Goal: Task Accomplishment & Management: Manage account settings

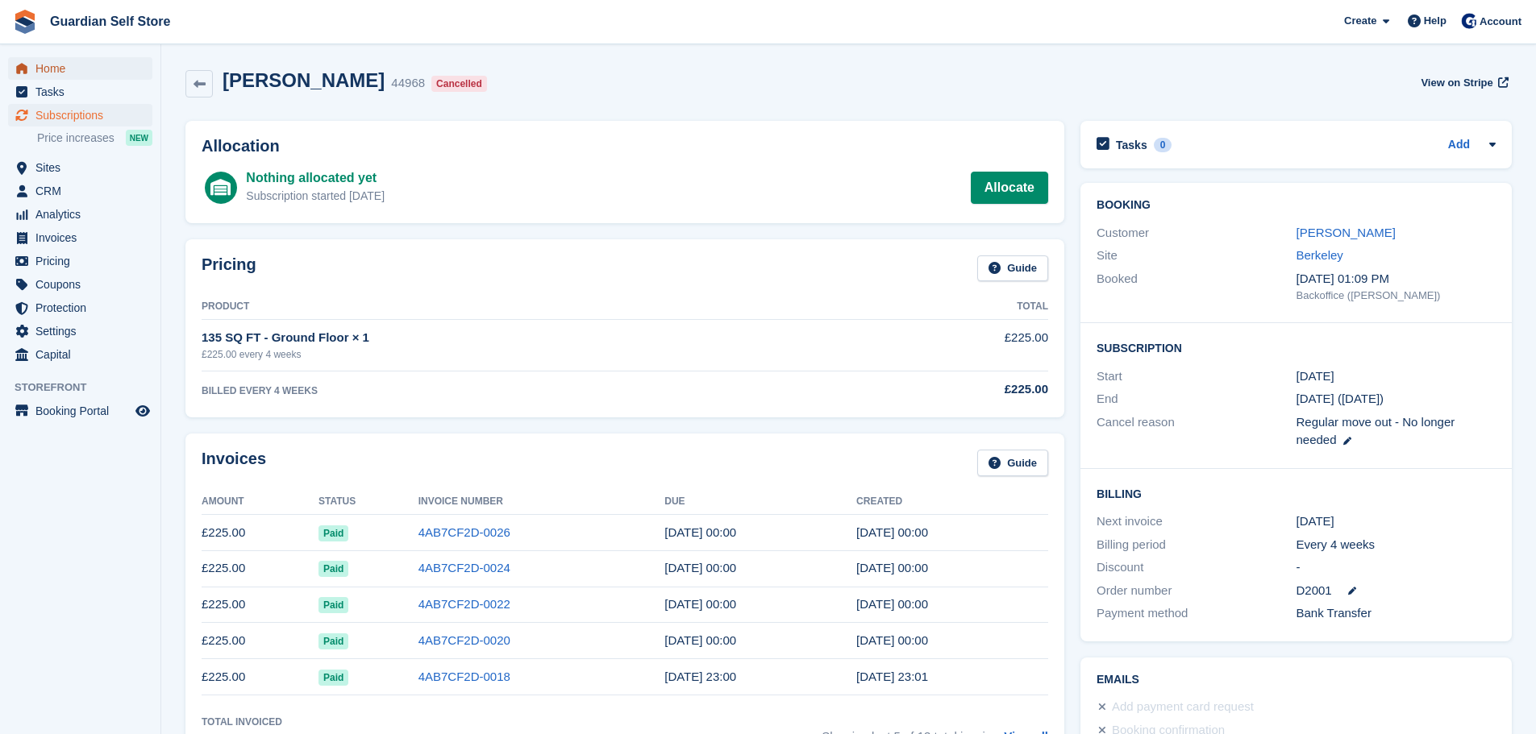
click at [111, 59] on span "Home" at bounding box center [83, 68] width 97 height 23
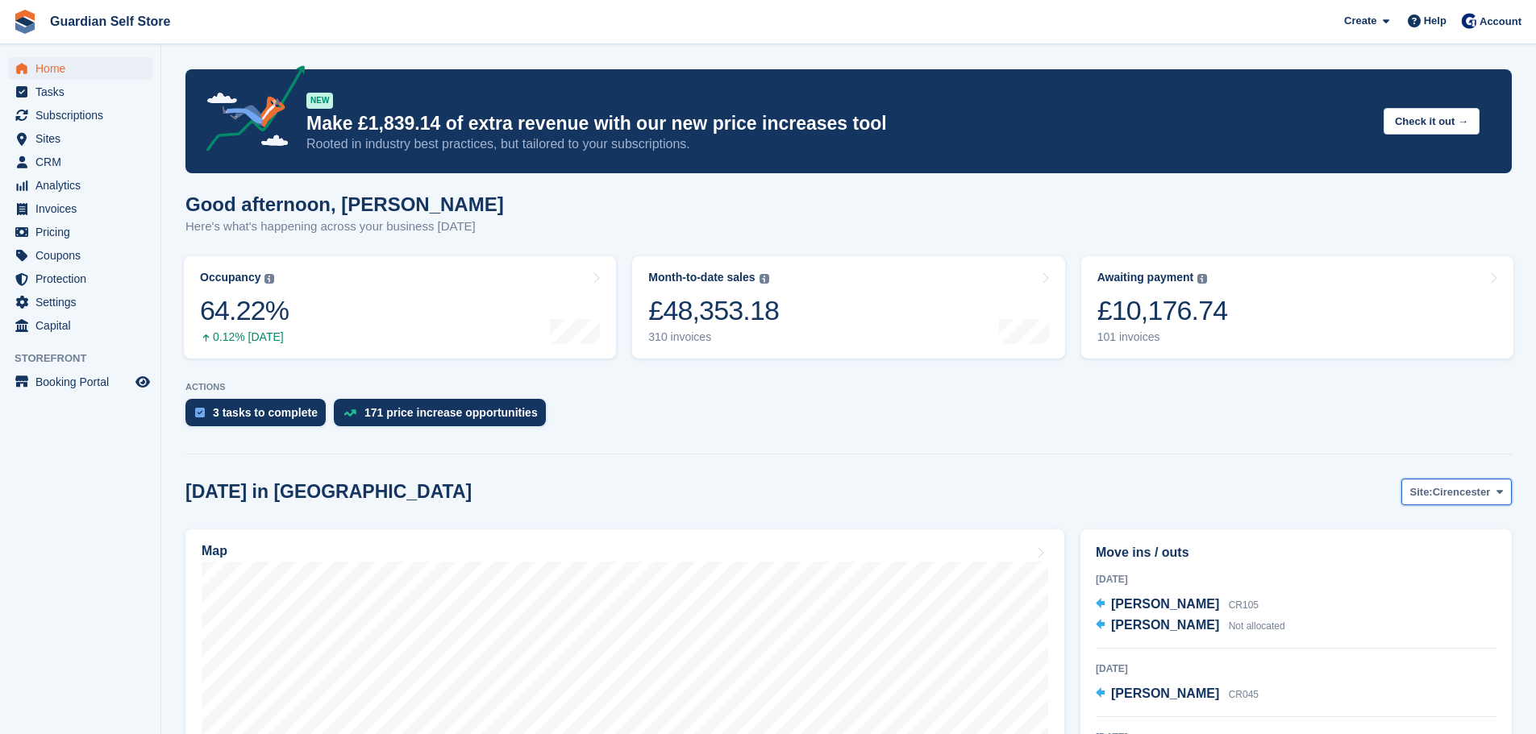
click at [1482, 484] on span "Cirencester" at bounding box center [1461, 492] width 58 height 16
click at [1420, 554] on link "Berkeley" at bounding box center [1434, 559] width 140 height 29
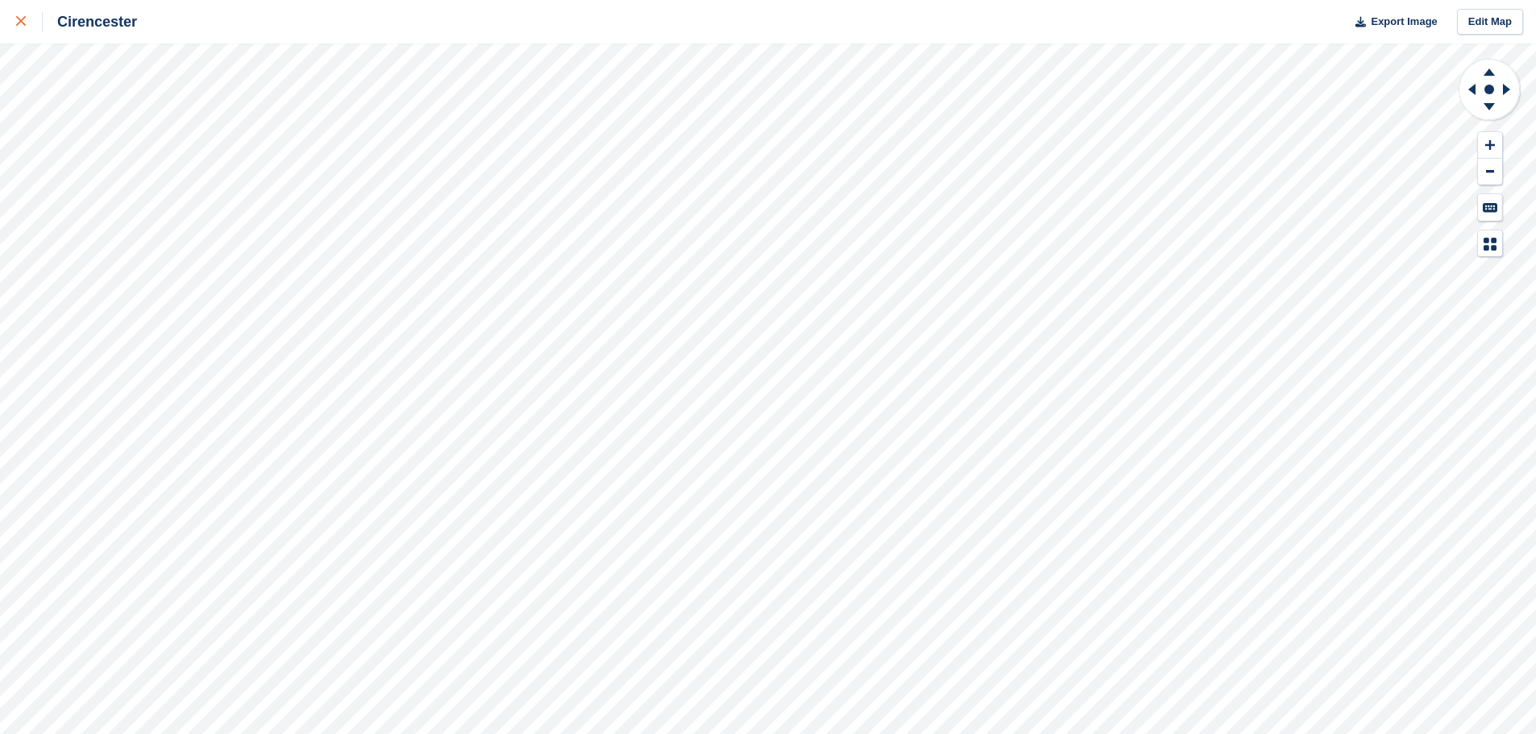
click at [22, 23] on icon at bounding box center [21, 21] width 10 height 10
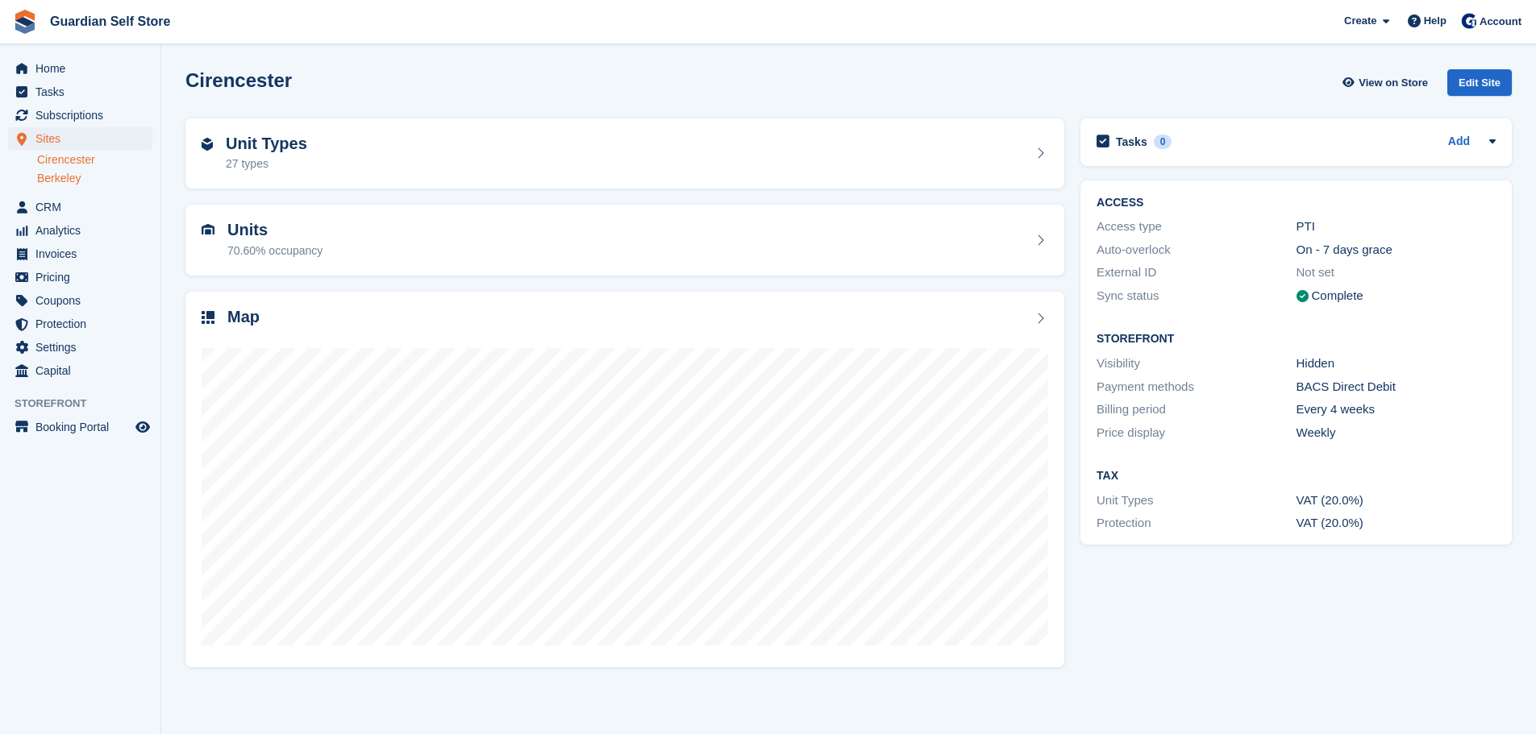
click at [54, 177] on link "Berkeley" at bounding box center [94, 178] width 115 height 15
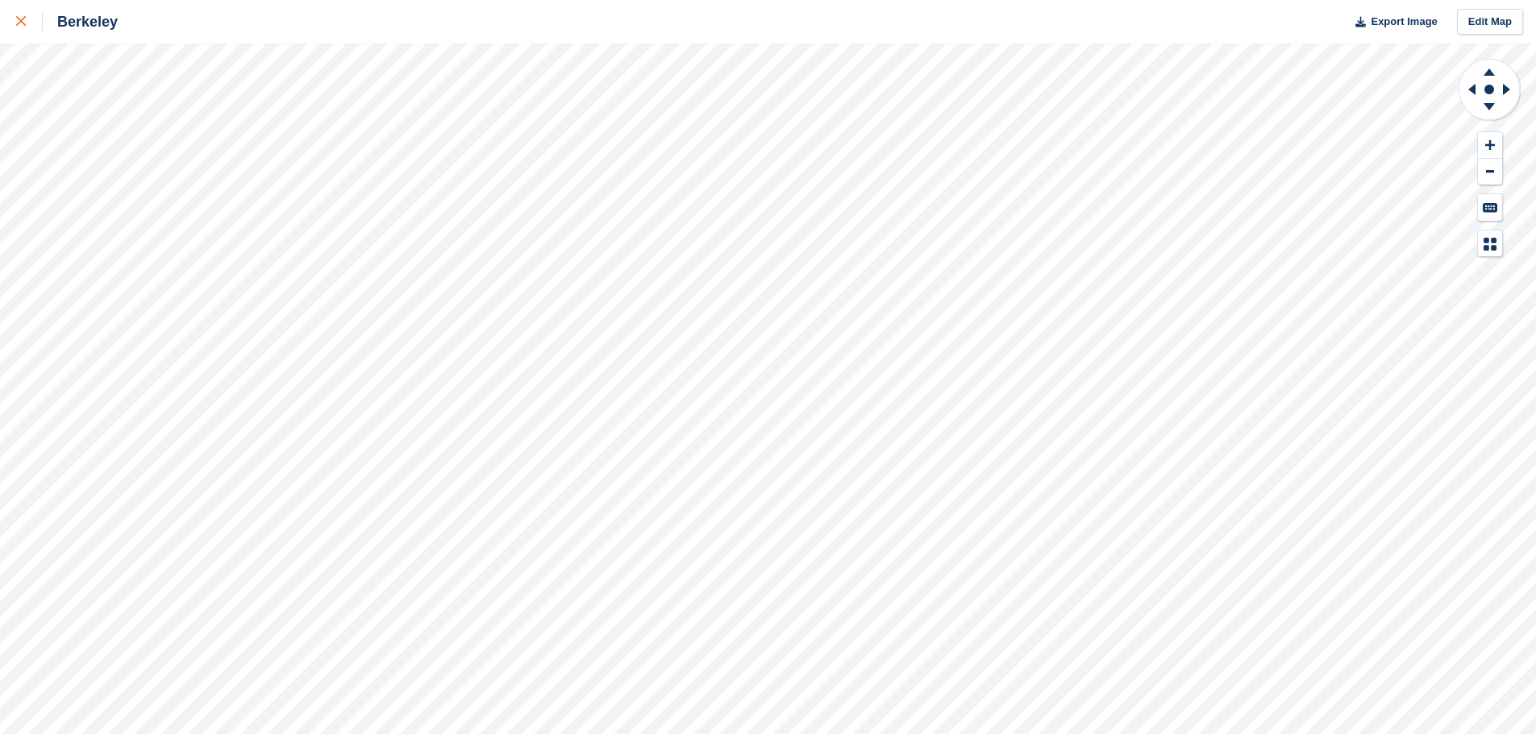
click at [20, 23] on icon at bounding box center [21, 21] width 10 height 10
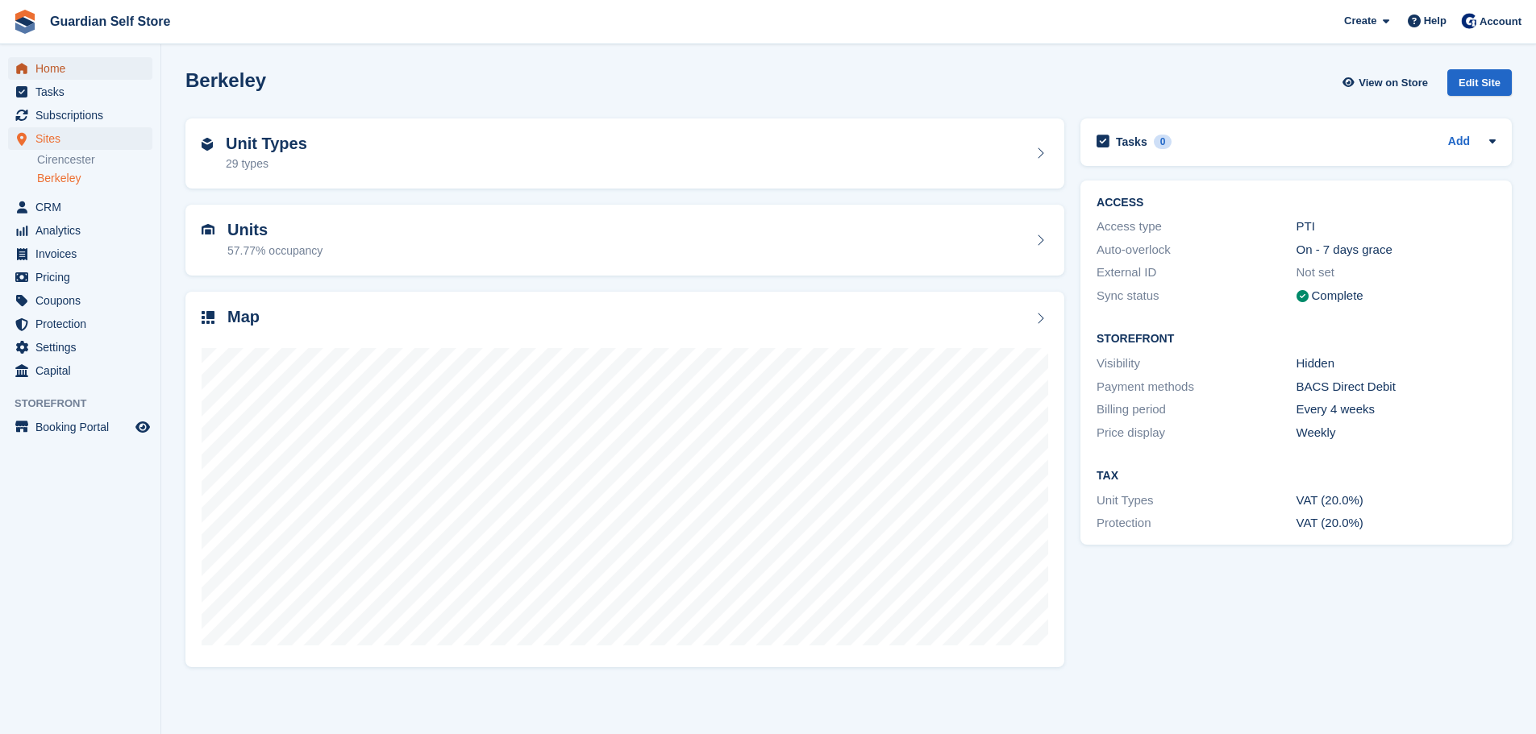
click at [98, 62] on span "Home" at bounding box center [83, 68] width 97 height 23
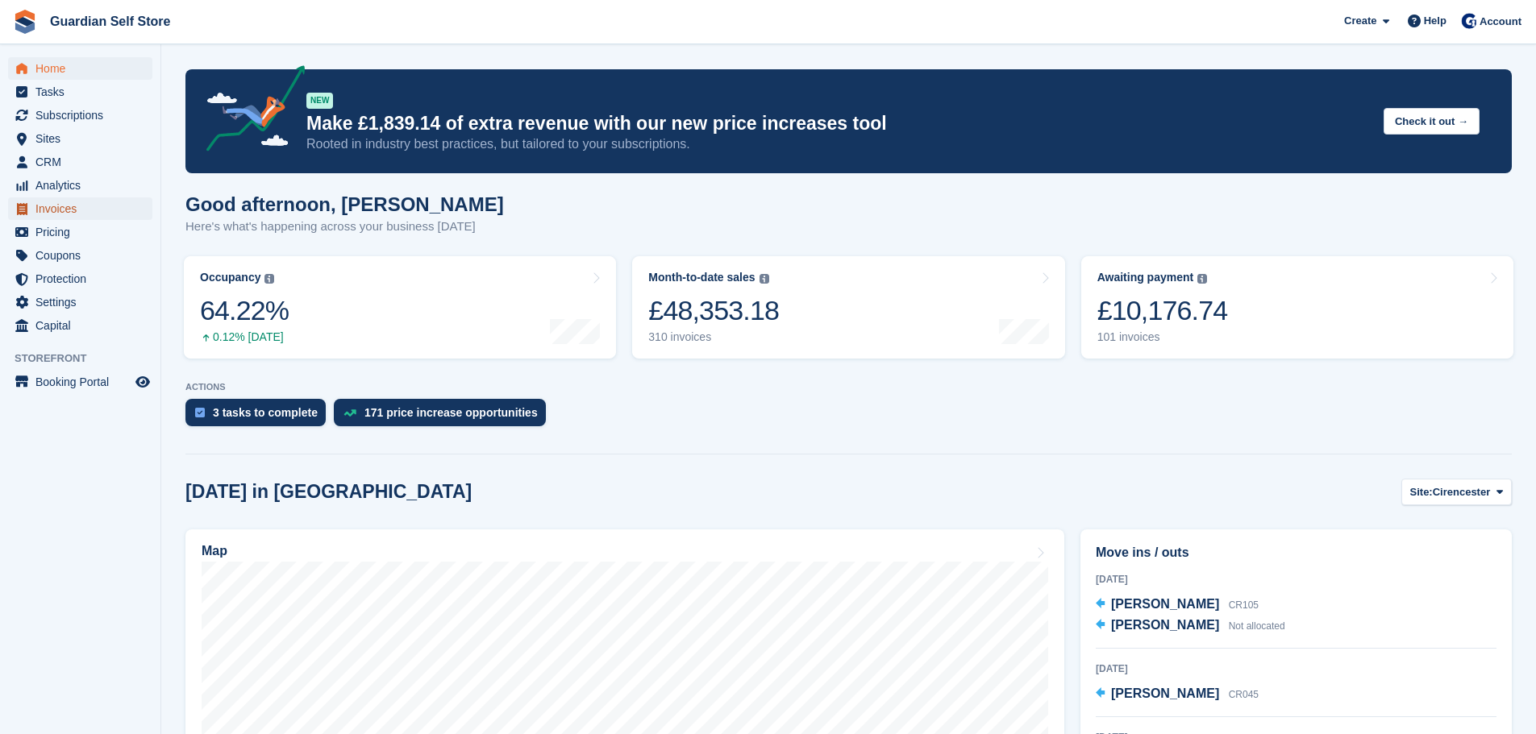
click at [76, 207] on span "Invoices" at bounding box center [83, 209] width 97 height 23
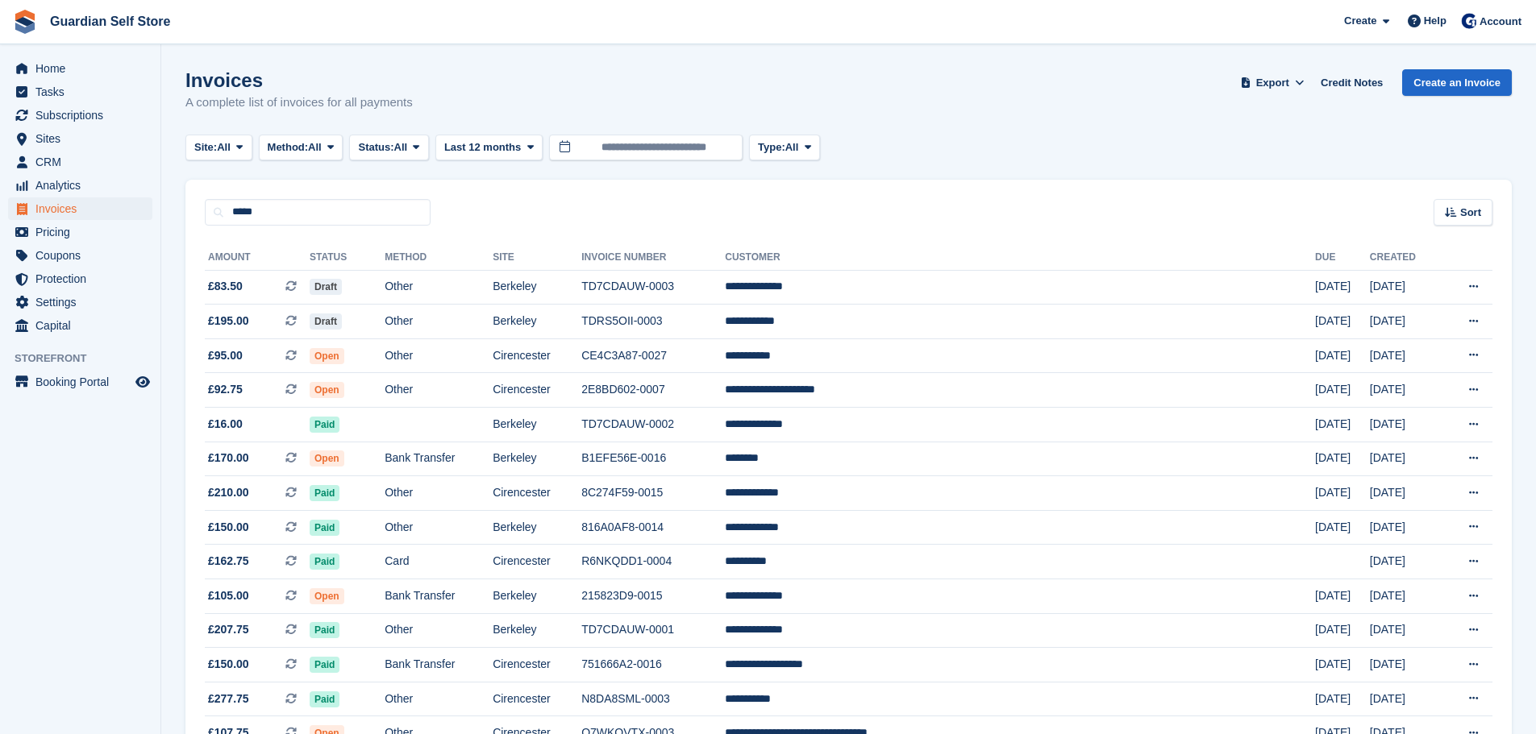
type input "*****"
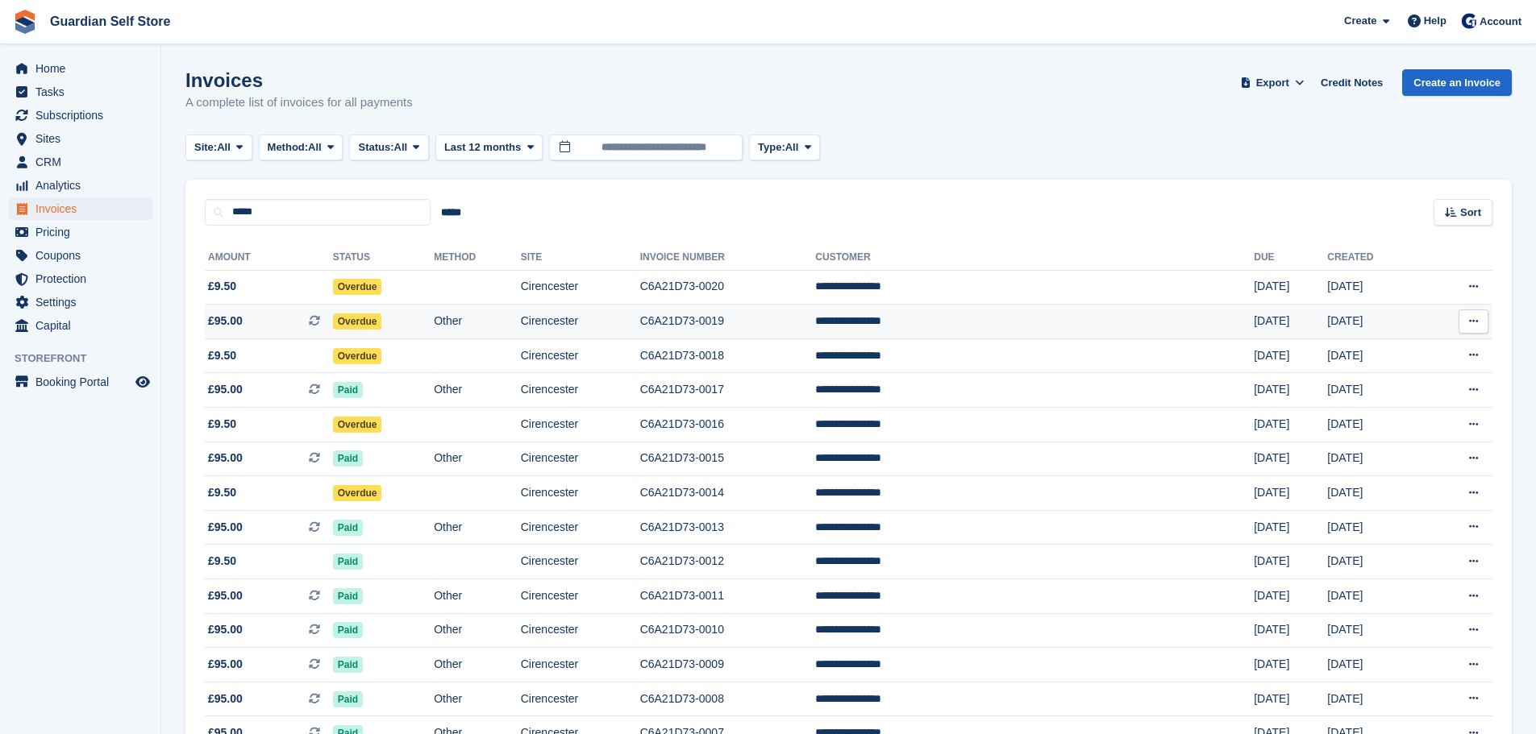
click at [260, 331] on td "£95.00 This is a recurring subscription invoice." at bounding box center [269, 322] width 128 height 35
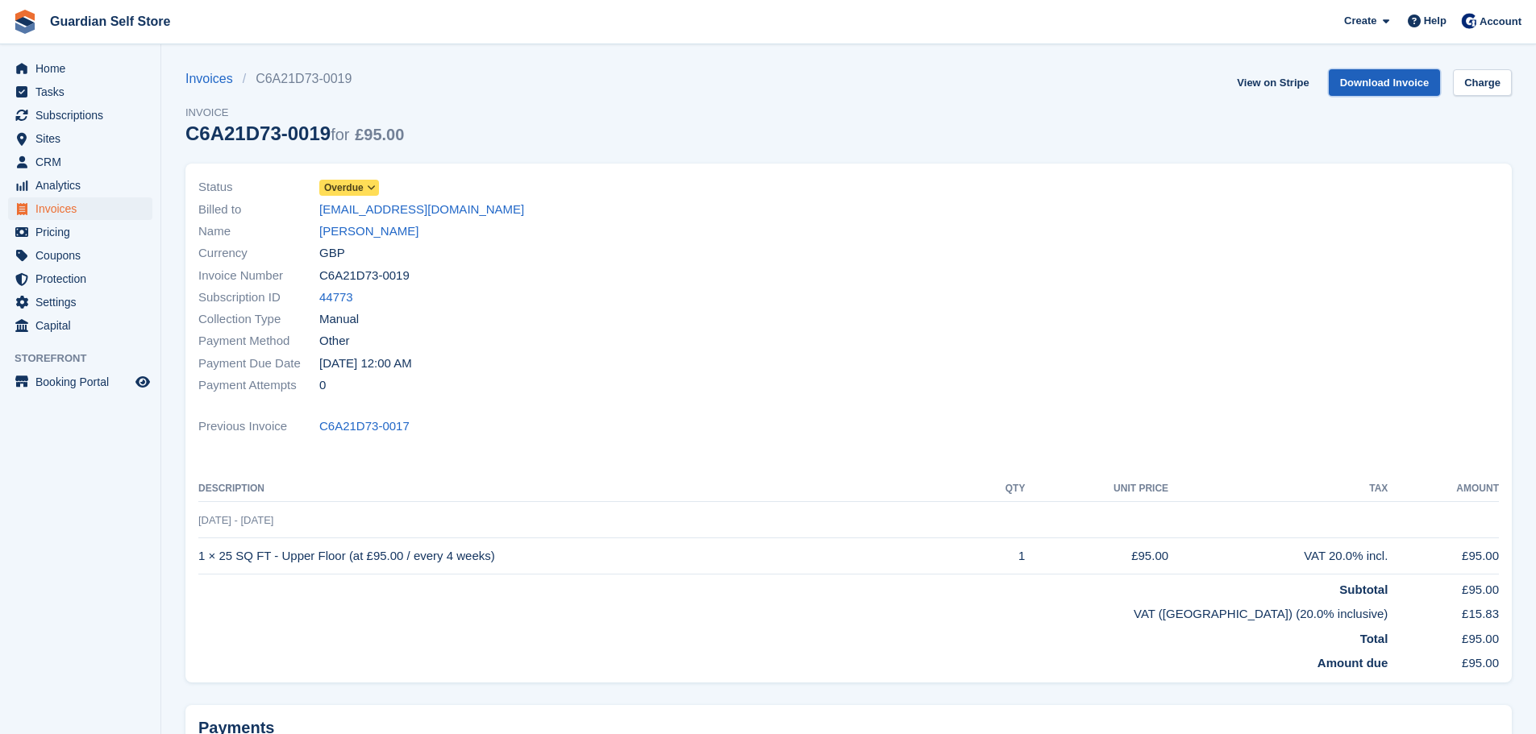
click at [1393, 81] on link "Download Invoice" at bounding box center [1384, 82] width 112 height 27
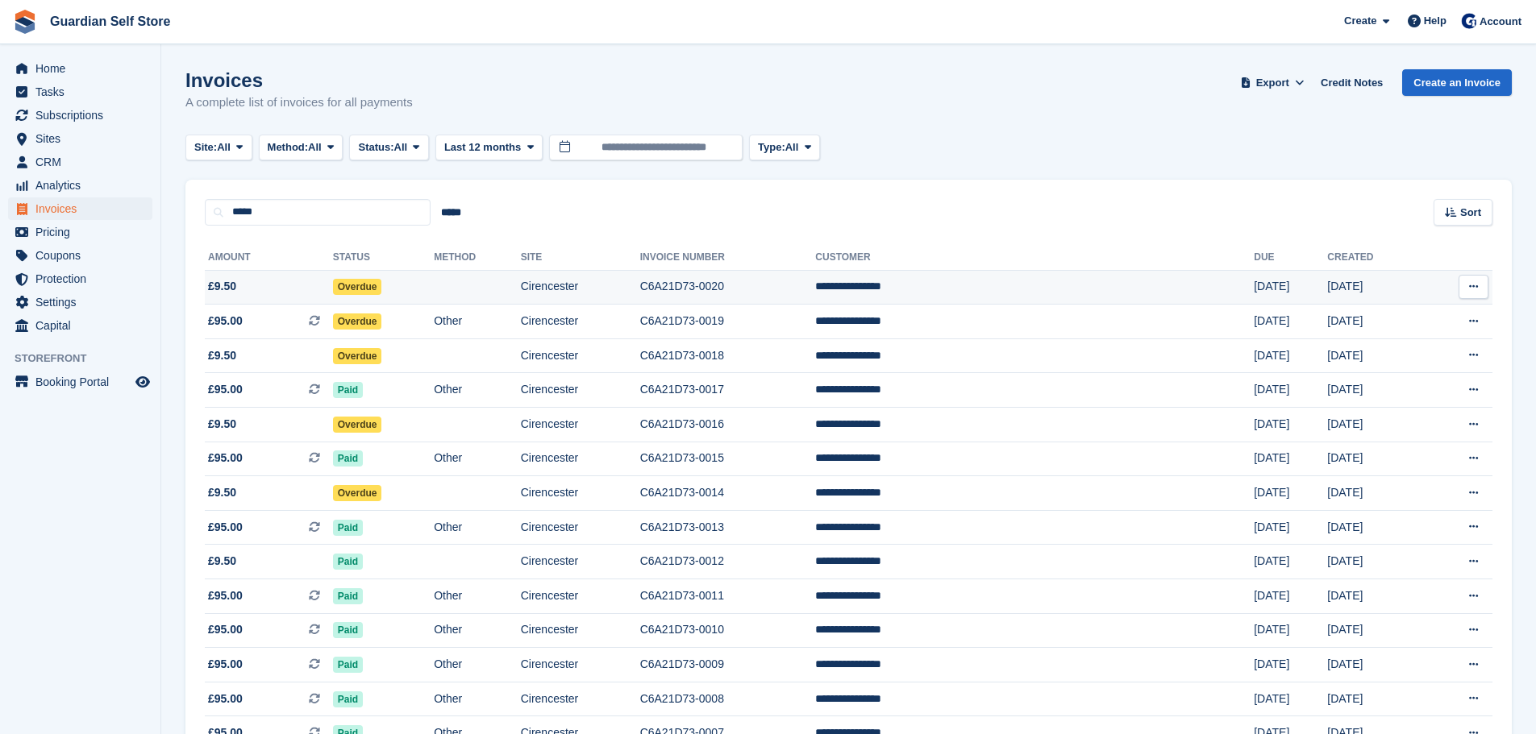
click at [422, 296] on td "Overdue" at bounding box center [383, 287] width 101 height 35
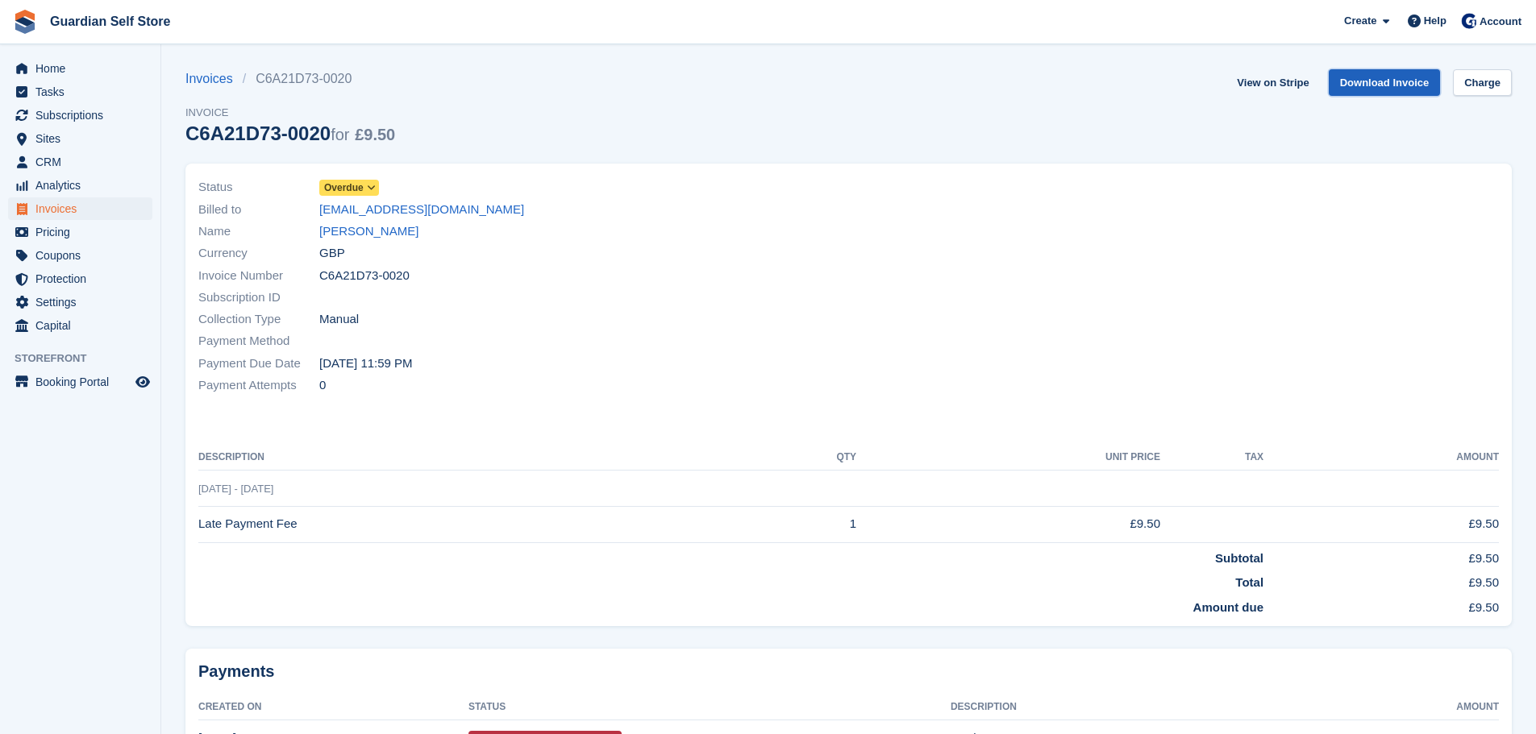
click at [1357, 79] on link "Download Invoice" at bounding box center [1384, 82] width 112 height 27
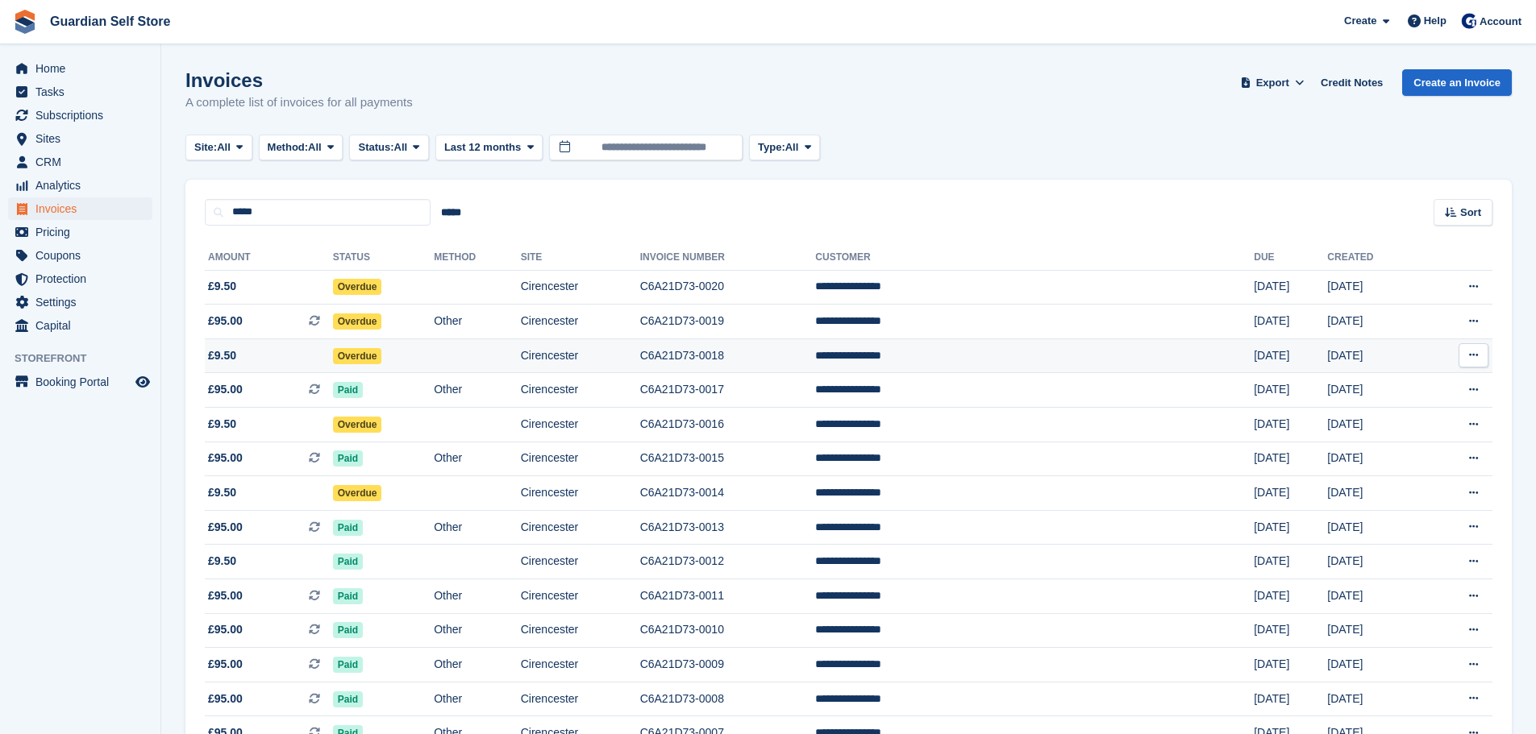
click at [382, 356] on span "Overdue" at bounding box center [357, 356] width 49 height 16
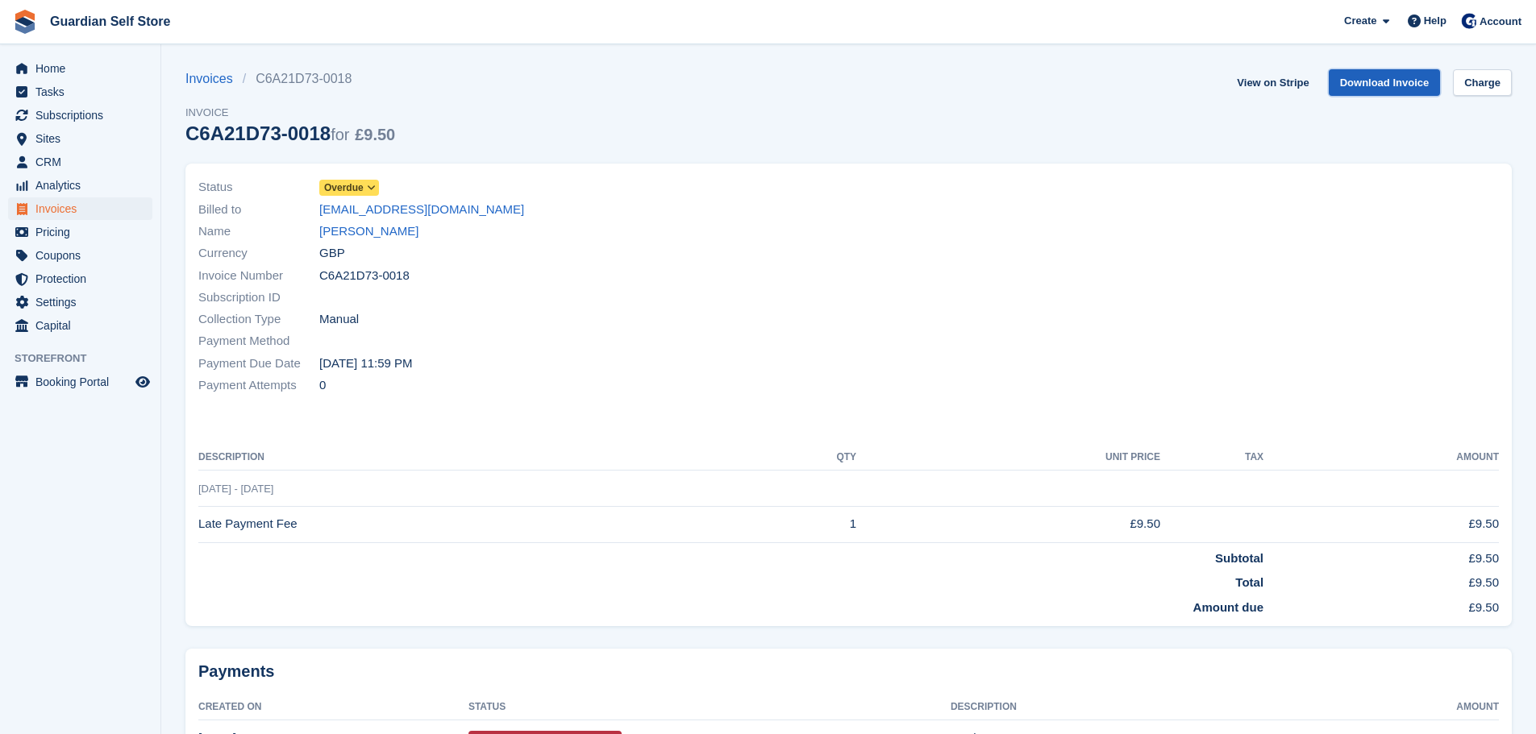
click at [1380, 77] on link "Download Invoice" at bounding box center [1384, 82] width 112 height 27
click at [1270, 89] on link "View on Stripe" at bounding box center [1272, 82] width 85 height 27
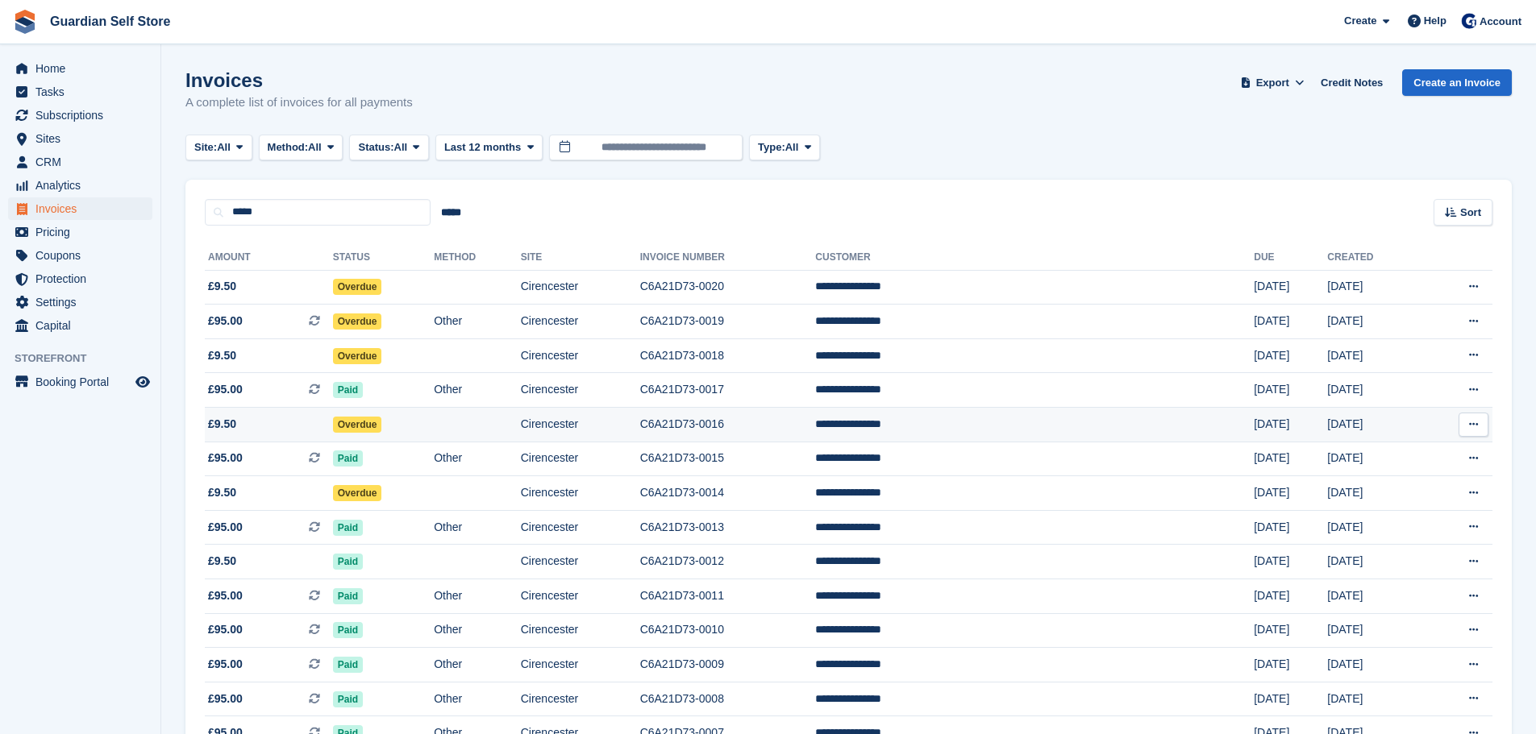
click at [413, 427] on td "Overdue" at bounding box center [383, 425] width 101 height 35
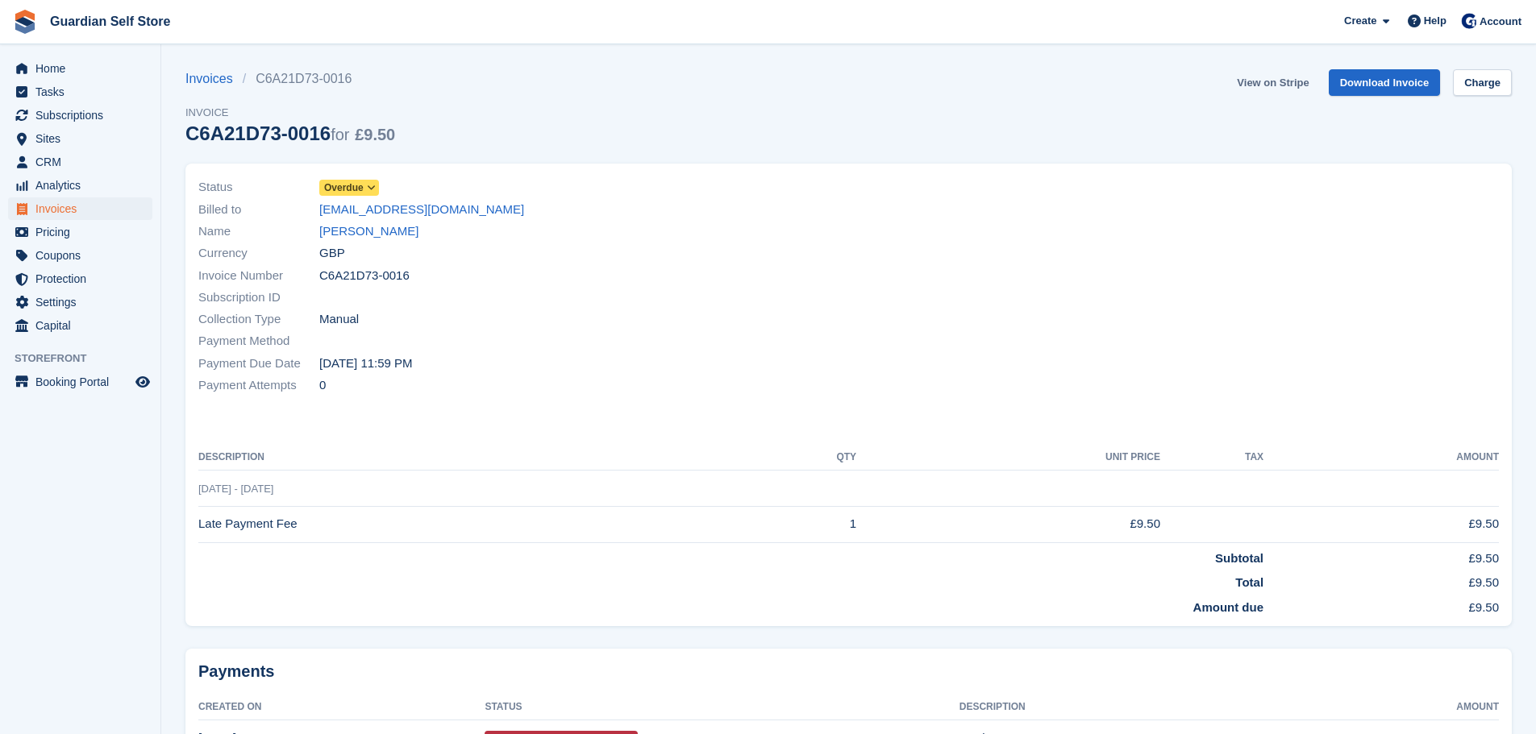
click at [1283, 85] on link "View on Stripe" at bounding box center [1272, 82] width 85 height 27
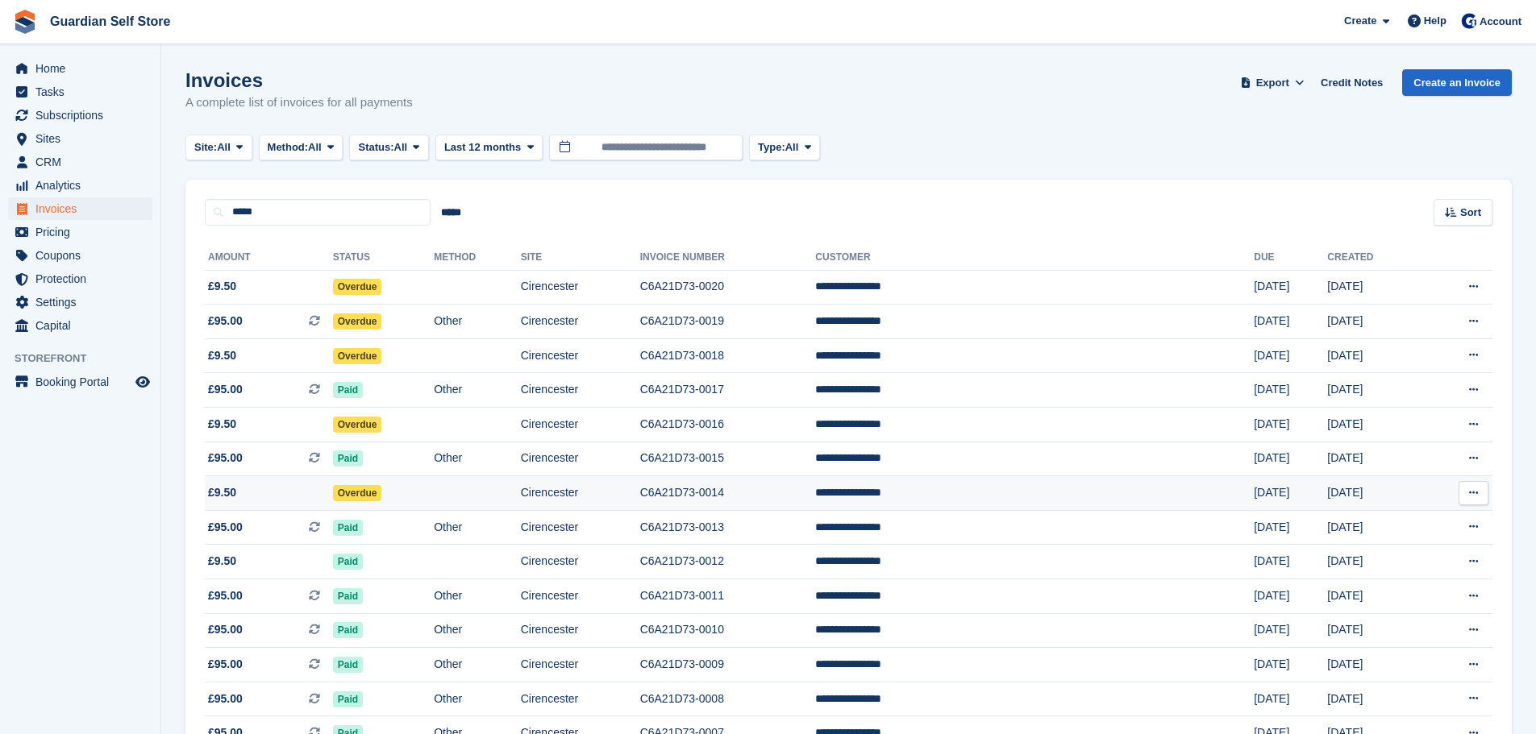
click at [411, 503] on td "Overdue" at bounding box center [383, 493] width 101 height 35
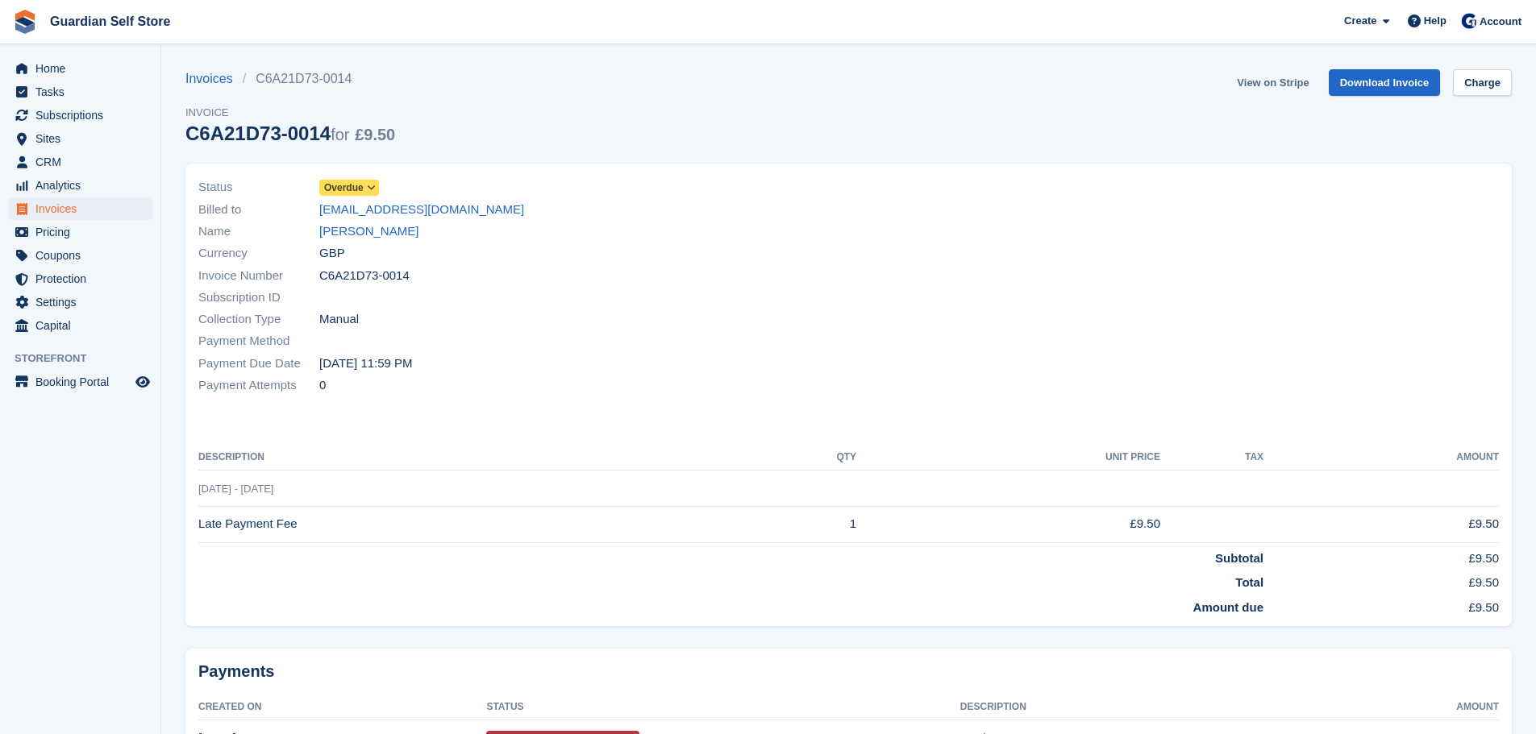
click at [1288, 85] on link "View on Stripe" at bounding box center [1272, 82] width 85 height 27
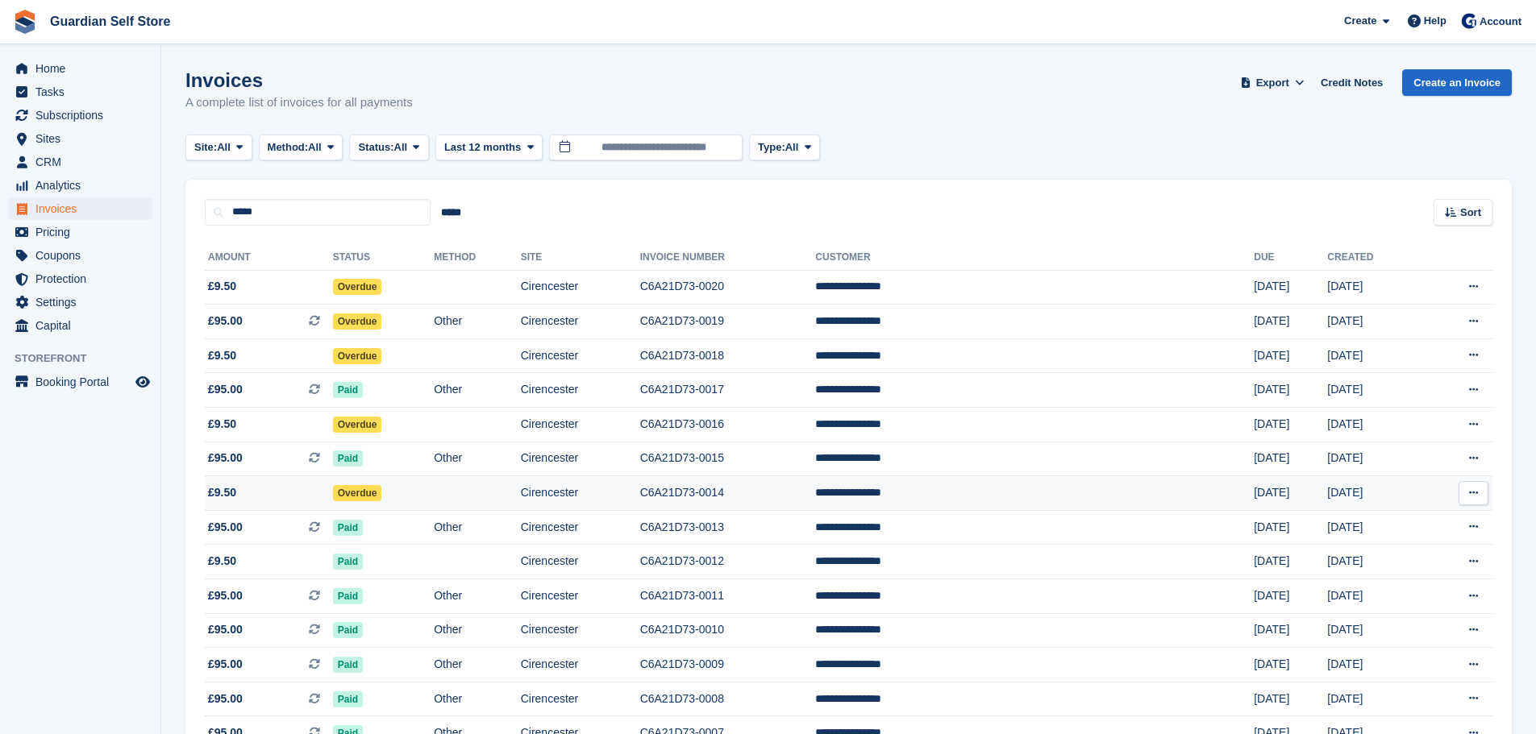
click at [427, 497] on td "Overdue" at bounding box center [383, 493] width 101 height 35
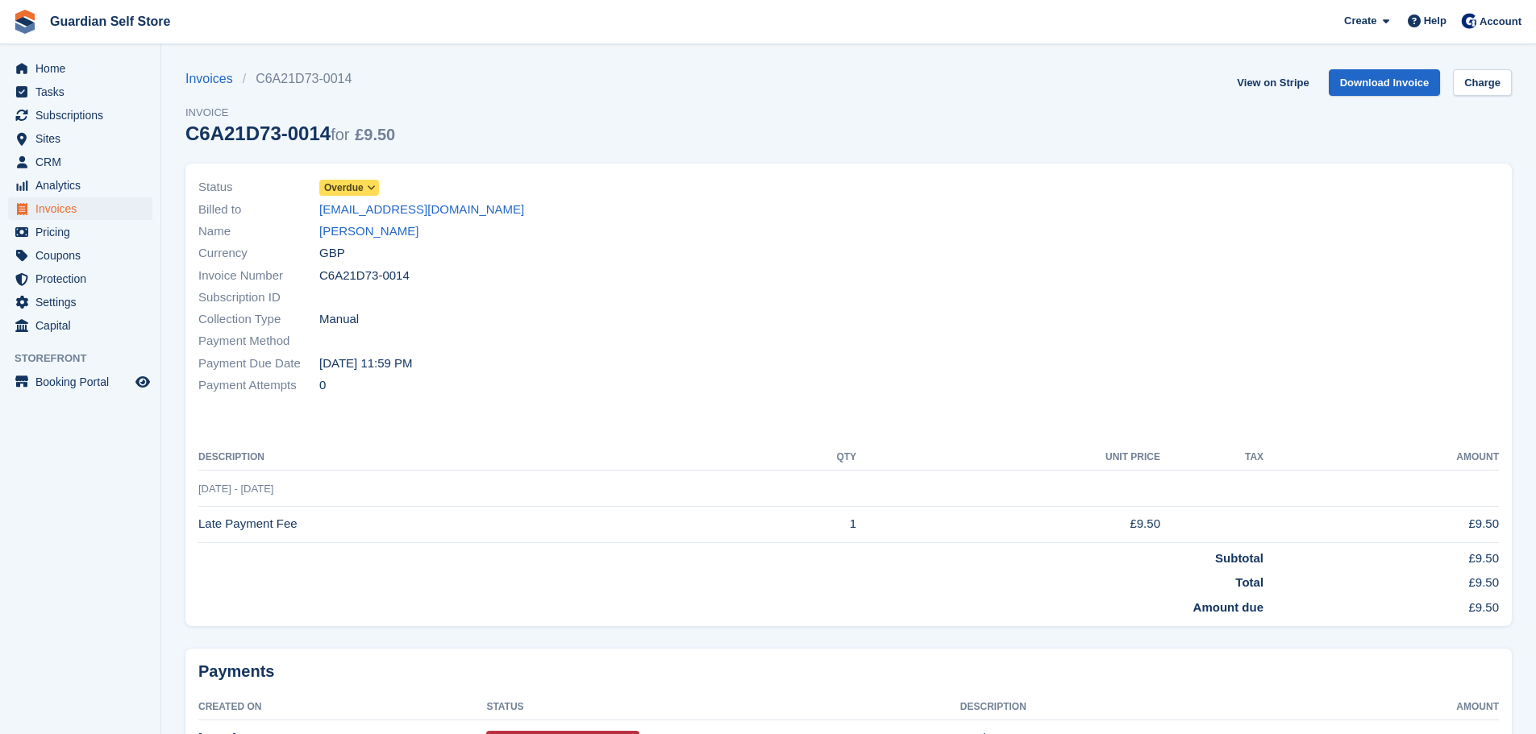
click at [348, 192] on span "Overdue" at bounding box center [344, 188] width 40 height 15
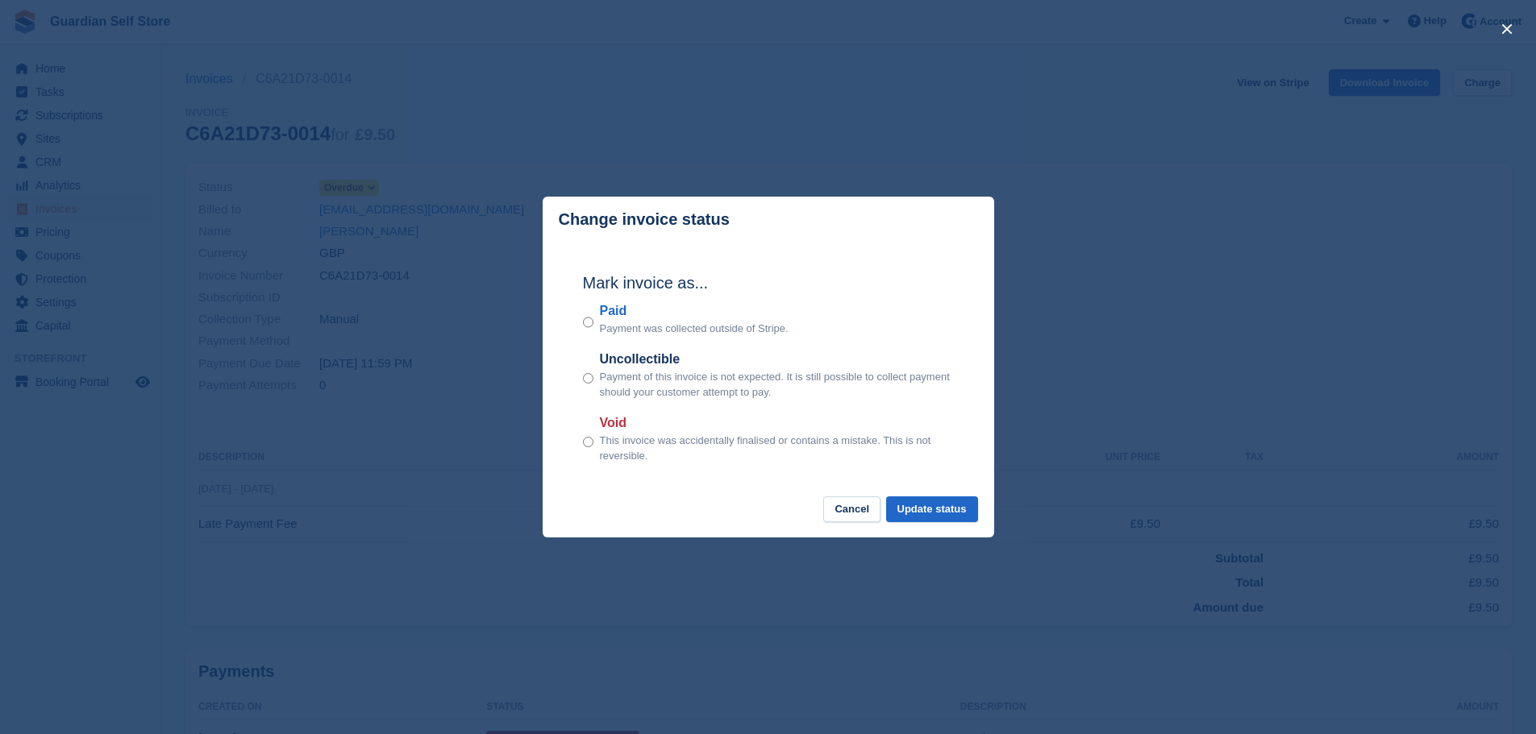
click at [609, 313] on label "Paid" at bounding box center [694, 310] width 189 height 19
click at [933, 500] on button "Update status" at bounding box center [932, 510] width 92 height 27
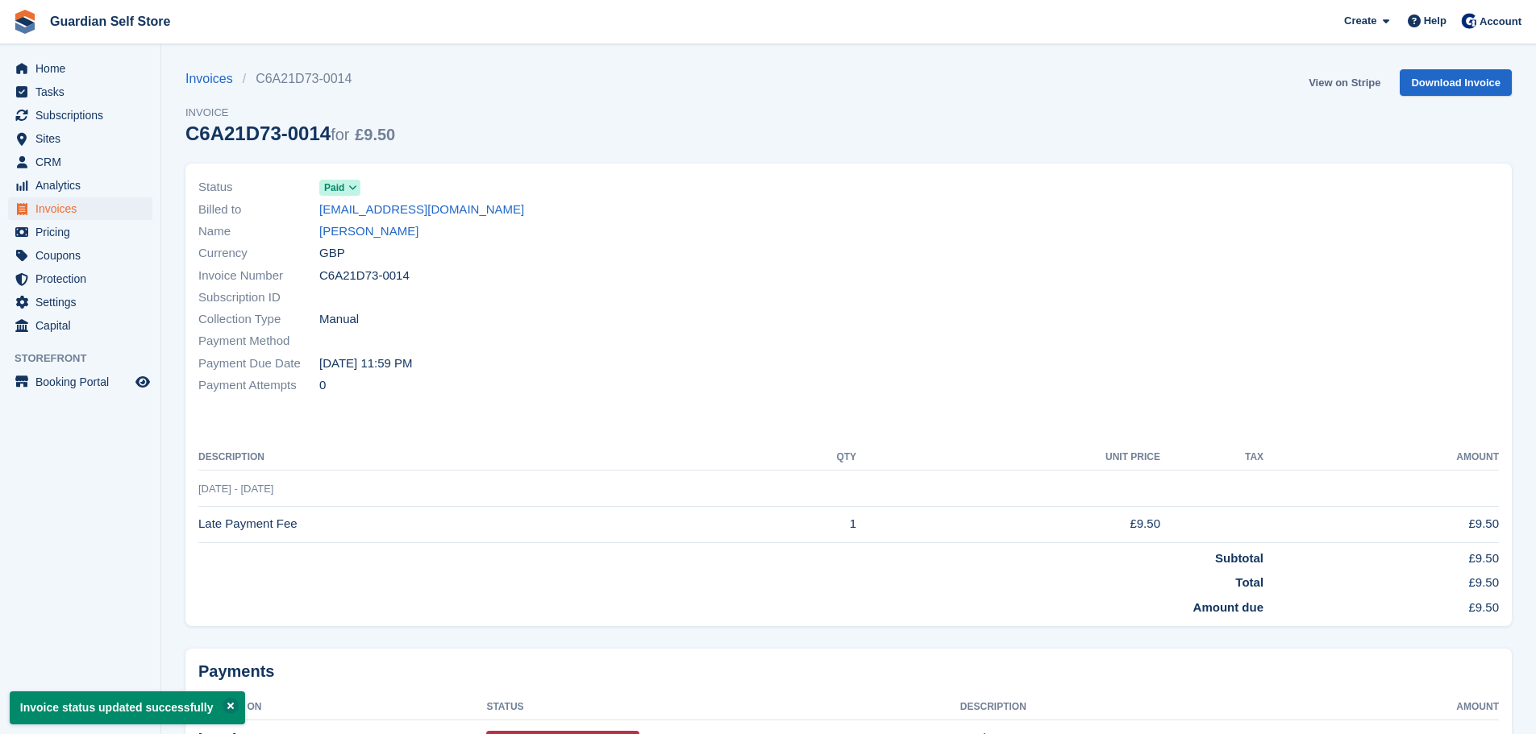
click at [1338, 81] on link "View on Stripe" at bounding box center [1344, 82] width 85 height 27
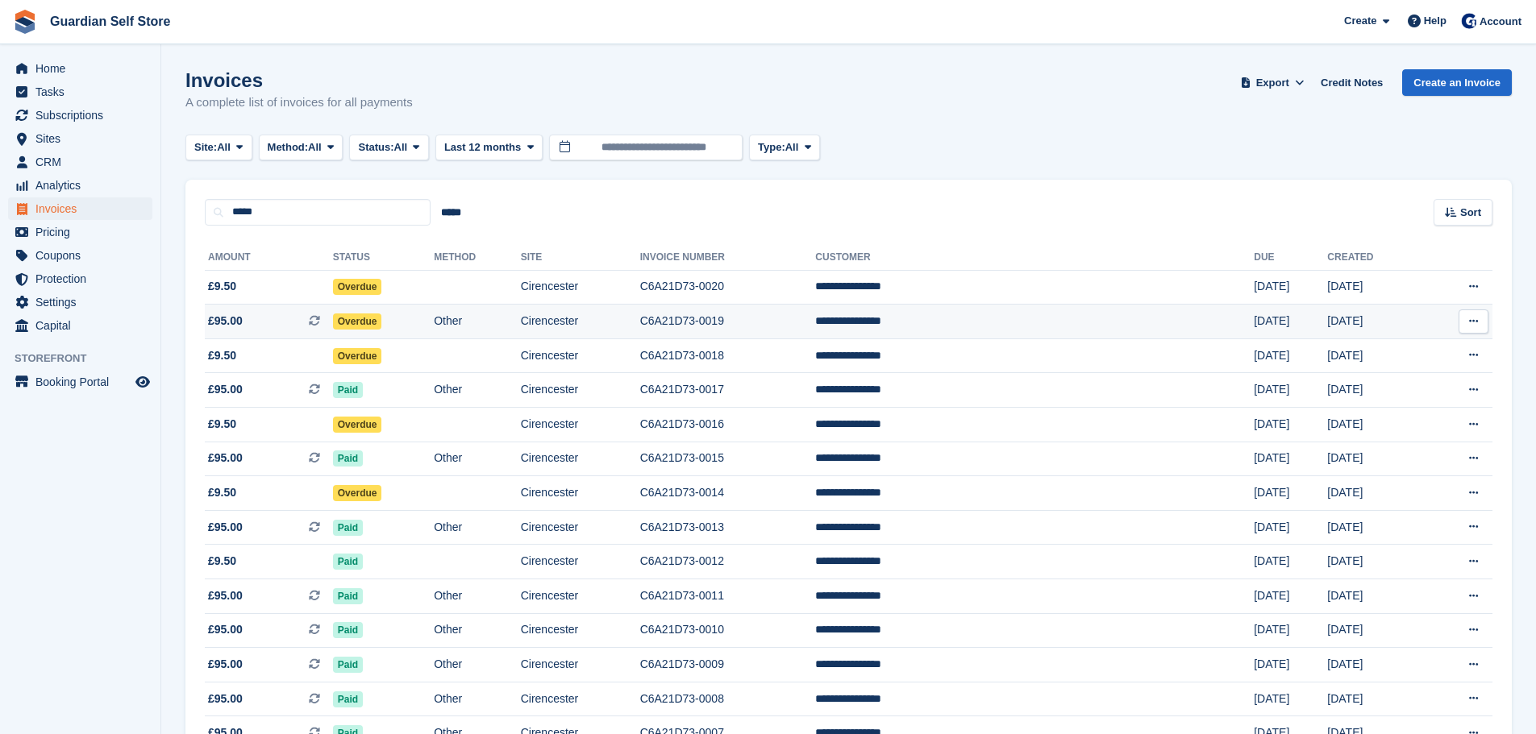
click at [382, 328] on span "Overdue" at bounding box center [357, 322] width 49 height 16
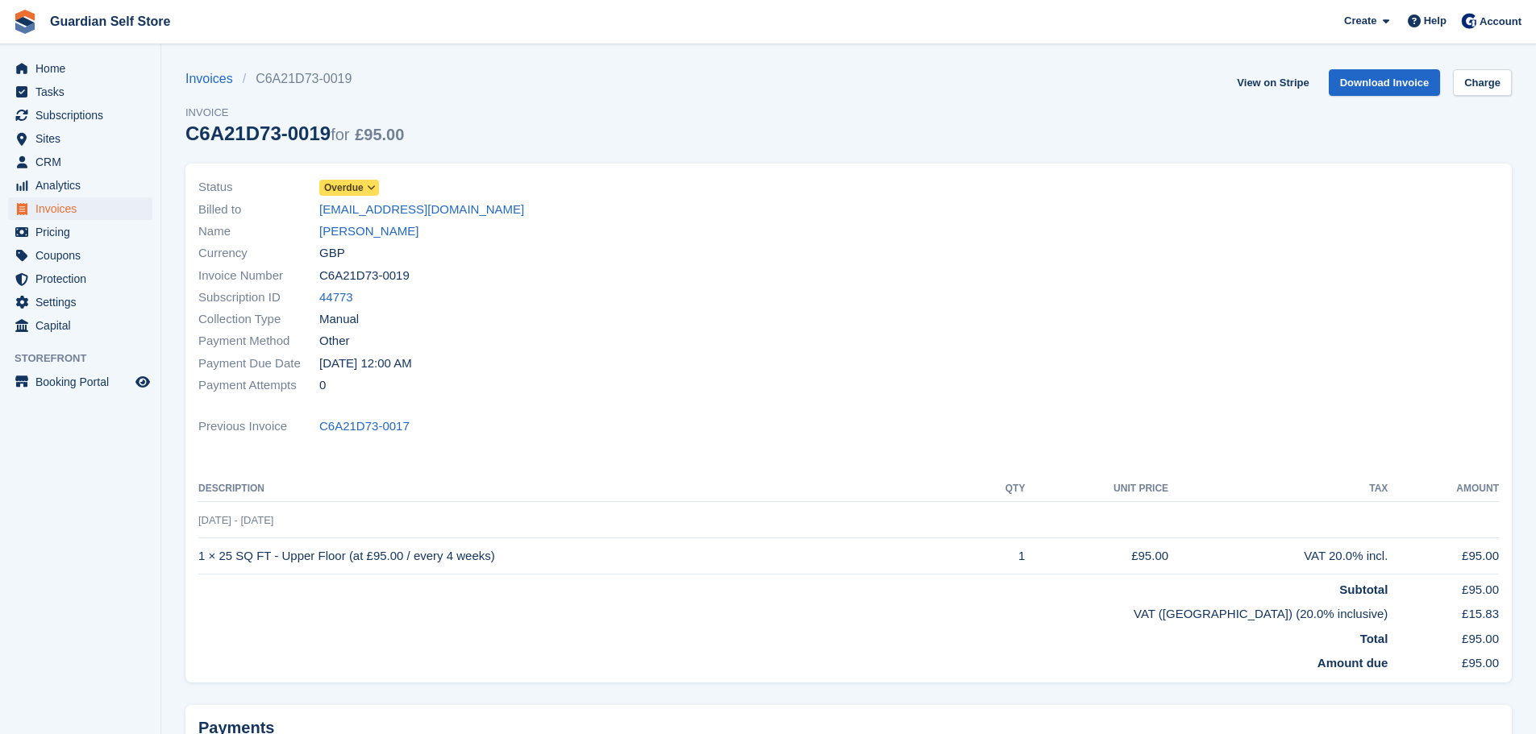
click at [351, 189] on span "Overdue" at bounding box center [344, 188] width 40 height 15
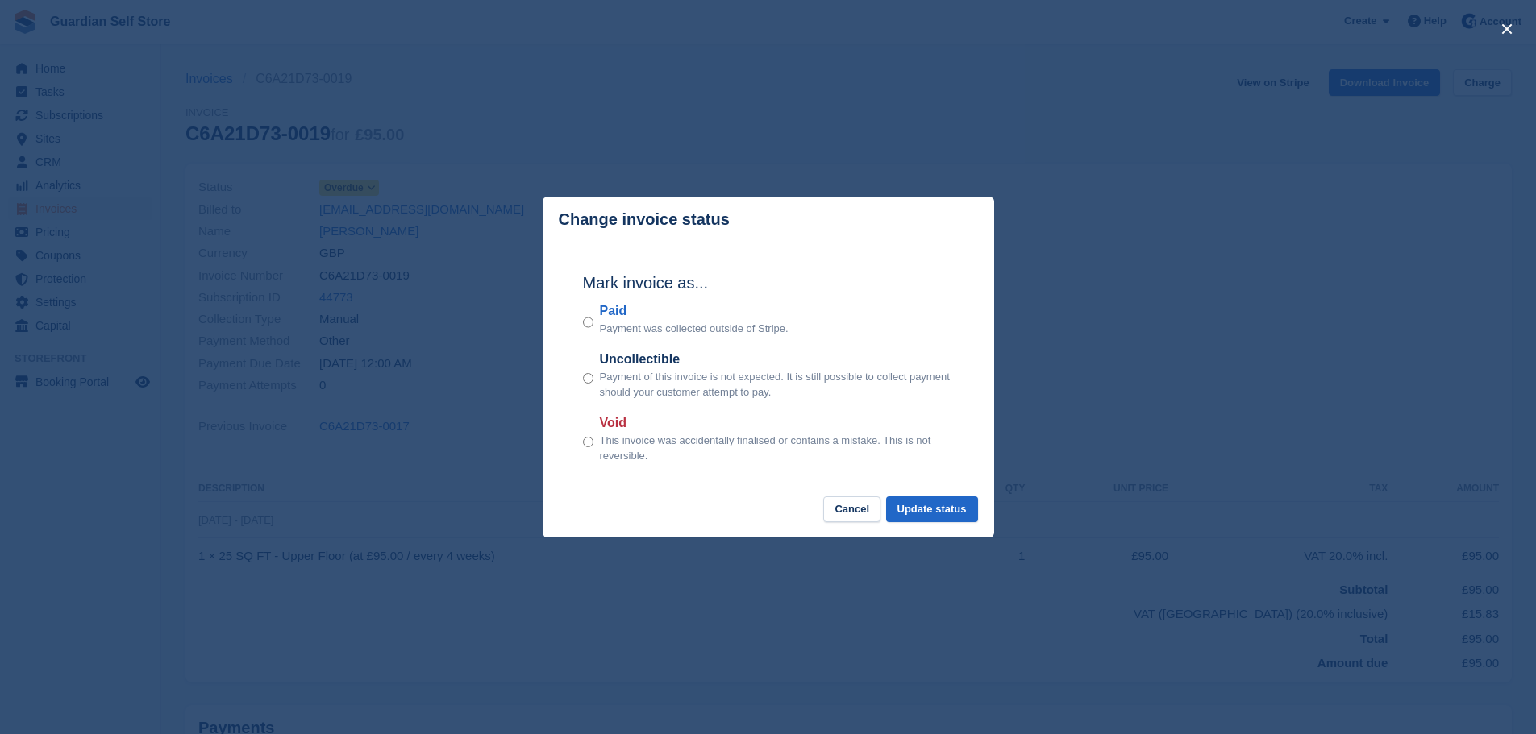
click at [609, 312] on label "Paid" at bounding box center [694, 310] width 189 height 19
click at [946, 511] on button "Update status" at bounding box center [932, 510] width 92 height 27
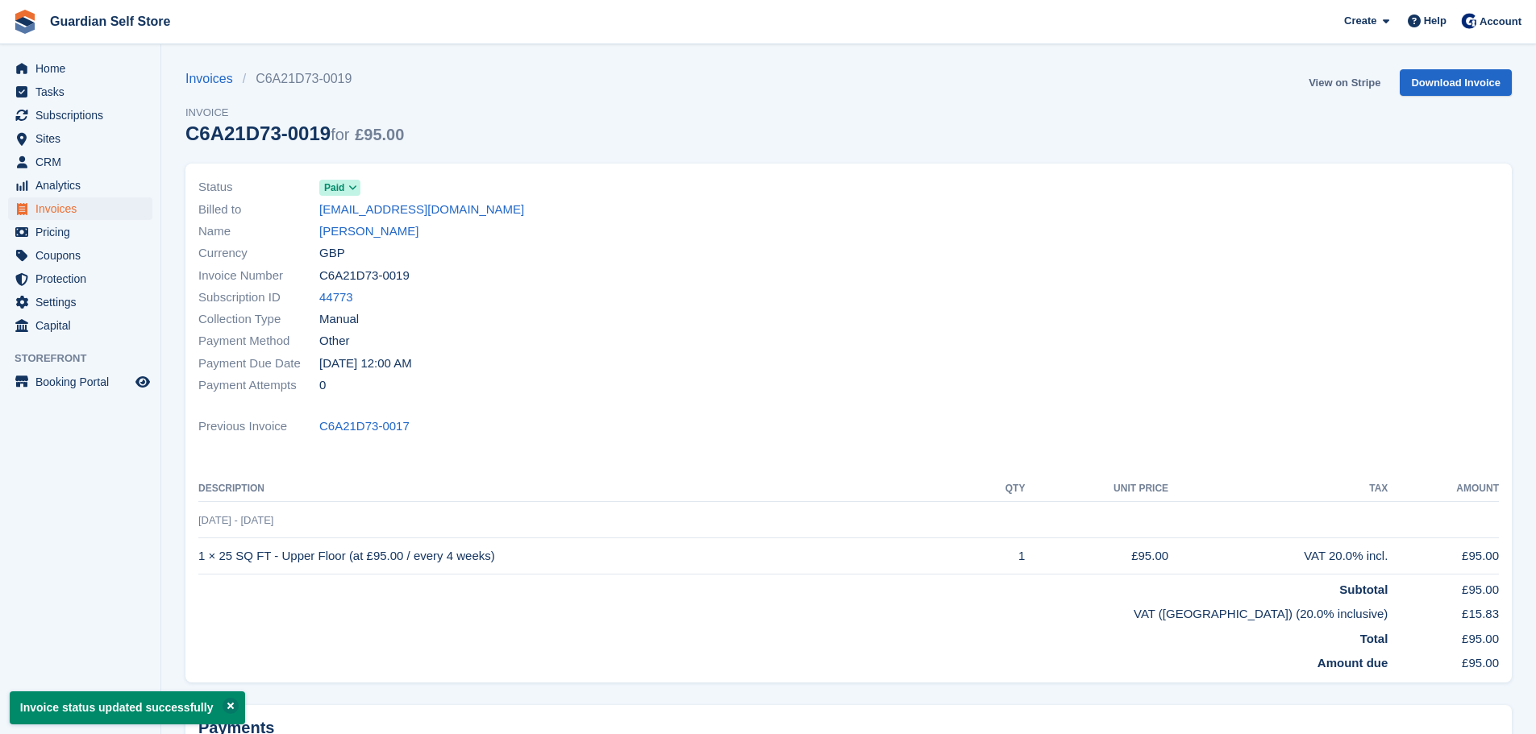
click at [1333, 81] on link "View on Stripe" at bounding box center [1344, 82] width 85 height 27
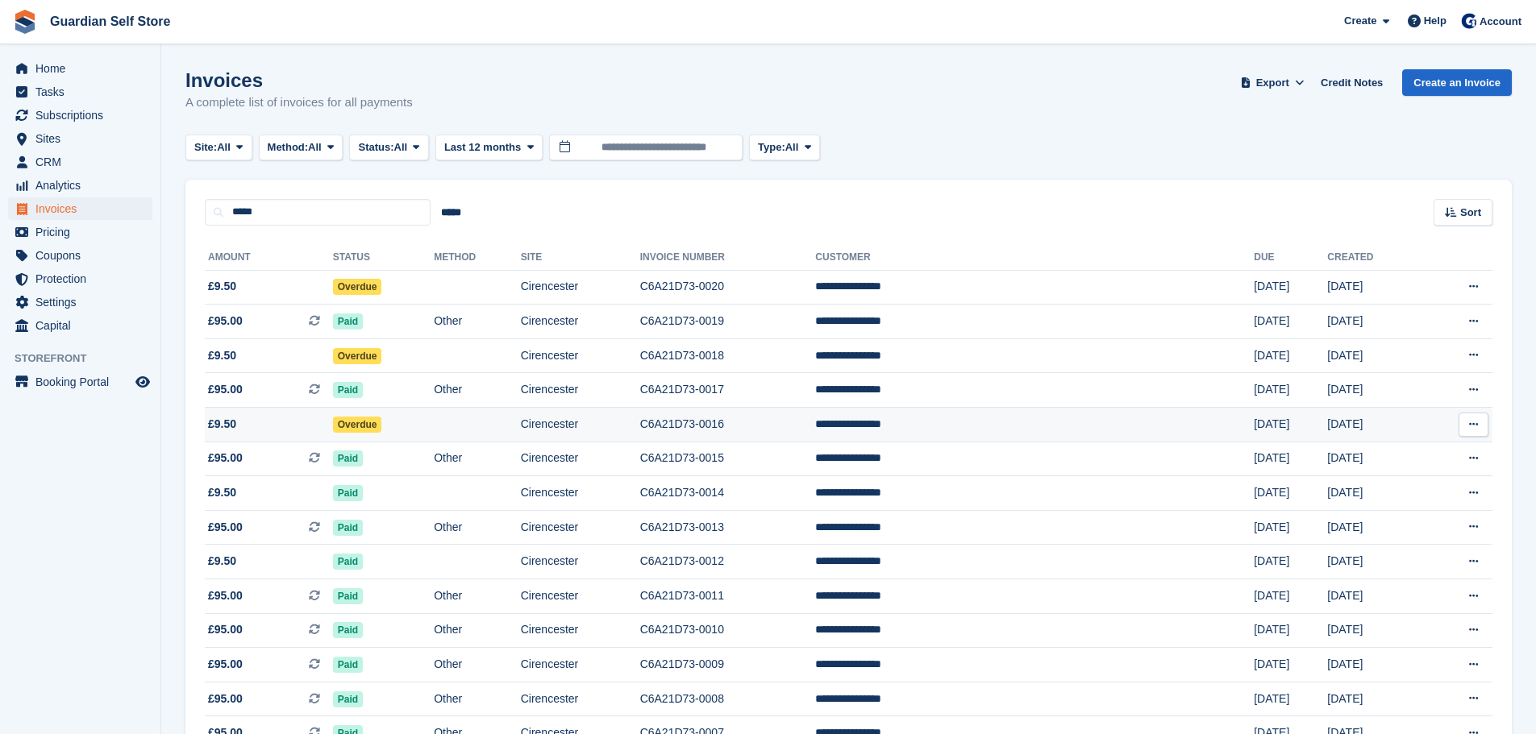
click at [361, 423] on span "Overdue" at bounding box center [357, 425] width 49 height 16
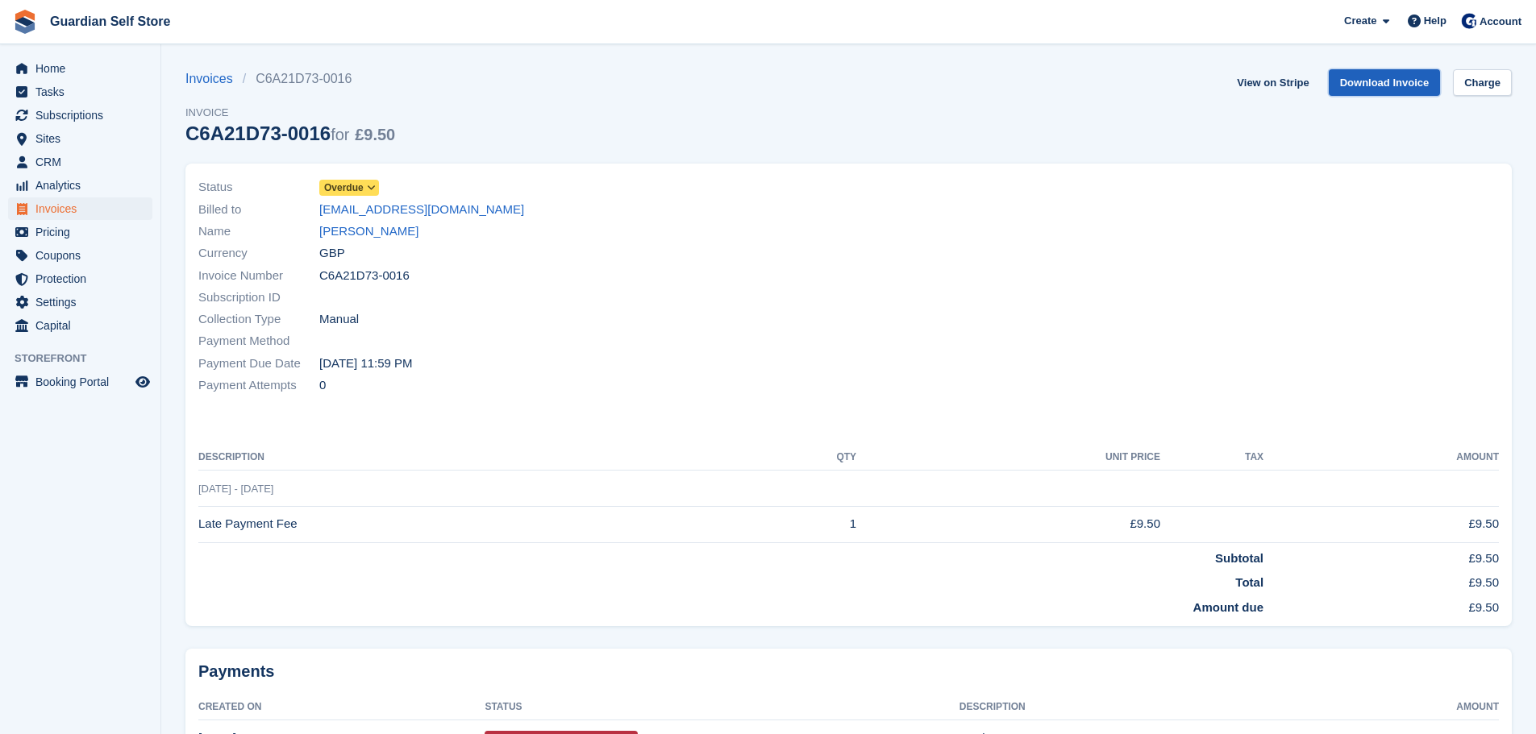
click at [1379, 76] on link "Download Invoice" at bounding box center [1384, 82] width 112 height 27
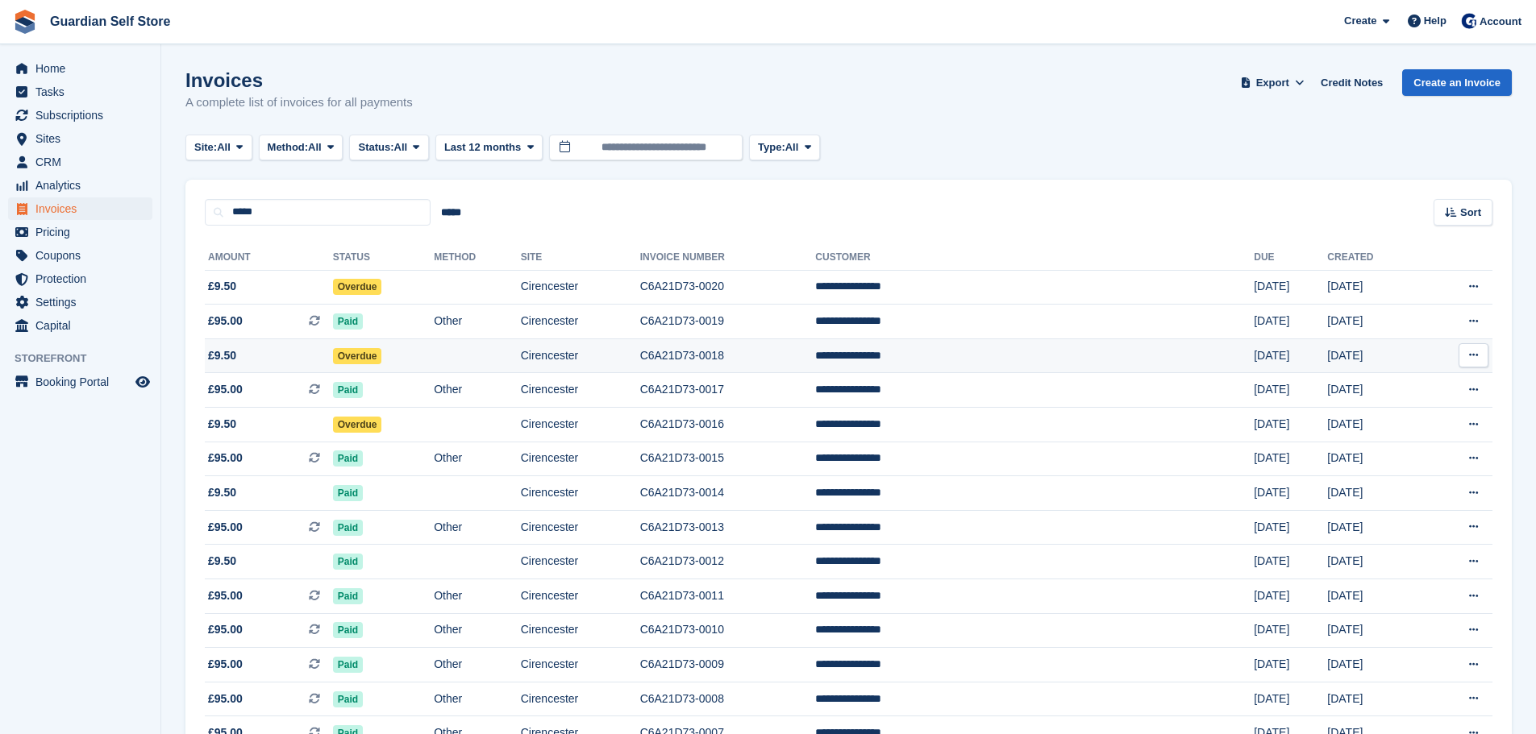
click at [333, 352] on span "£9.50" at bounding box center [269, 355] width 128 height 17
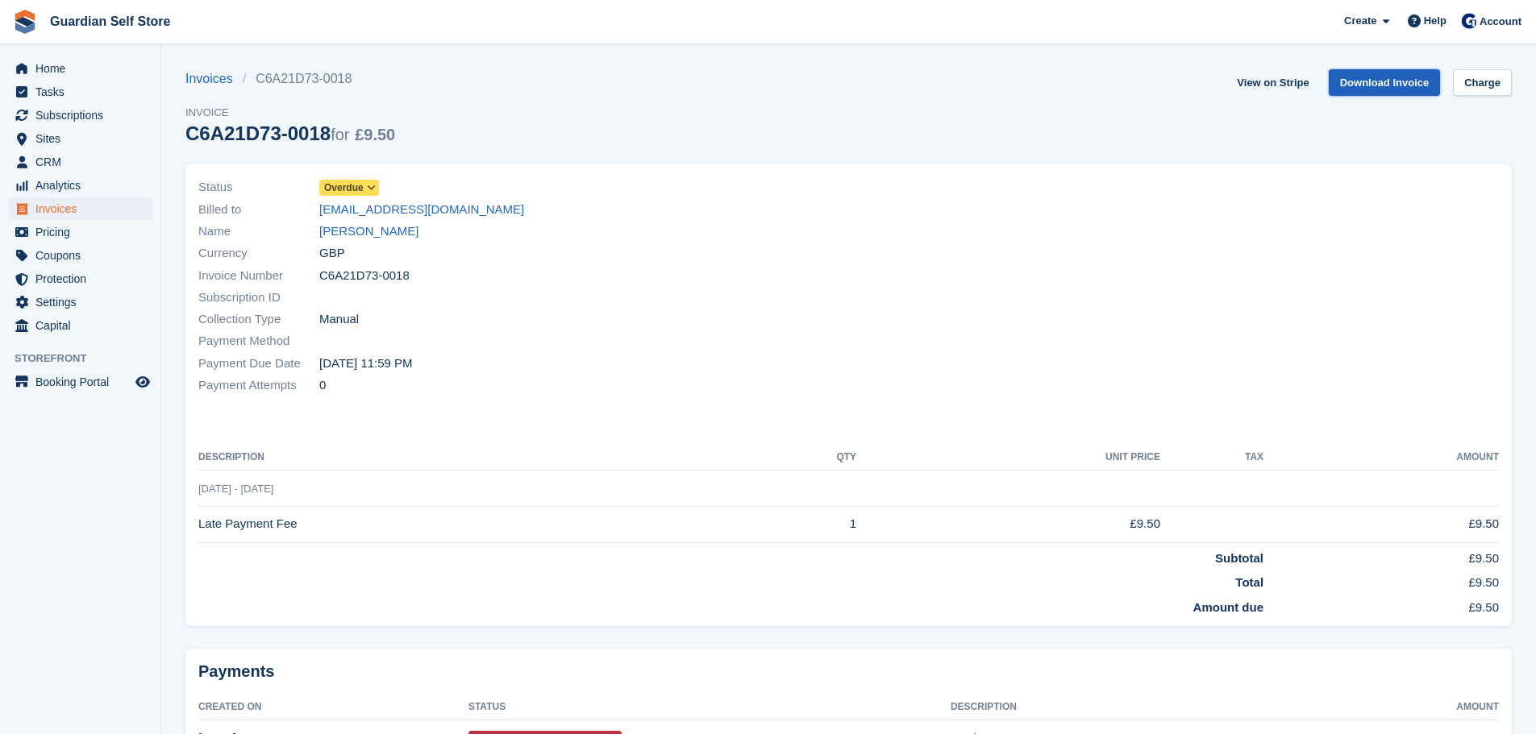
click at [1379, 93] on link "Download Invoice" at bounding box center [1384, 82] width 112 height 27
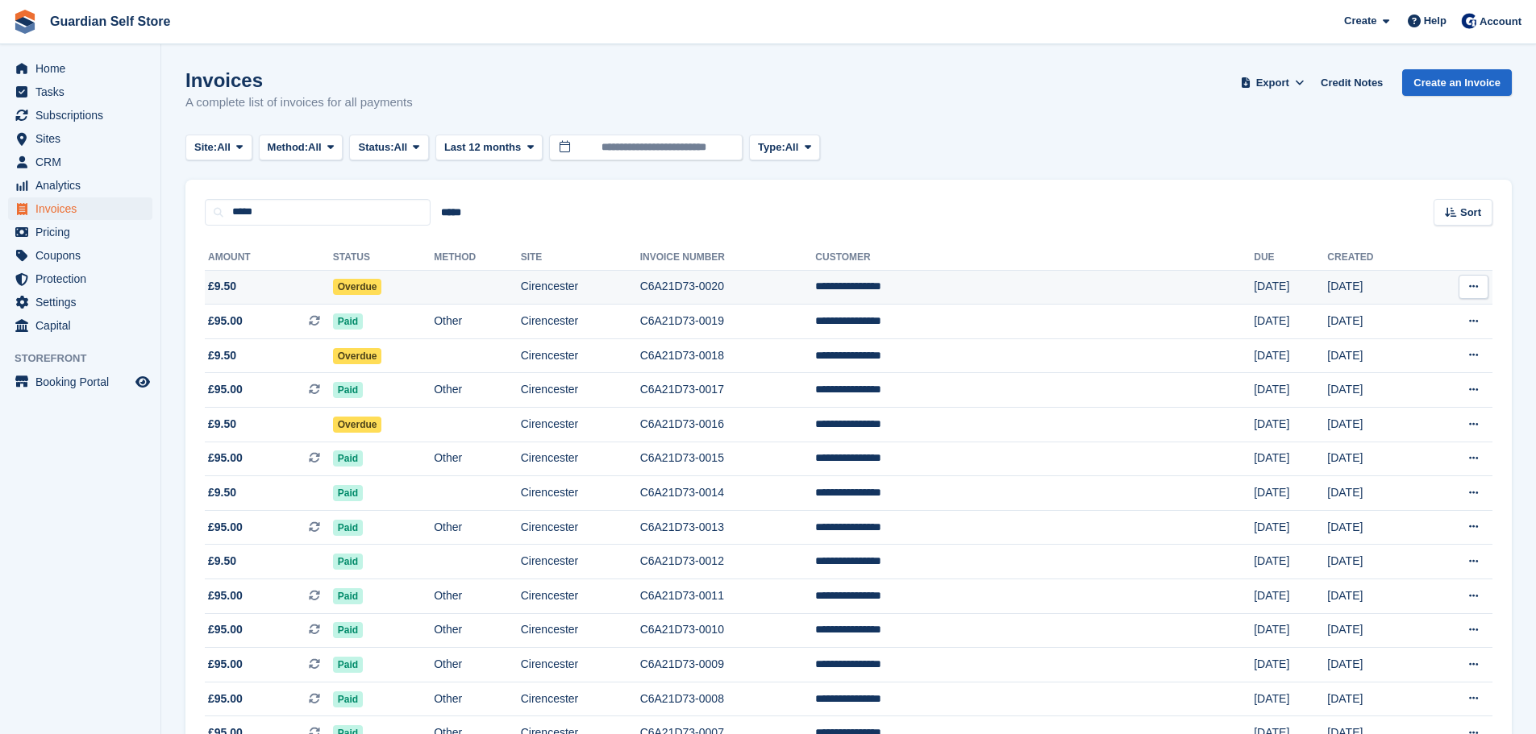
click at [325, 288] on span "£9.50" at bounding box center [269, 286] width 128 height 17
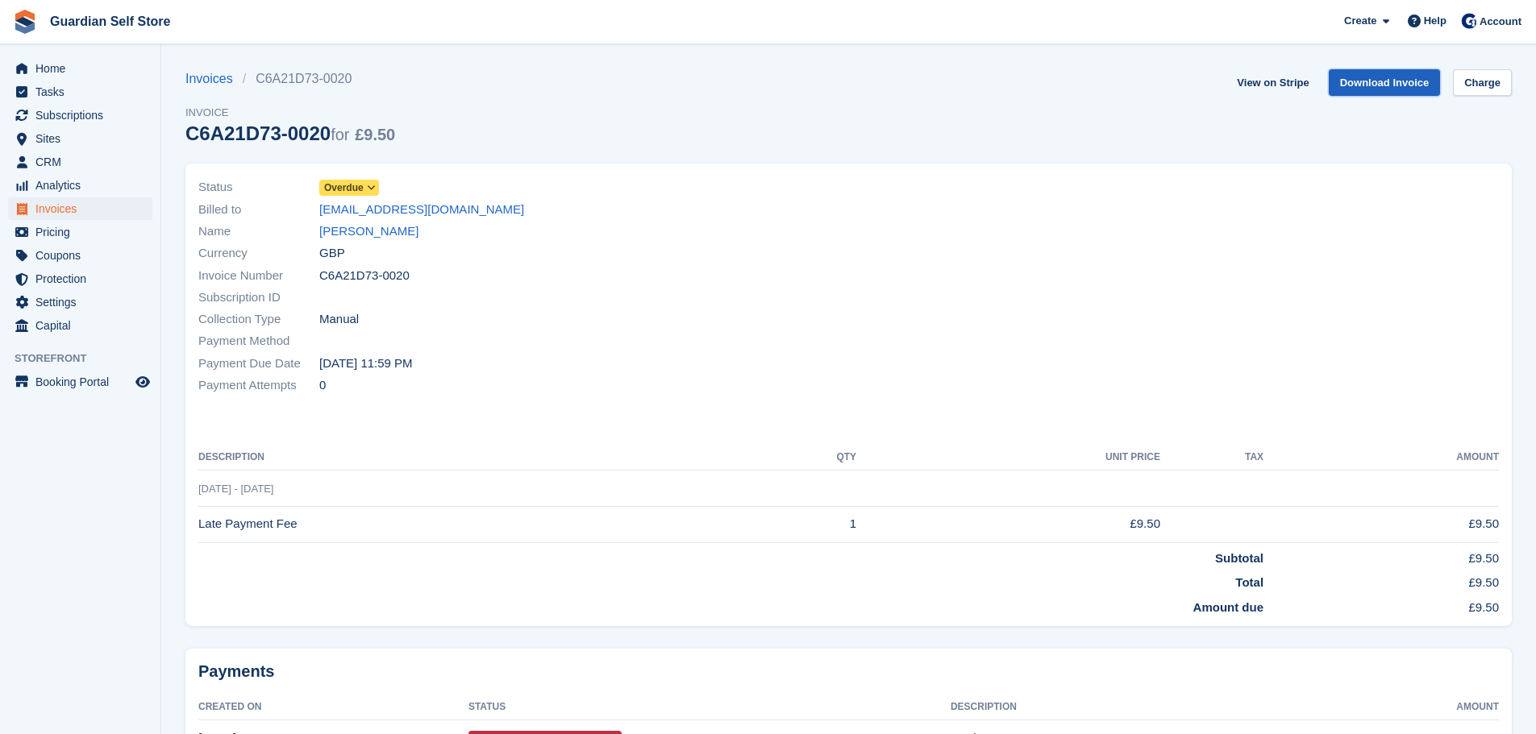
click at [1363, 81] on link "Download Invoice" at bounding box center [1384, 82] width 112 height 27
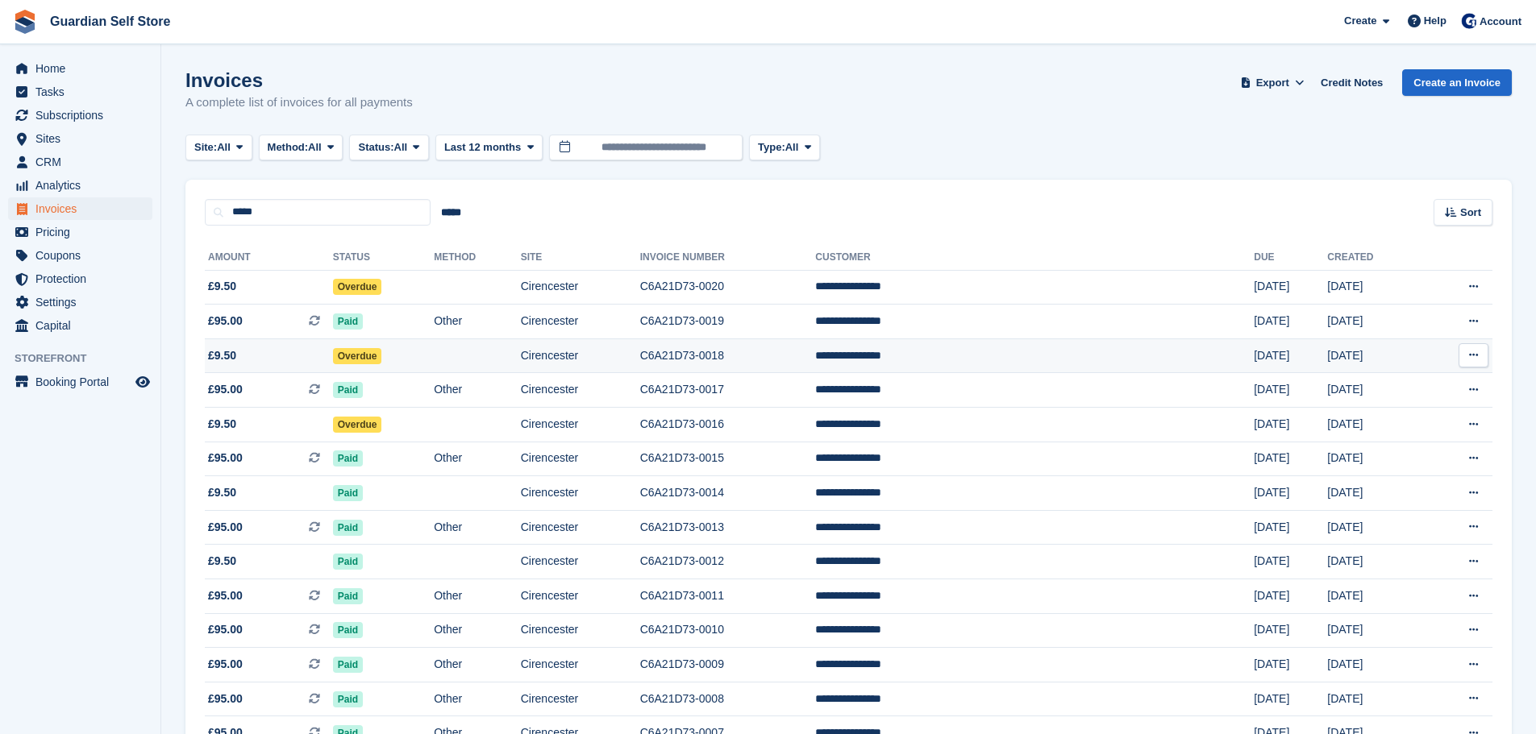
click at [422, 348] on td "Overdue" at bounding box center [383, 356] width 101 height 35
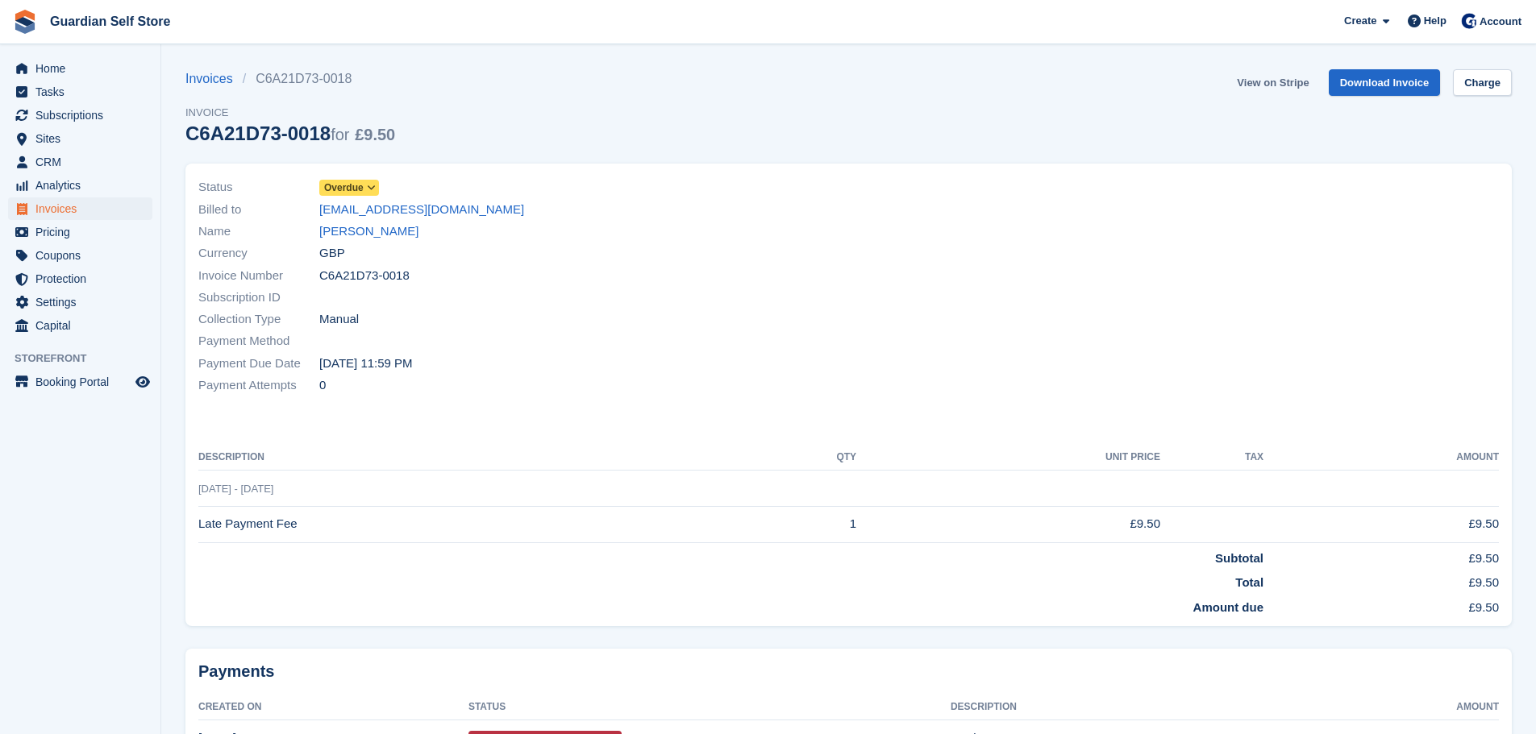
click at [1281, 80] on link "View on Stripe" at bounding box center [1272, 82] width 85 height 27
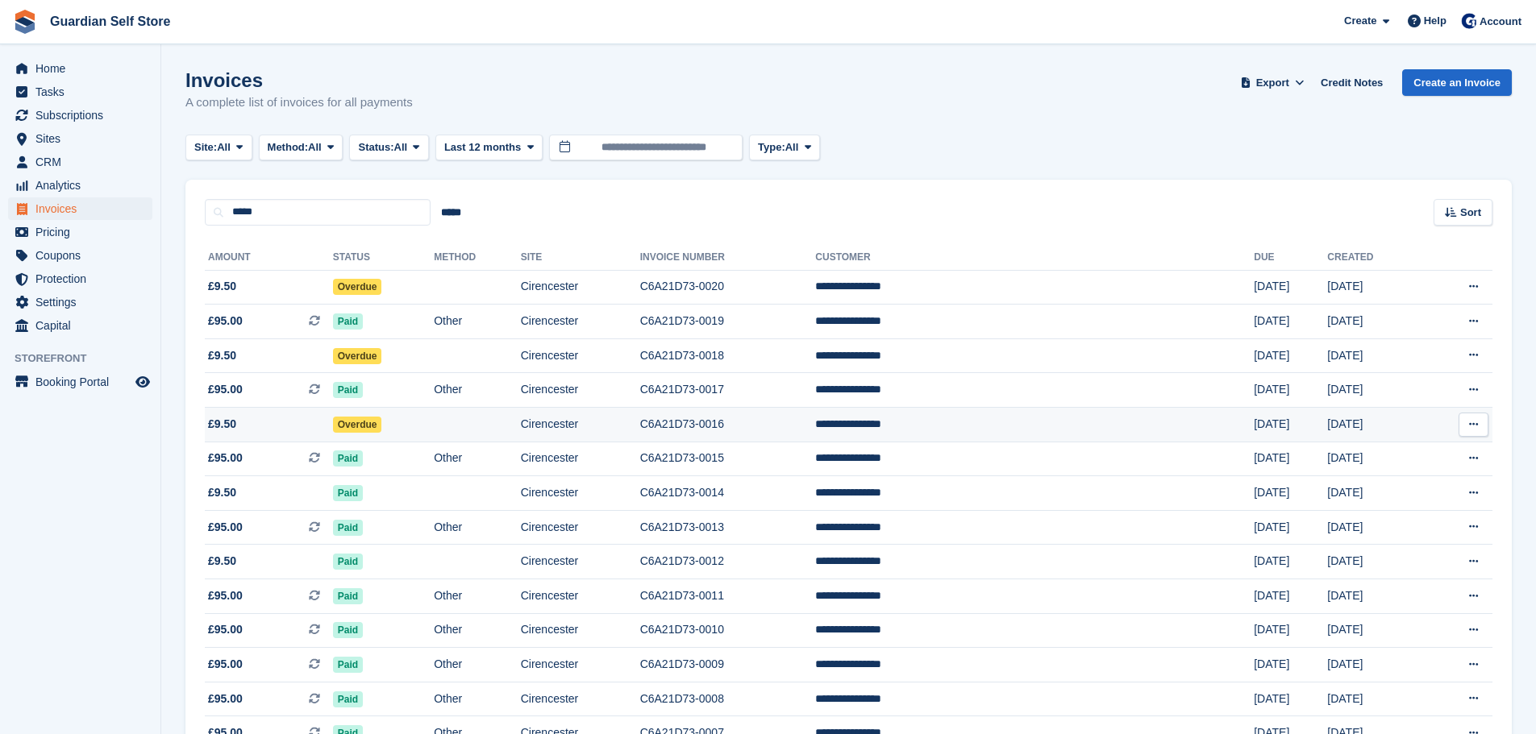
drag, startPoint x: 0, startPoint y: 0, endPoint x: 419, endPoint y: 428, distance: 599.1
click at [419, 428] on td "Overdue" at bounding box center [383, 425] width 101 height 35
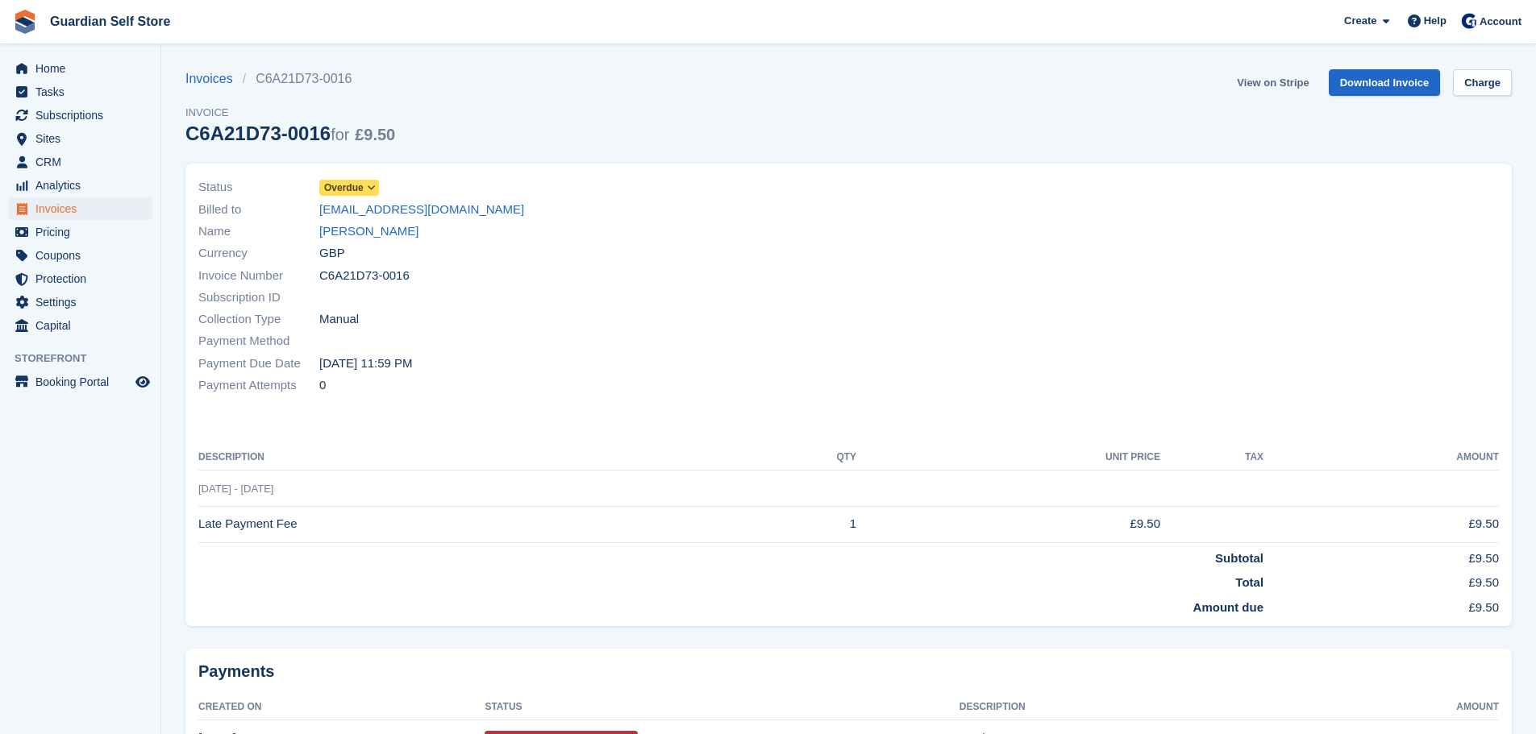
click at [1298, 85] on link "View on Stripe" at bounding box center [1272, 82] width 85 height 27
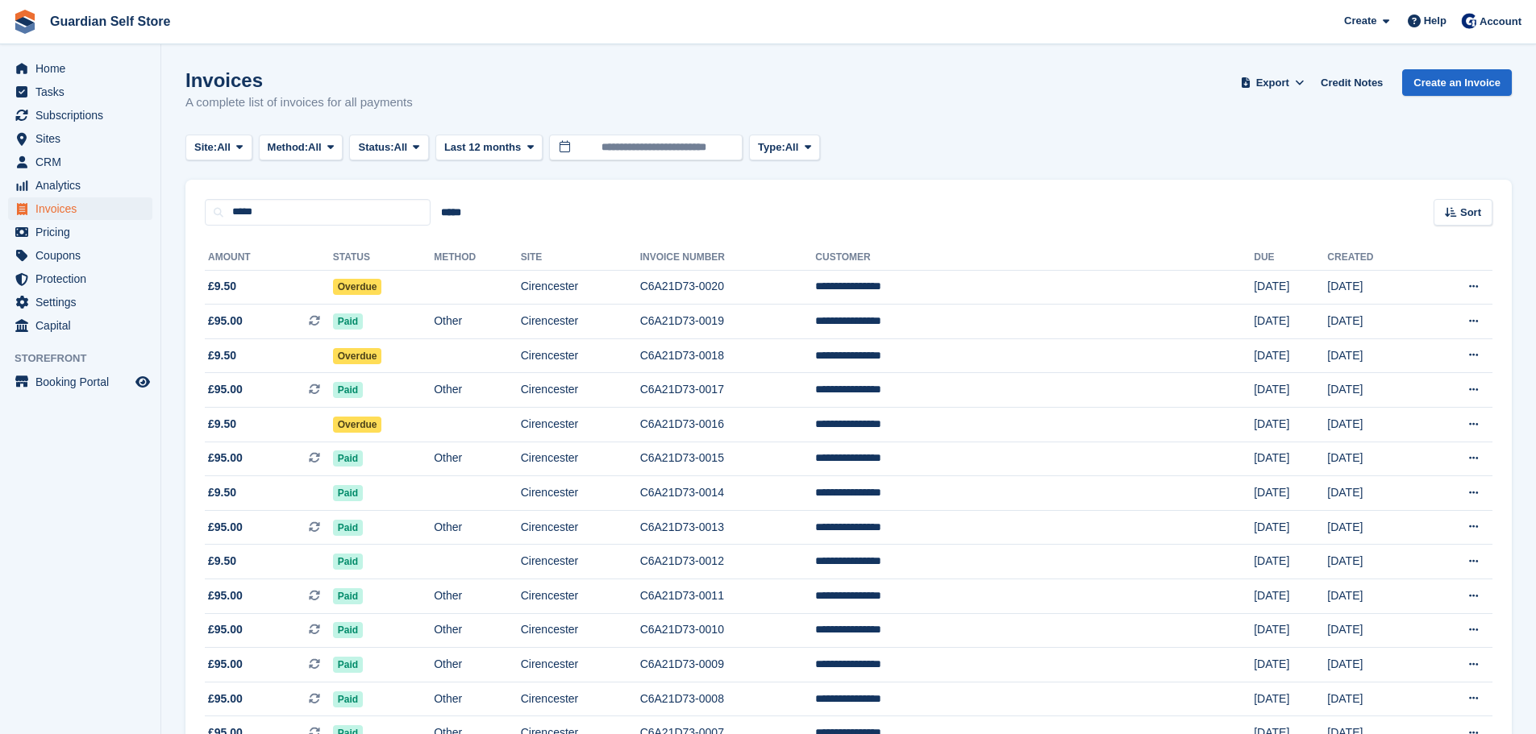
drag, startPoint x: 935, startPoint y: 106, endPoint x: 921, endPoint y: 236, distance: 130.5
click at [935, 106] on div "Invoices A complete list of invoices for all payments Export Export Invoices Ex…" at bounding box center [848, 100] width 1326 height 62
click at [431, 322] on td "Paid" at bounding box center [383, 322] width 101 height 35
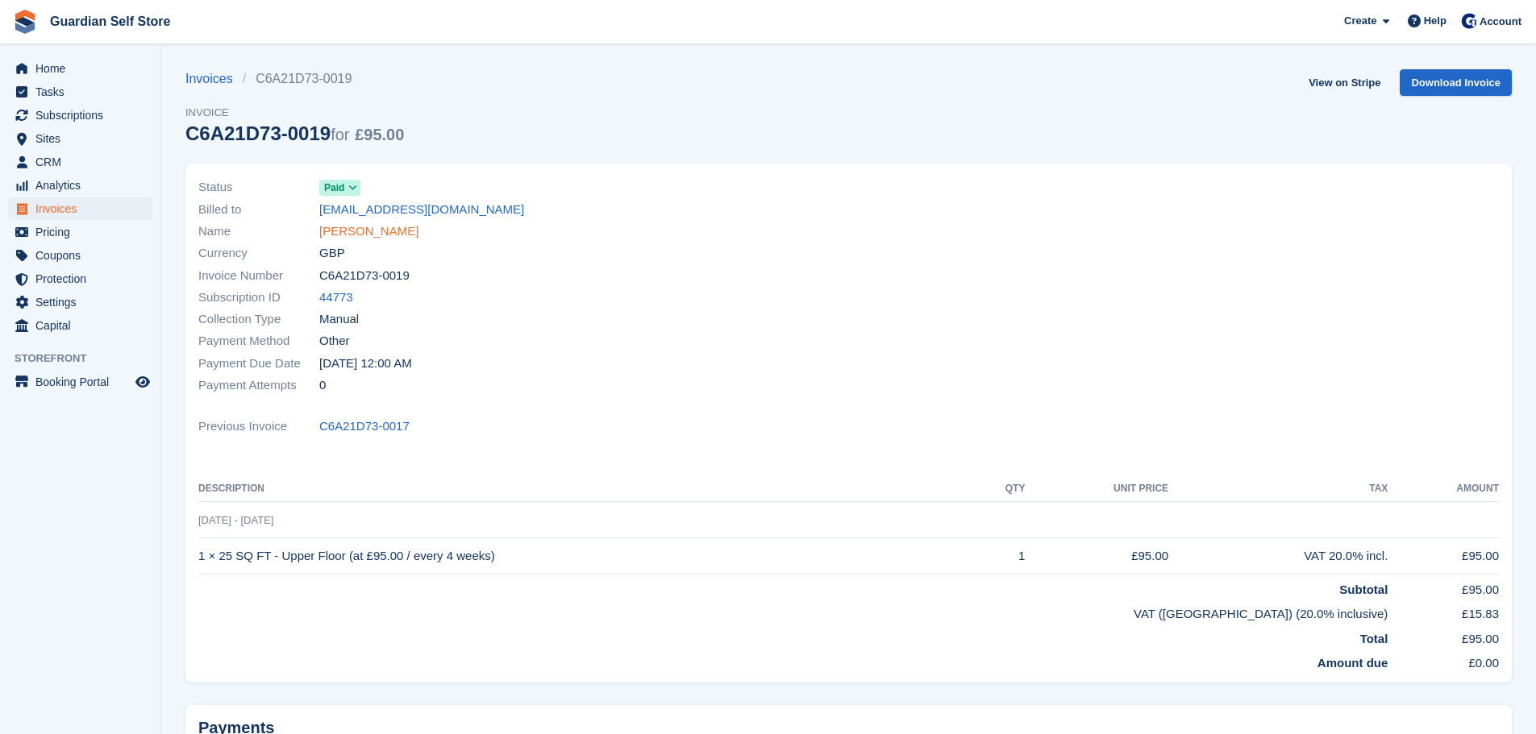
click at [382, 238] on link "[PERSON_NAME]" at bounding box center [368, 231] width 99 height 19
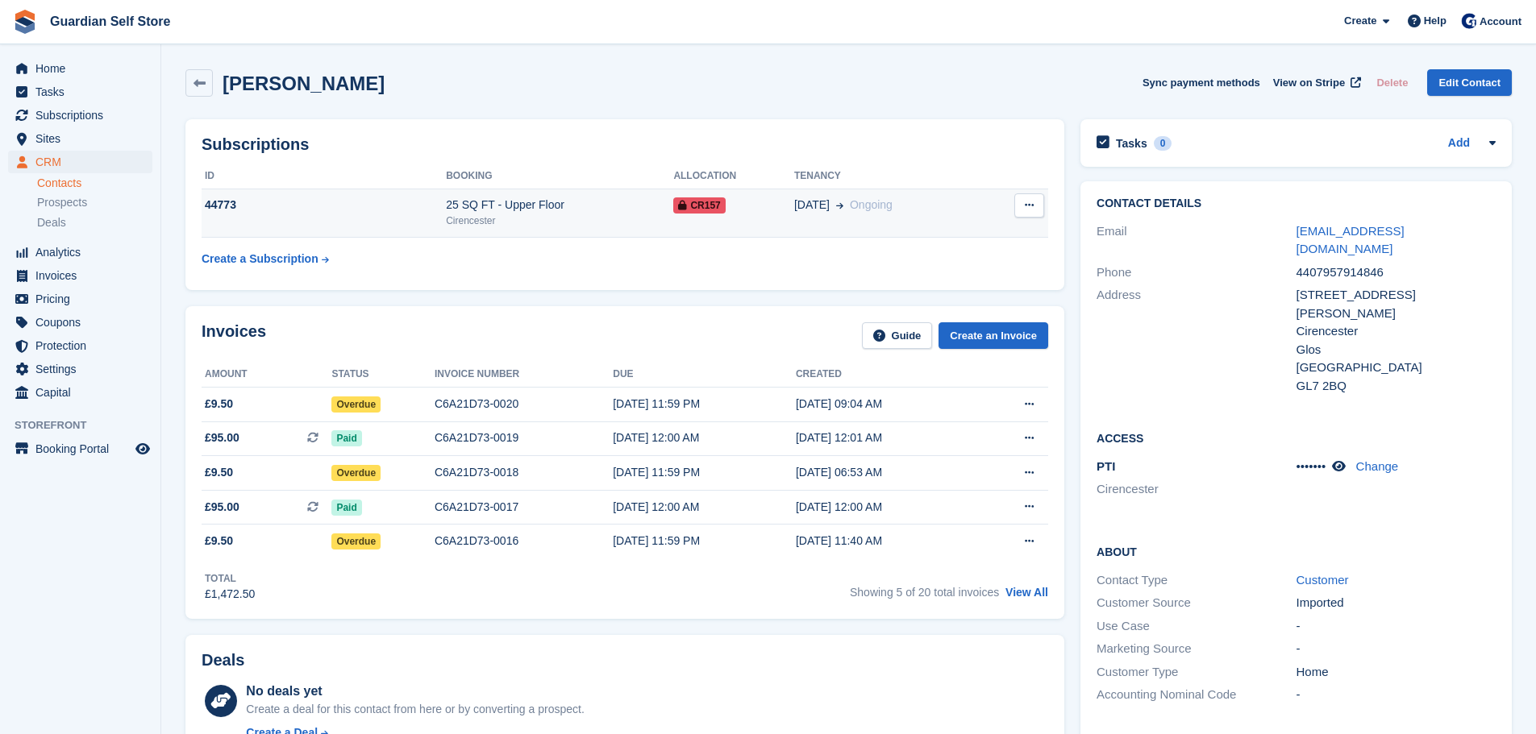
click at [551, 211] on div "25 SQ FT - Upper Floor" at bounding box center [559, 205] width 227 height 17
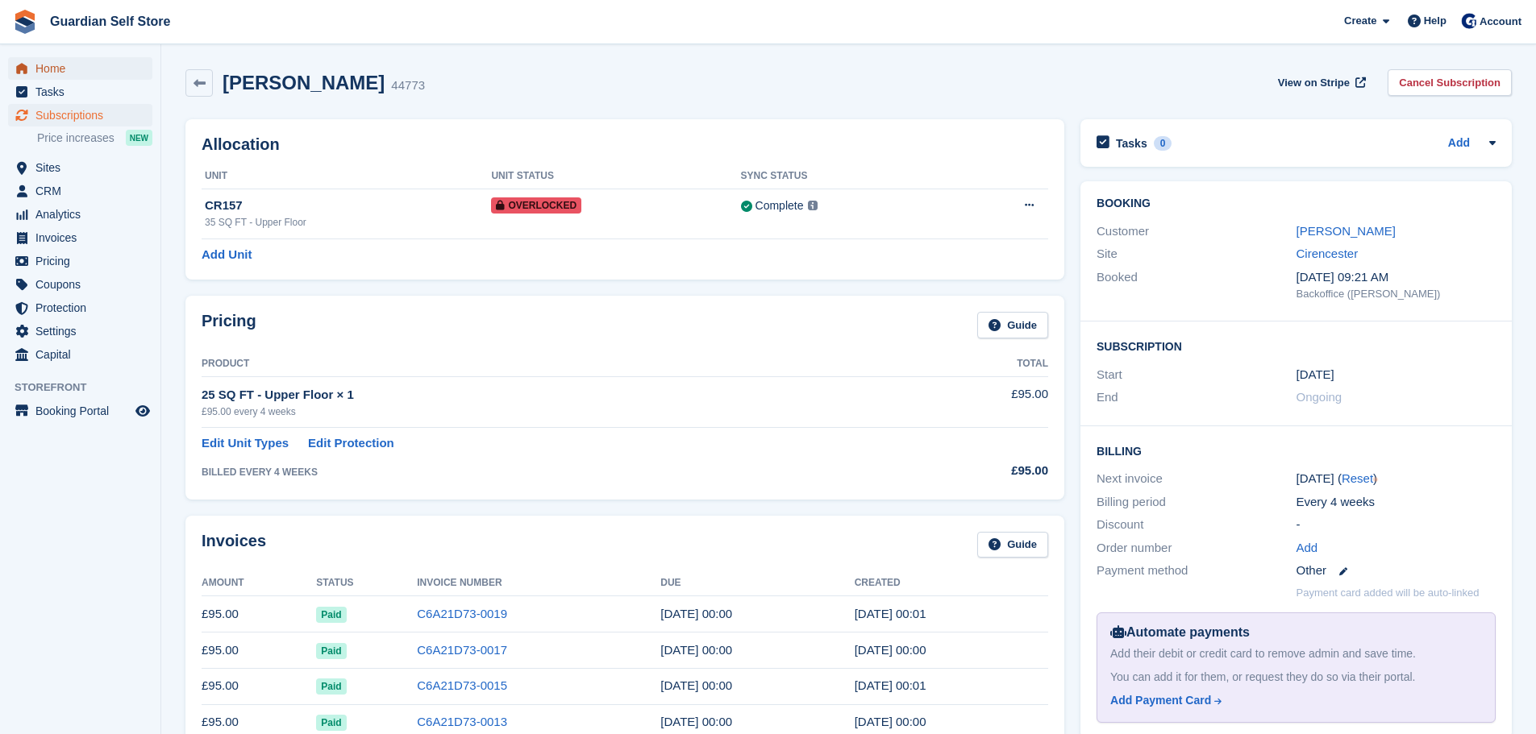
click at [69, 70] on span "Home" at bounding box center [83, 68] width 97 height 23
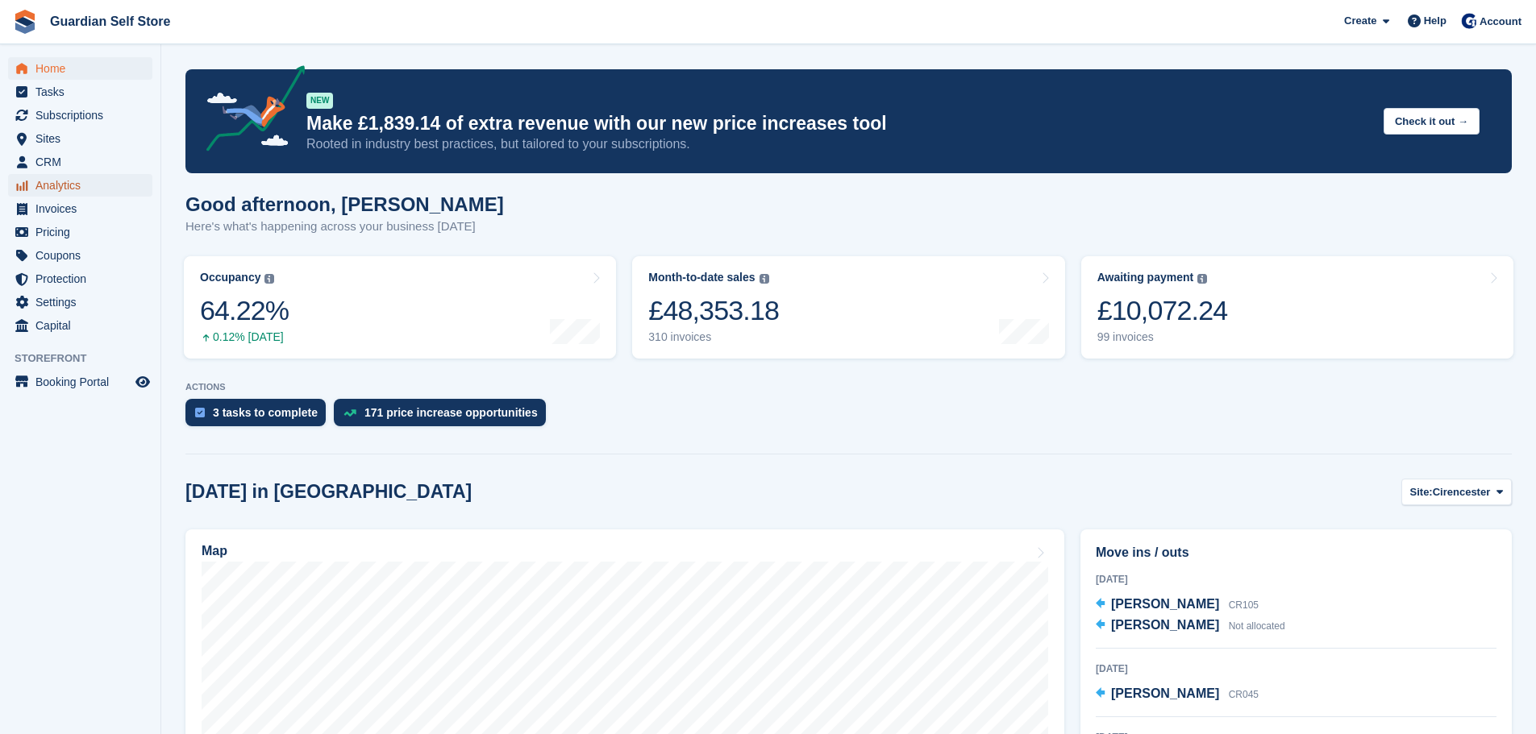
click at [69, 182] on span "Analytics" at bounding box center [83, 185] width 97 height 23
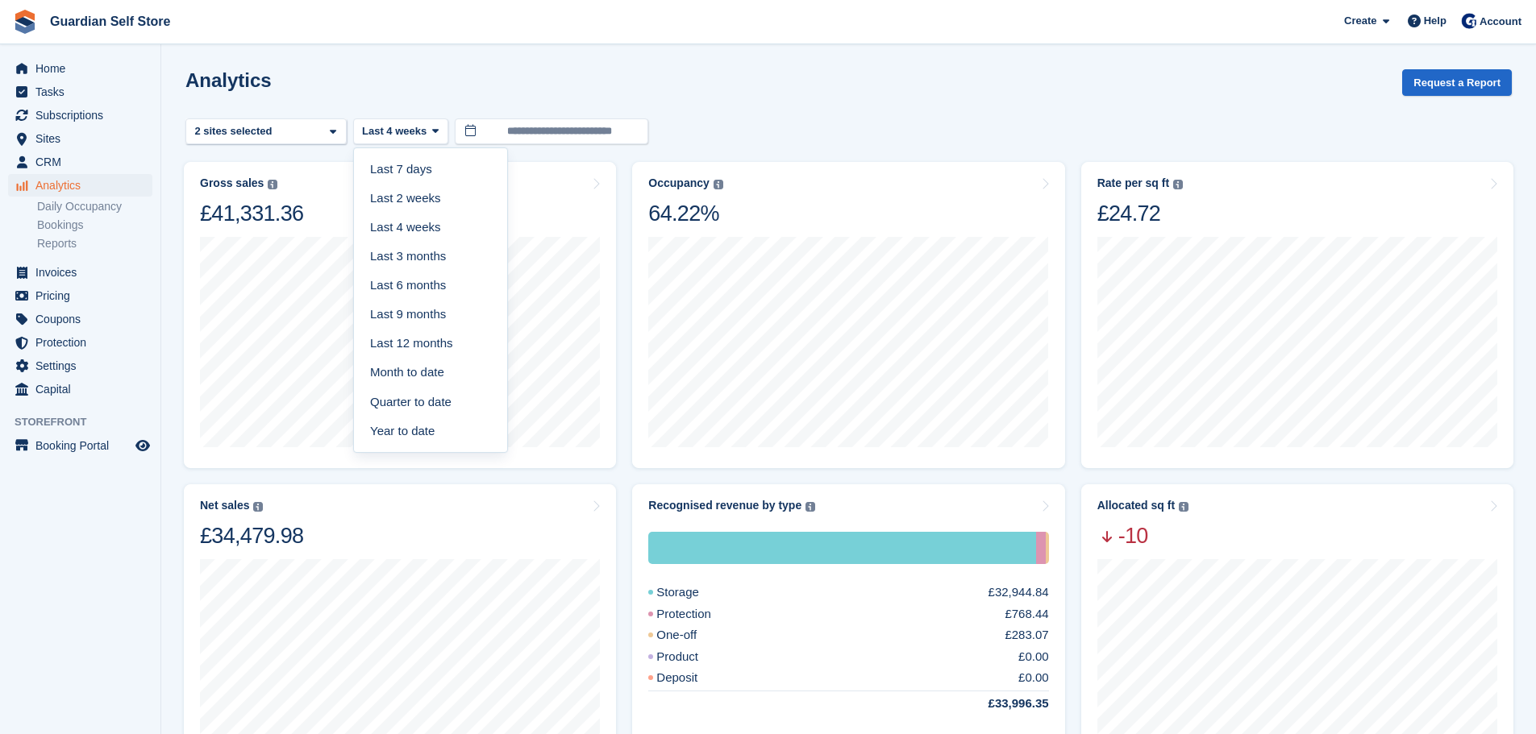
click at [426, 365] on link "Month to date" at bounding box center [430, 373] width 140 height 29
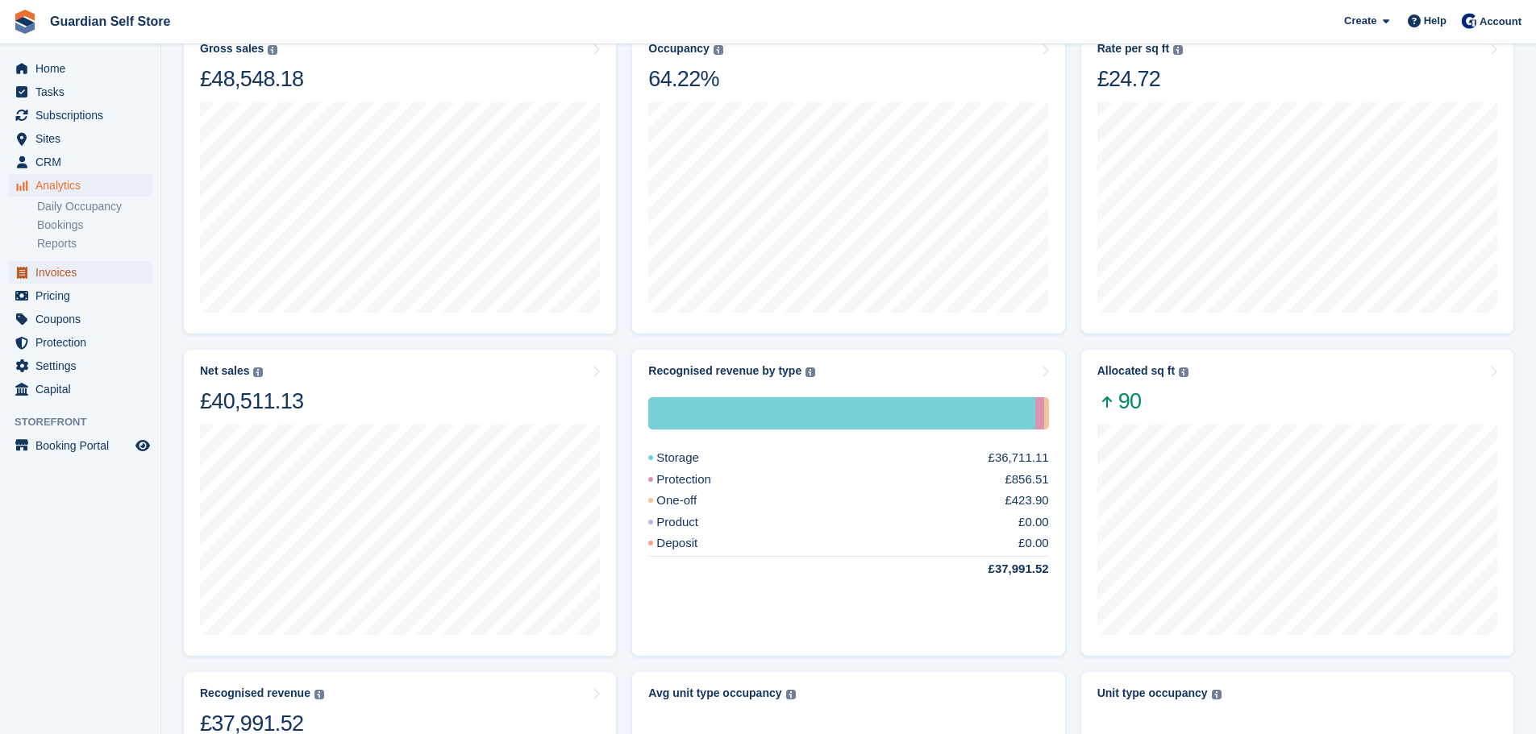
click at [98, 275] on span "Invoices" at bounding box center [83, 272] width 97 height 23
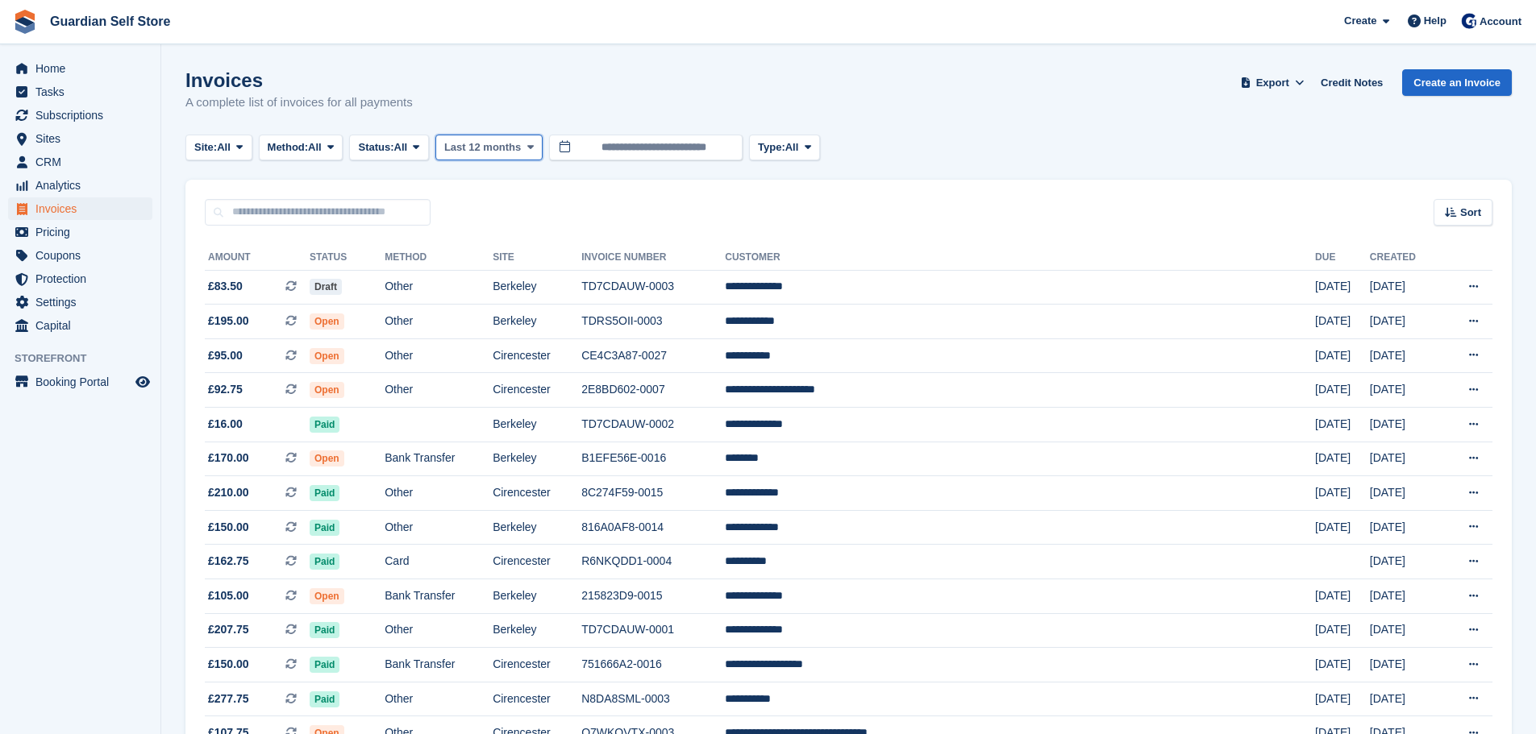
click at [471, 152] on span "Last 12 months" at bounding box center [482, 147] width 77 height 16
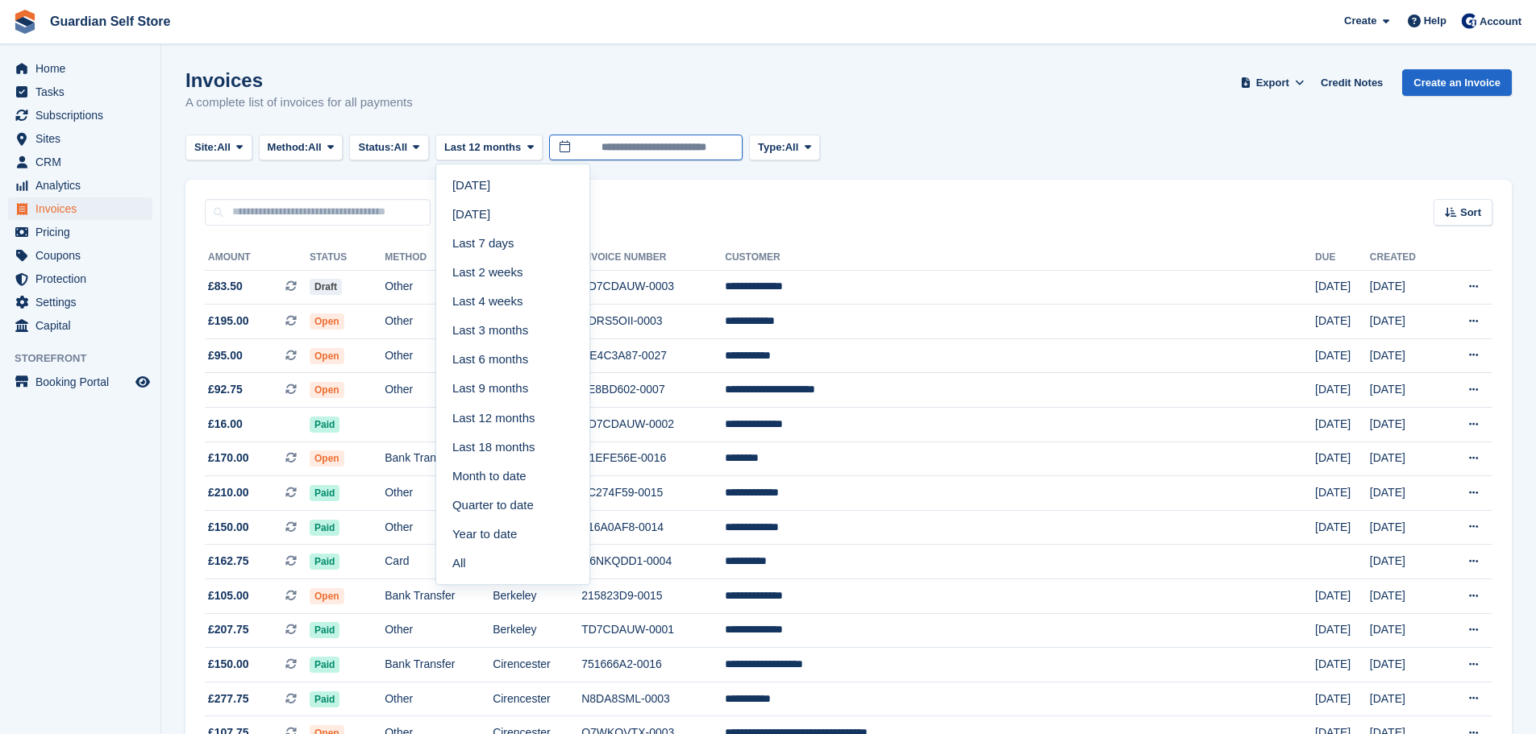
click at [661, 153] on input "**********" at bounding box center [645, 148] width 193 height 27
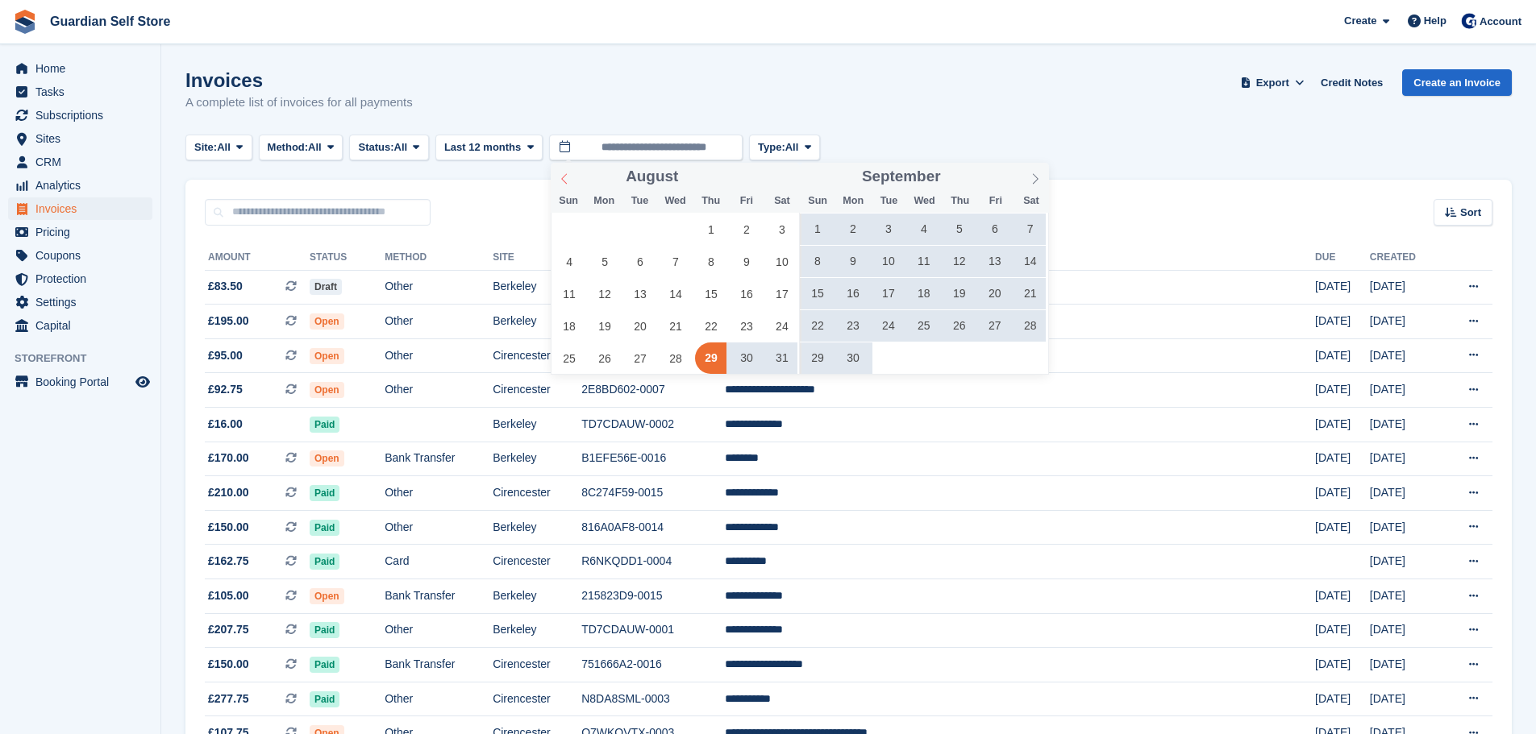
click at [568, 181] on icon at bounding box center [564, 178] width 11 height 11
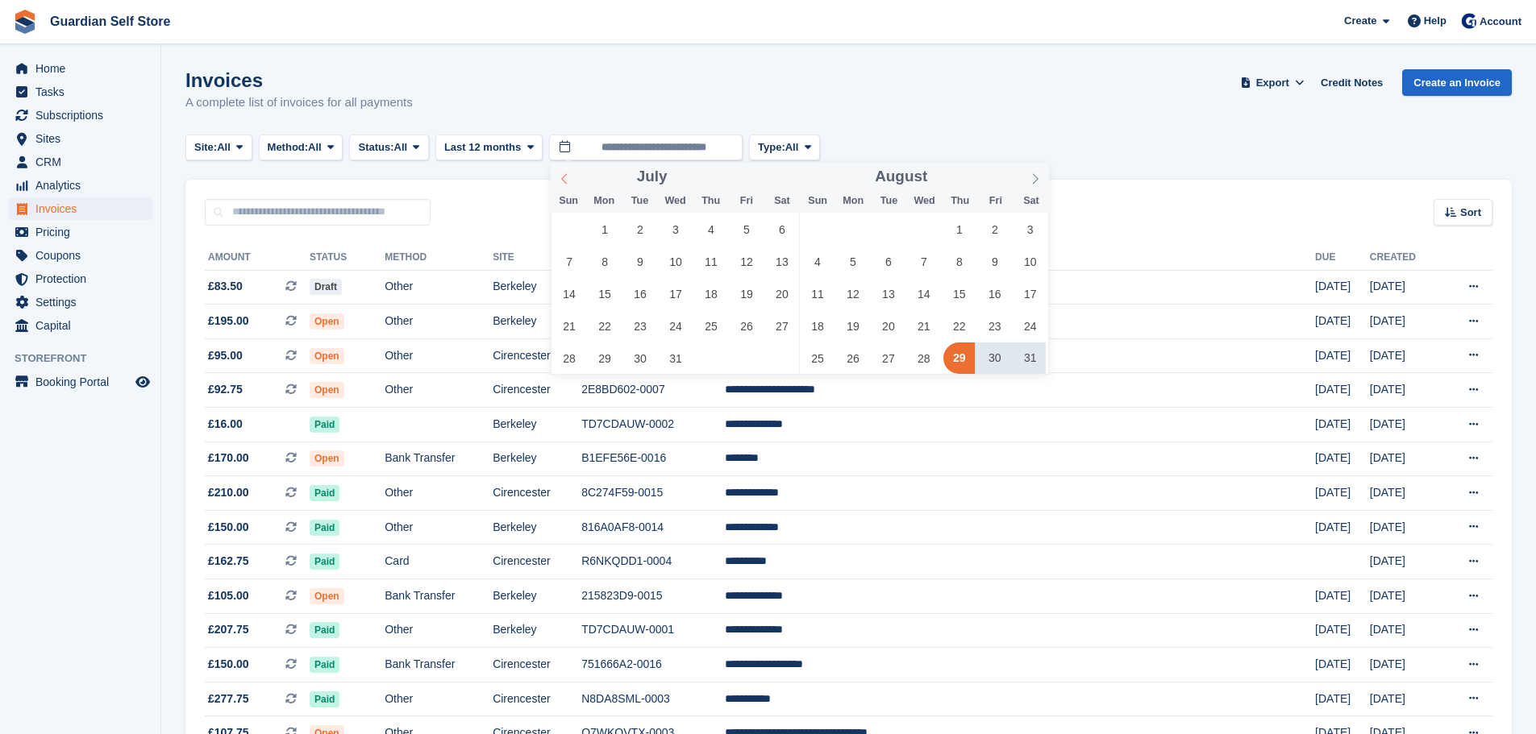
click at [569, 179] on icon at bounding box center [564, 178] width 11 height 11
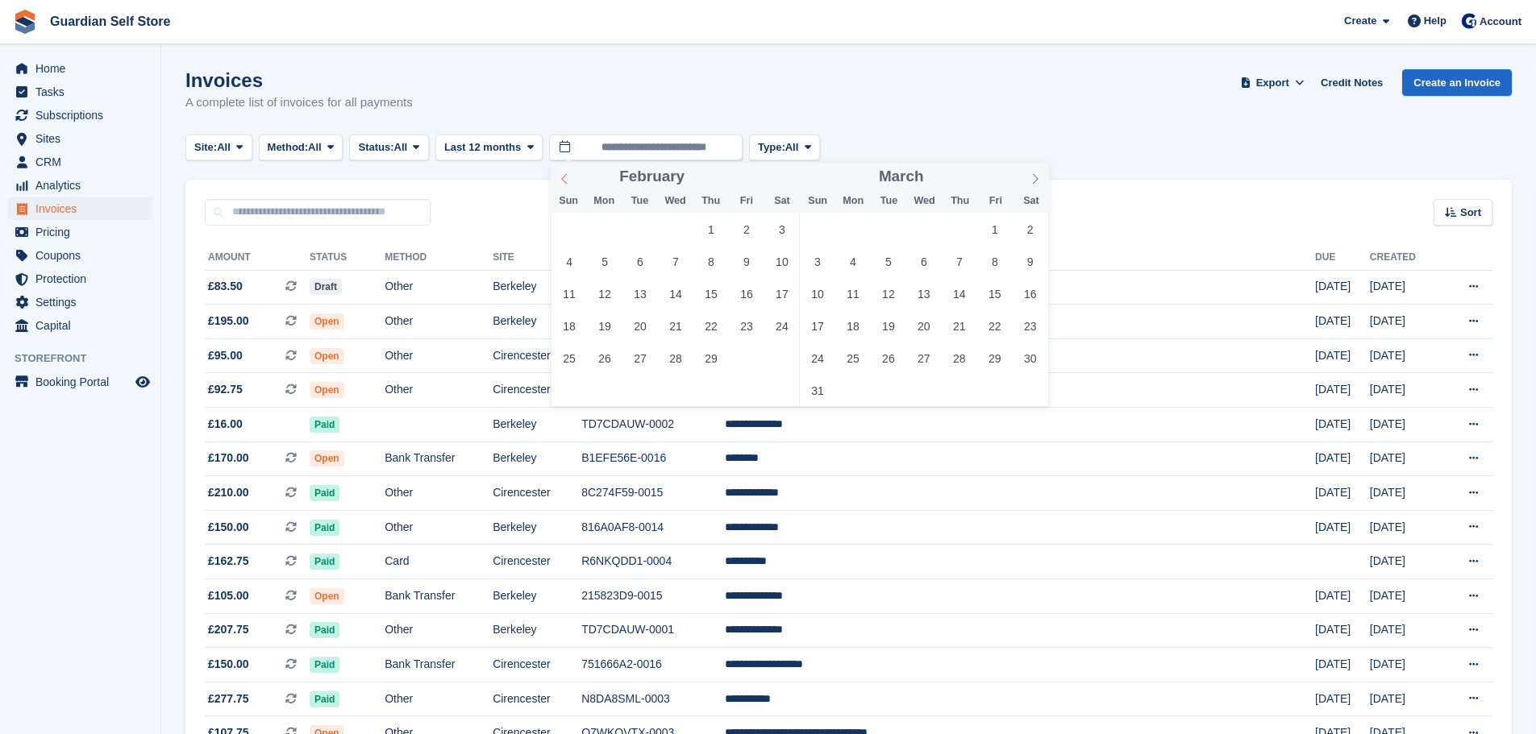
click at [569, 179] on icon at bounding box center [564, 178] width 11 height 11
type input "****"
click at [569, 179] on icon at bounding box center [564, 178] width 11 height 11
type input "****"
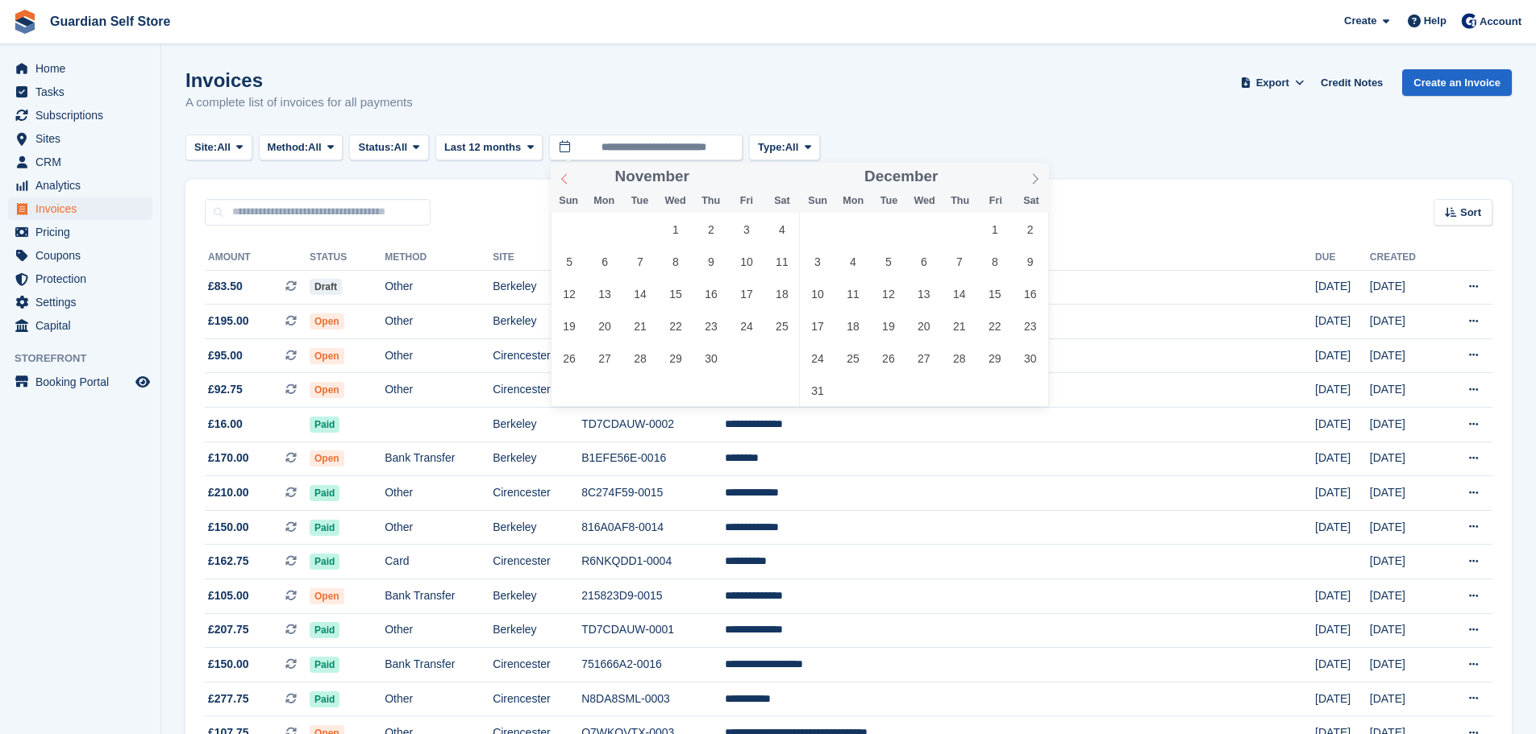
click at [569, 179] on icon at bounding box center [564, 178] width 11 height 11
click at [641, 231] on span "1" at bounding box center [640, 229] width 31 height 31
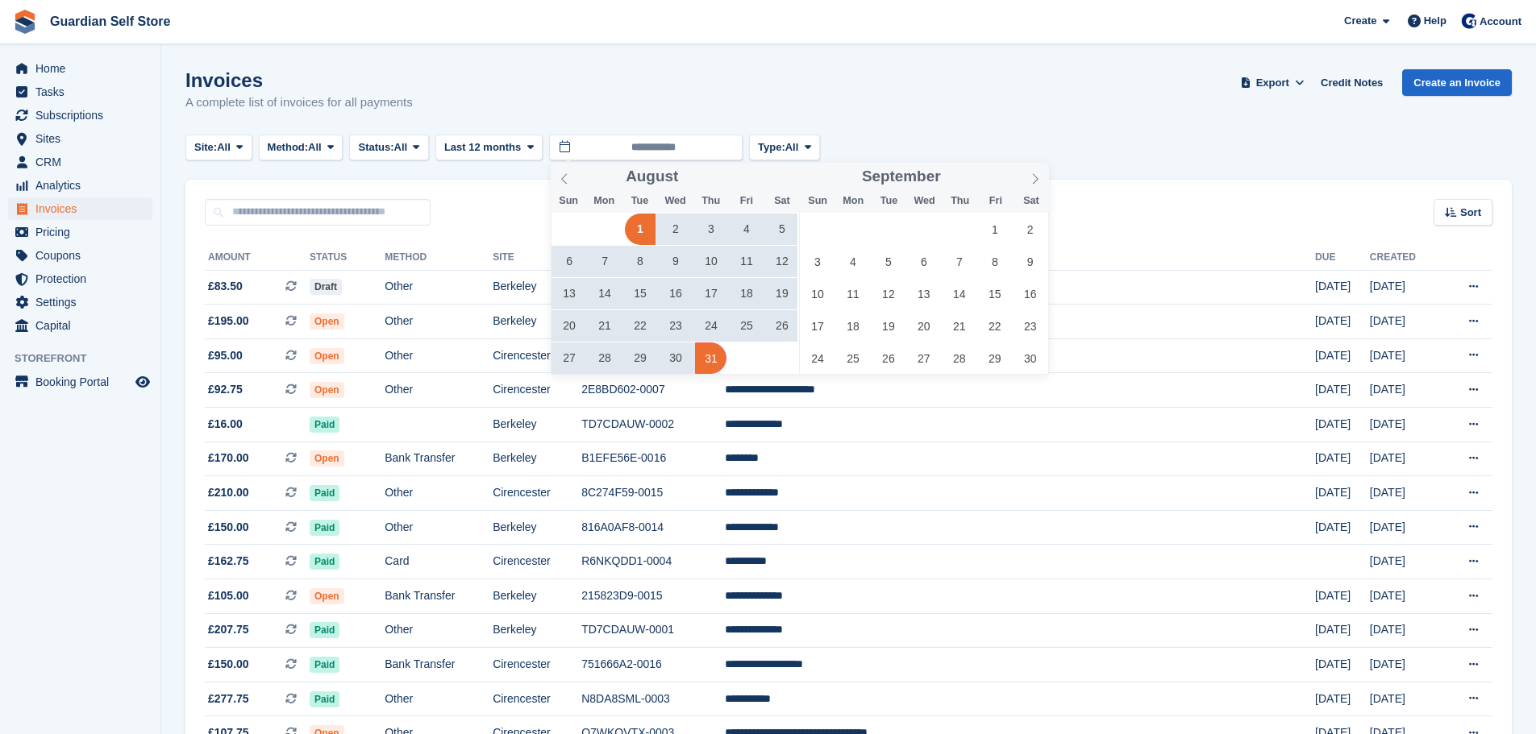
click at [709, 362] on span "31" at bounding box center [710, 358] width 31 height 31
type input "**********"
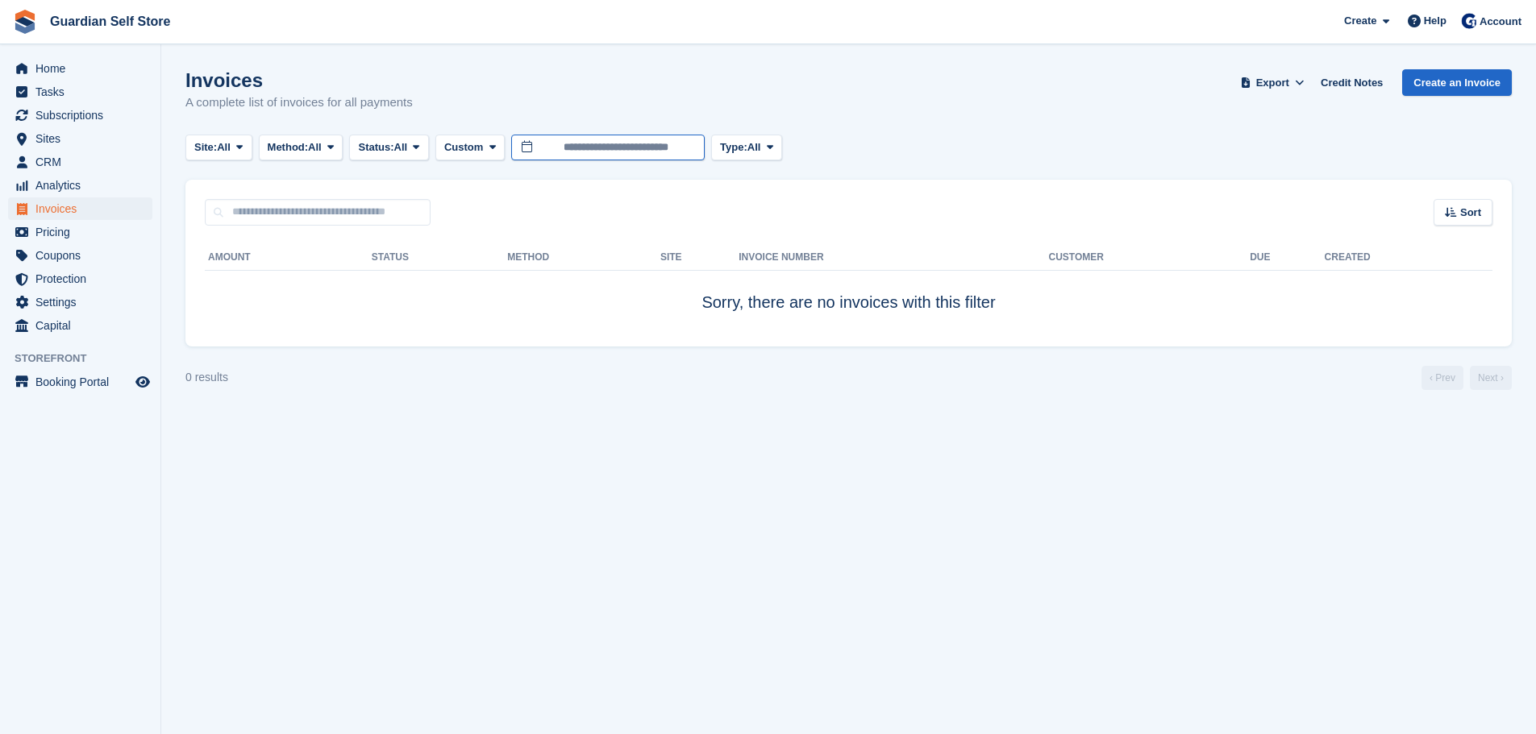
click at [599, 143] on input "**********" at bounding box center [607, 148] width 193 height 27
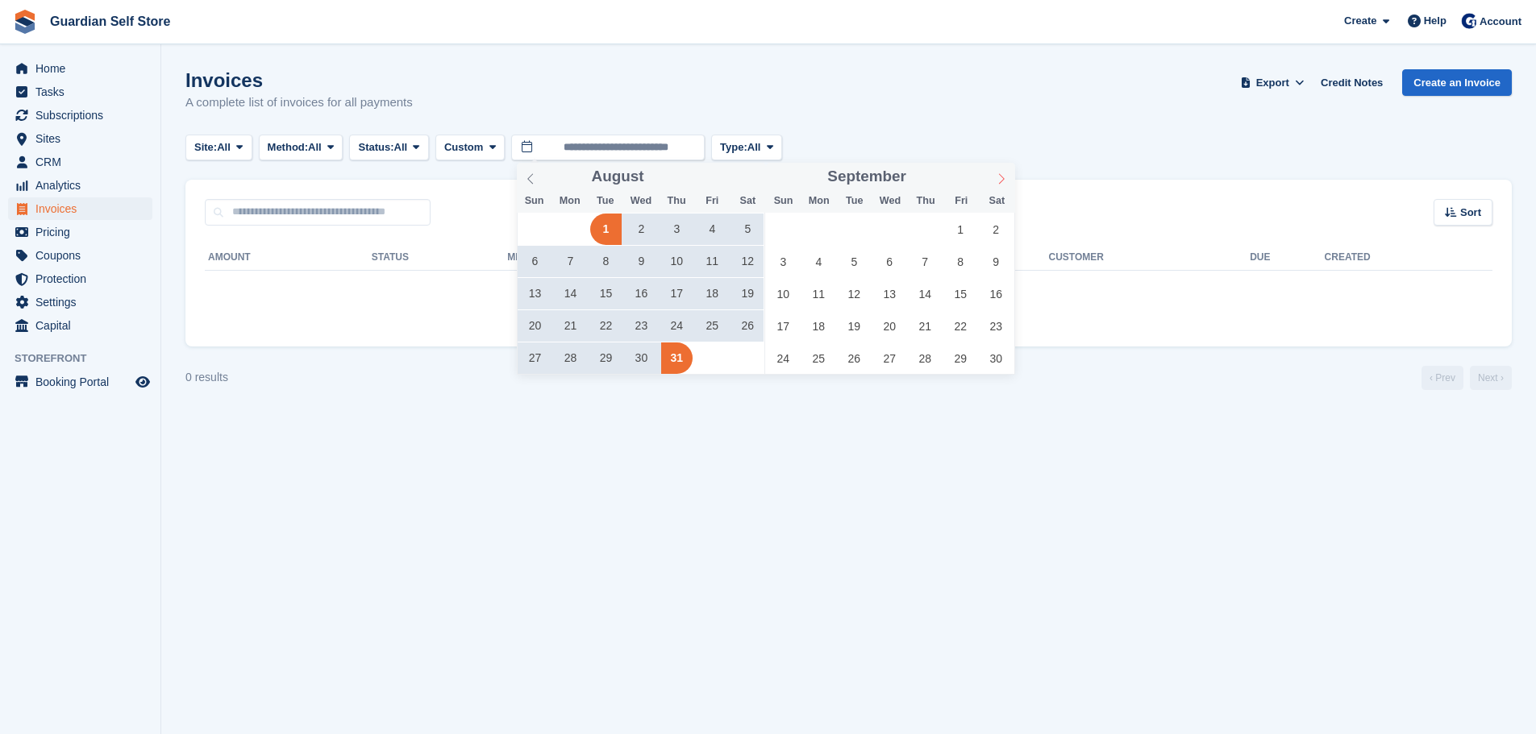
click at [1005, 181] on icon at bounding box center [1001, 178] width 11 height 11
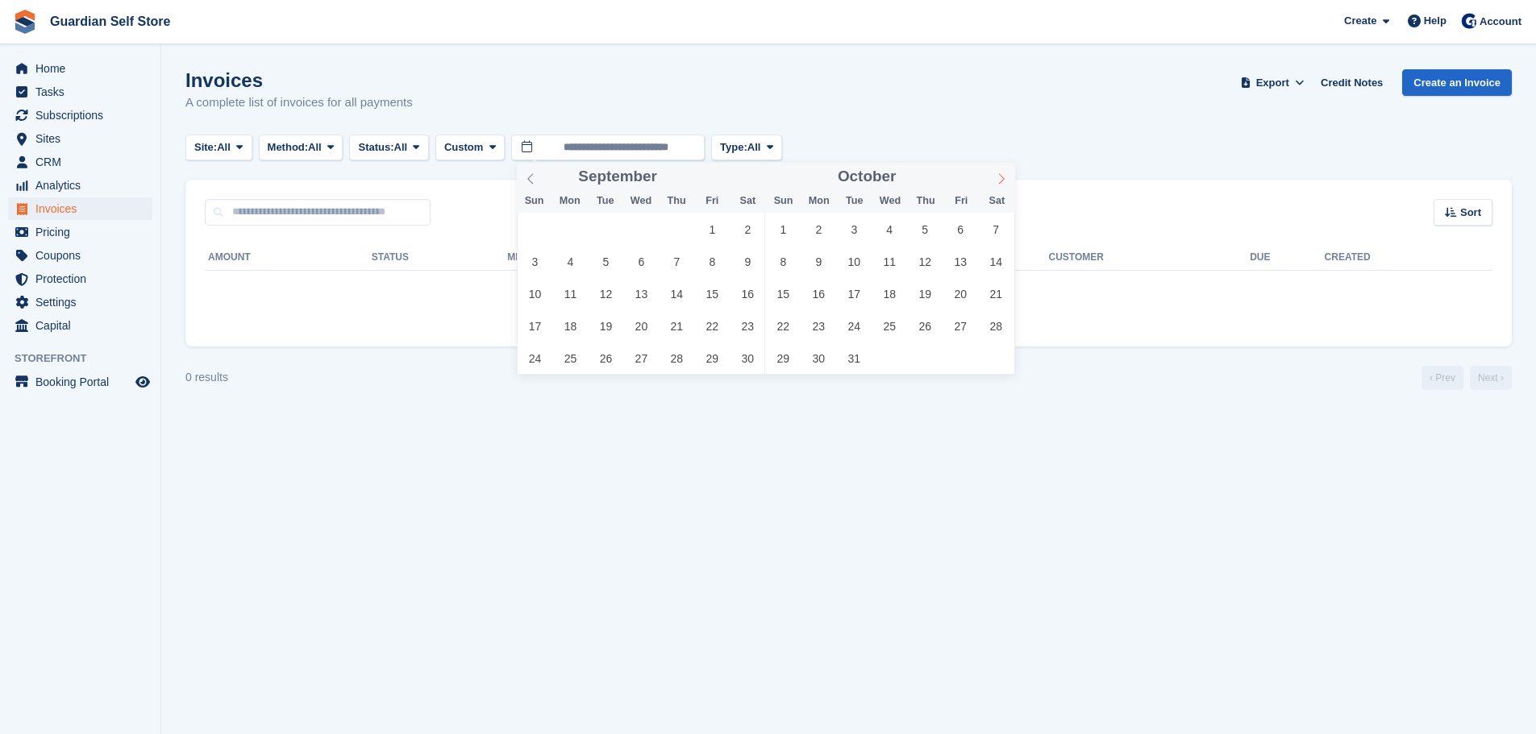
click at [1005, 181] on icon at bounding box center [1001, 178] width 11 height 11
type input "****"
click at [1005, 181] on icon at bounding box center [1001, 178] width 11 height 11
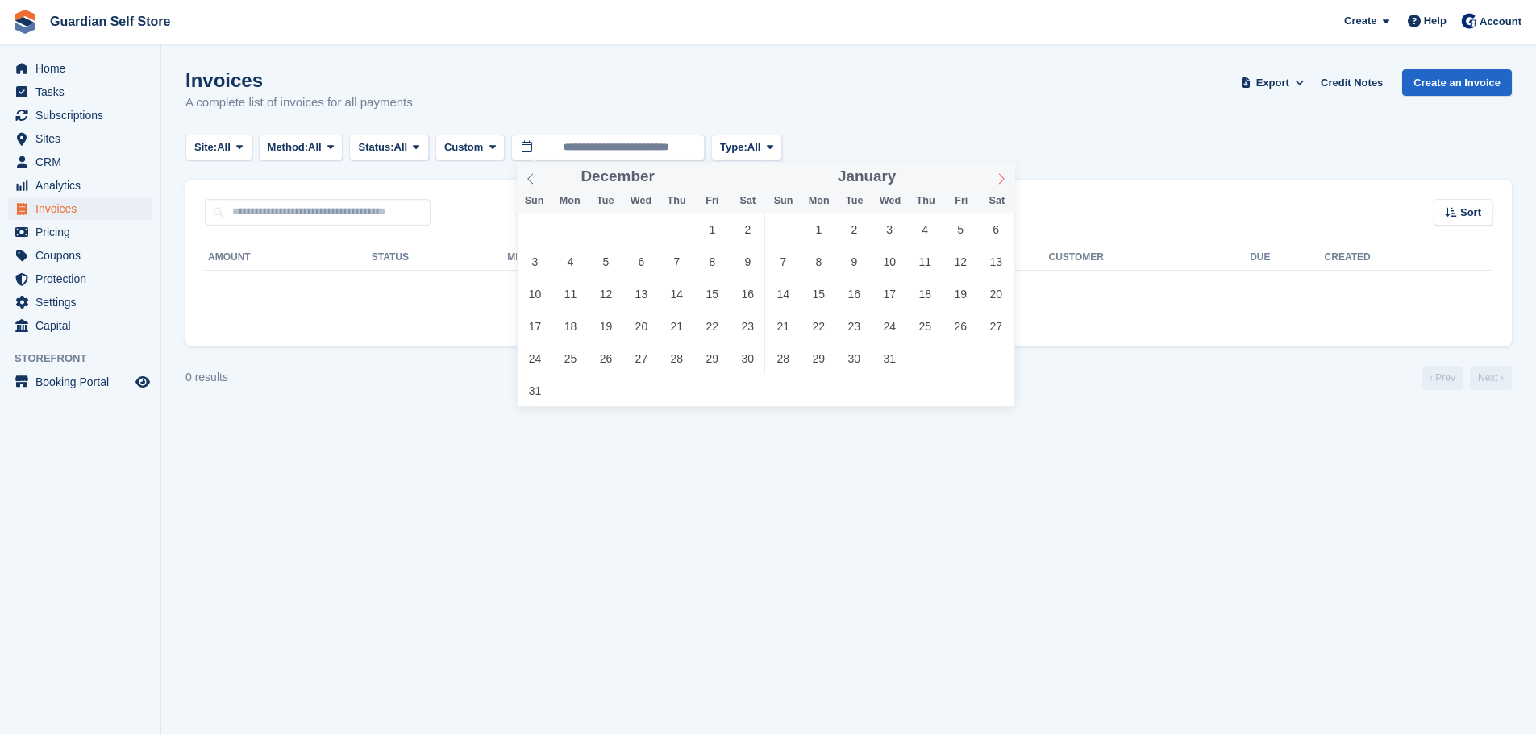
type input "****"
click at [1005, 181] on icon at bounding box center [1001, 178] width 11 height 11
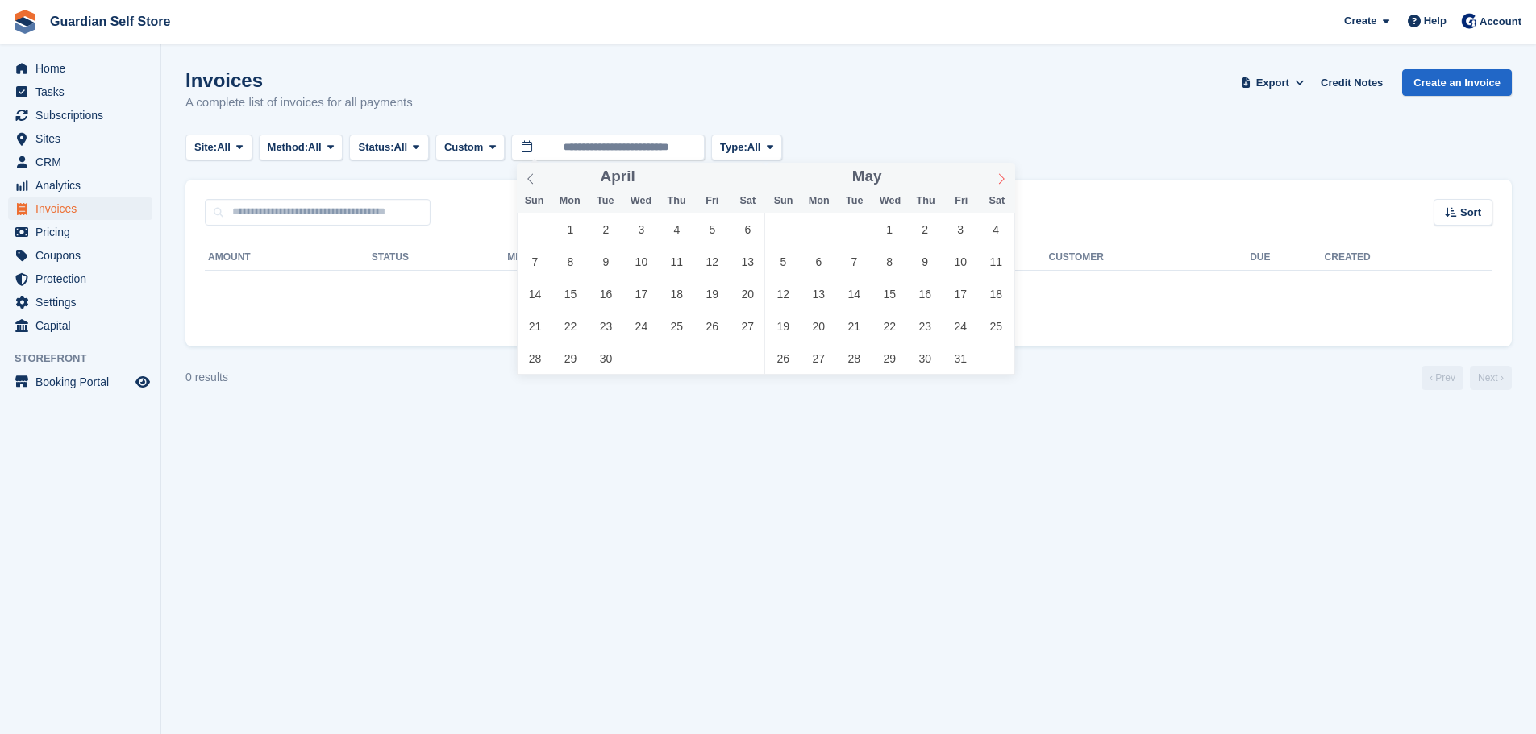
click at [1005, 181] on icon at bounding box center [1001, 178] width 11 height 11
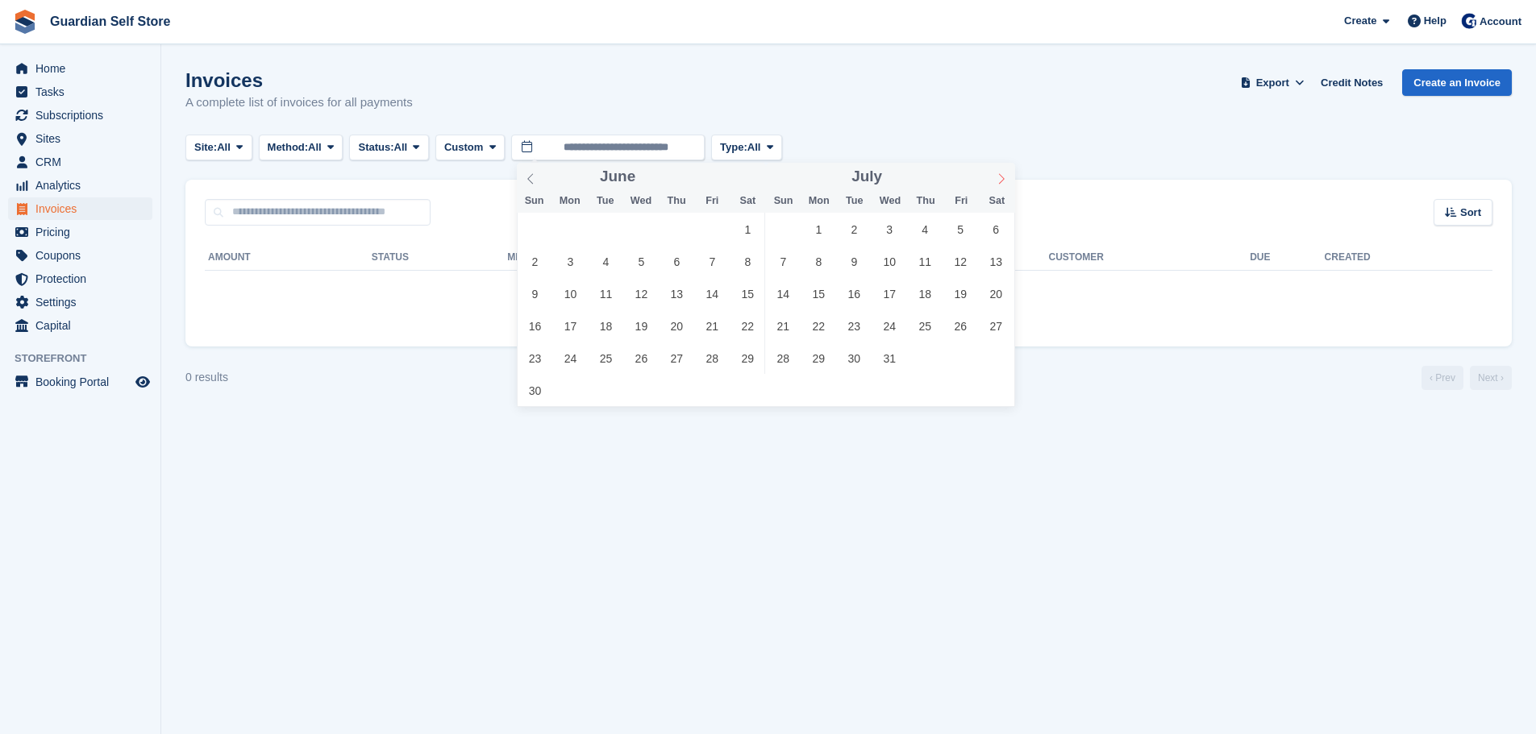
click at [1005, 181] on icon at bounding box center [1001, 178] width 11 height 11
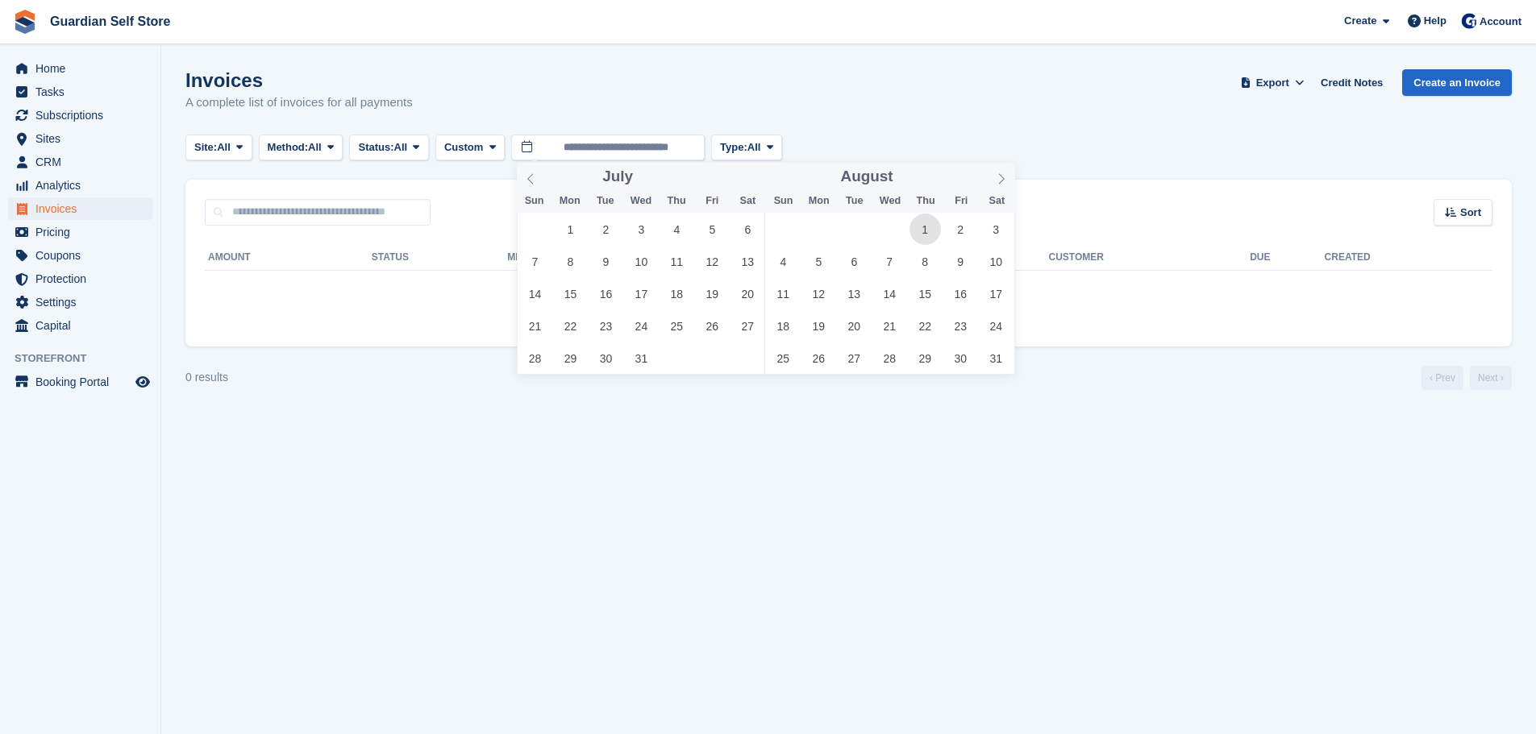
click at [929, 223] on span "1" at bounding box center [924, 229] width 31 height 31
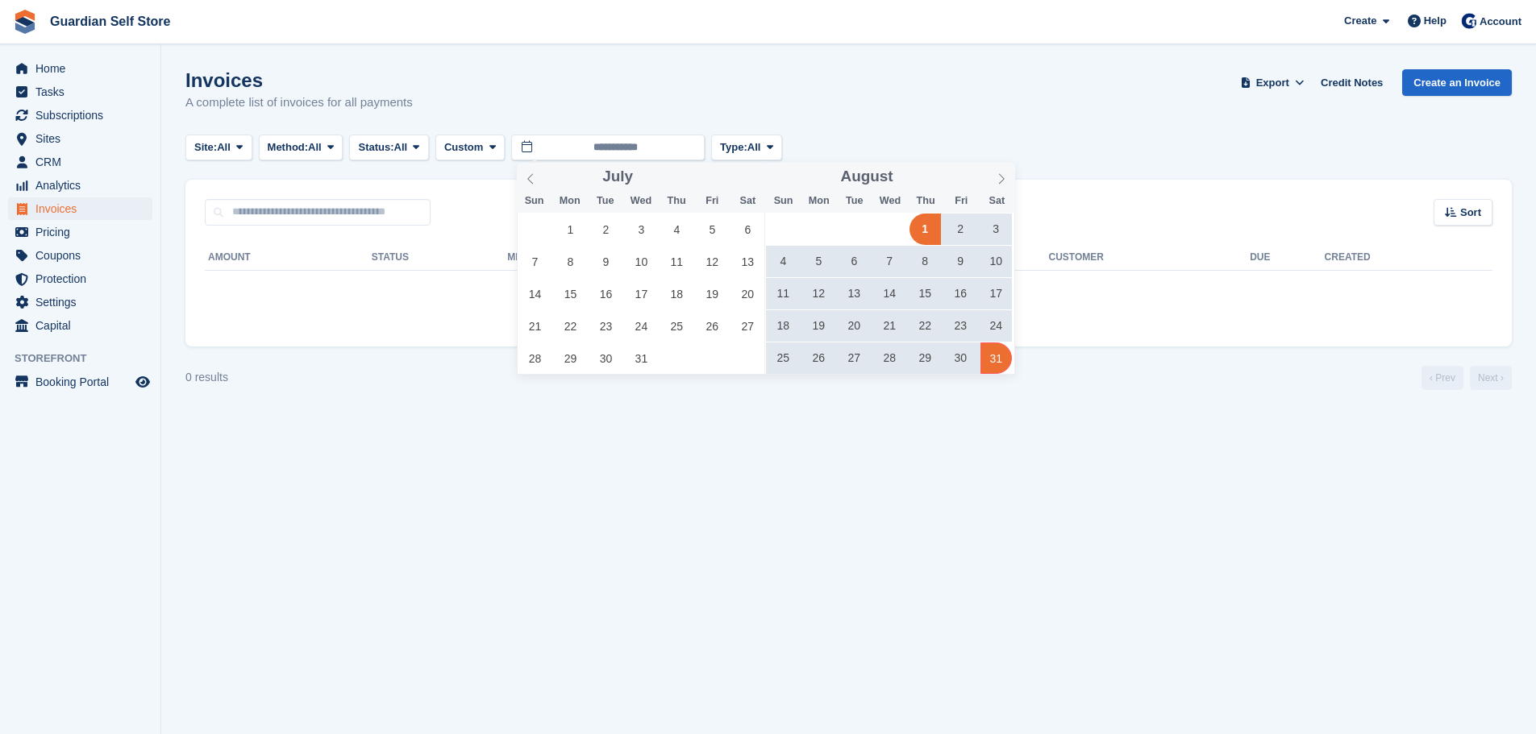
click at [988, 362] on span "31" at bounding box center [995, 358] width 31 height 31
type input "**********"
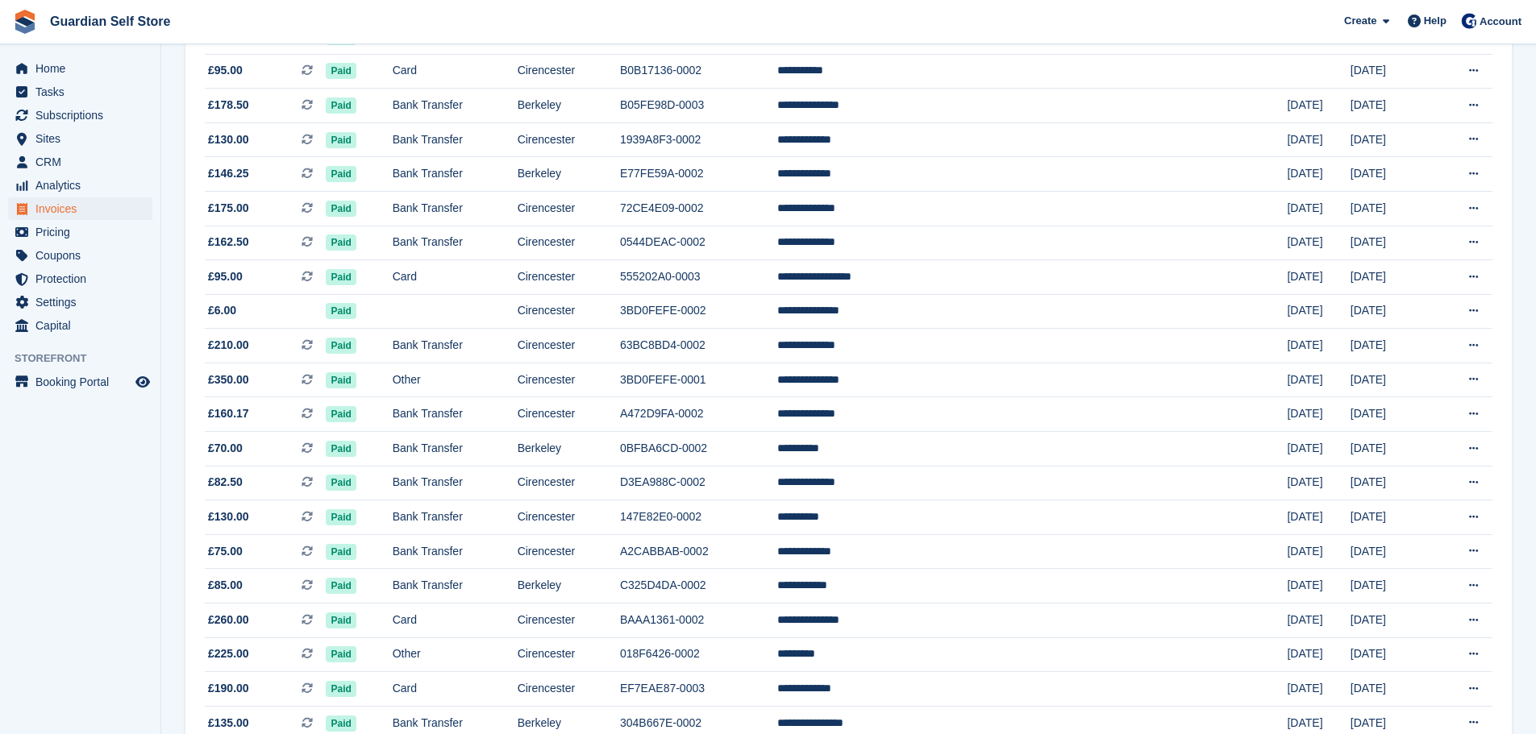
scroll to position [1333, 0]
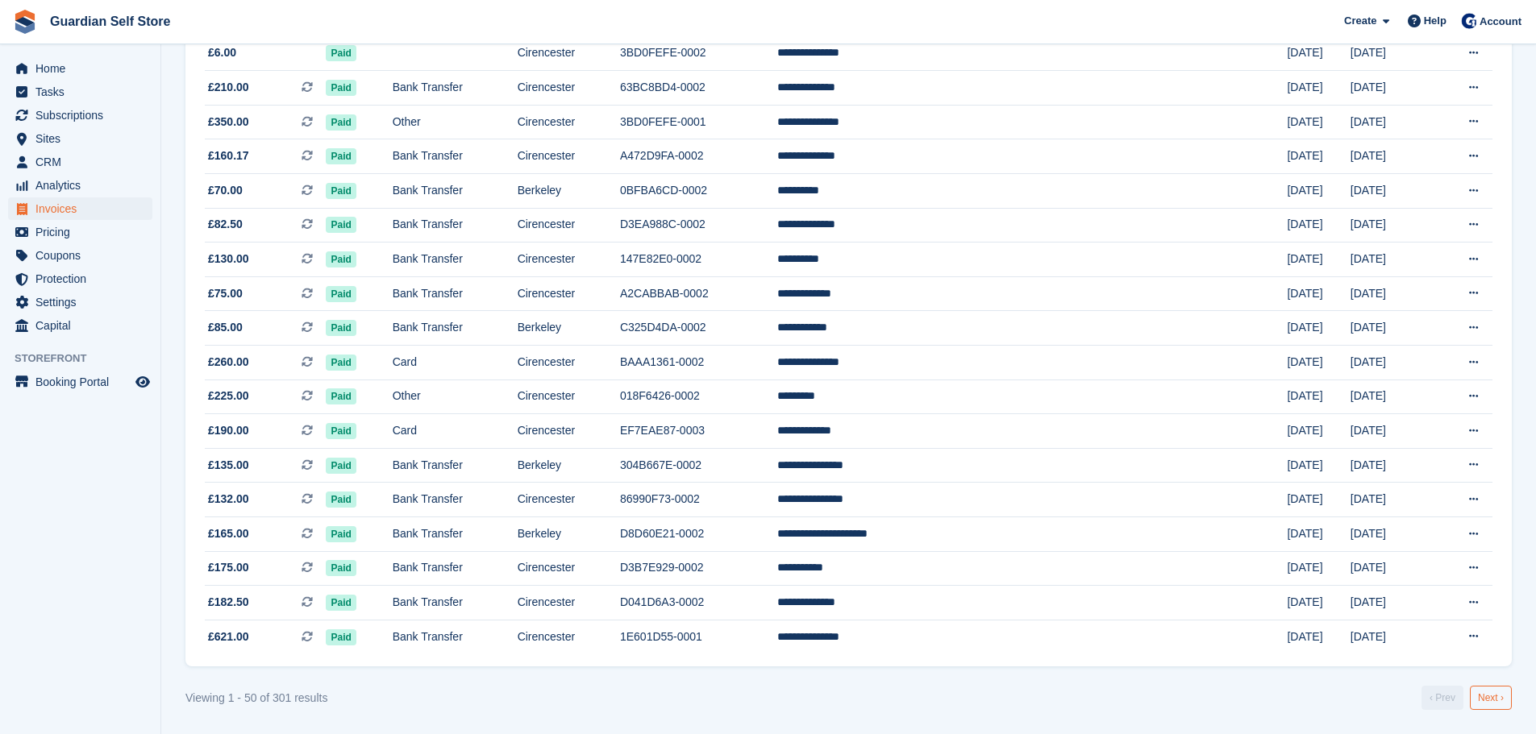
click at [1492, 698] on link "Next ›" at bounding box center [1491, 698] width 42 height 24
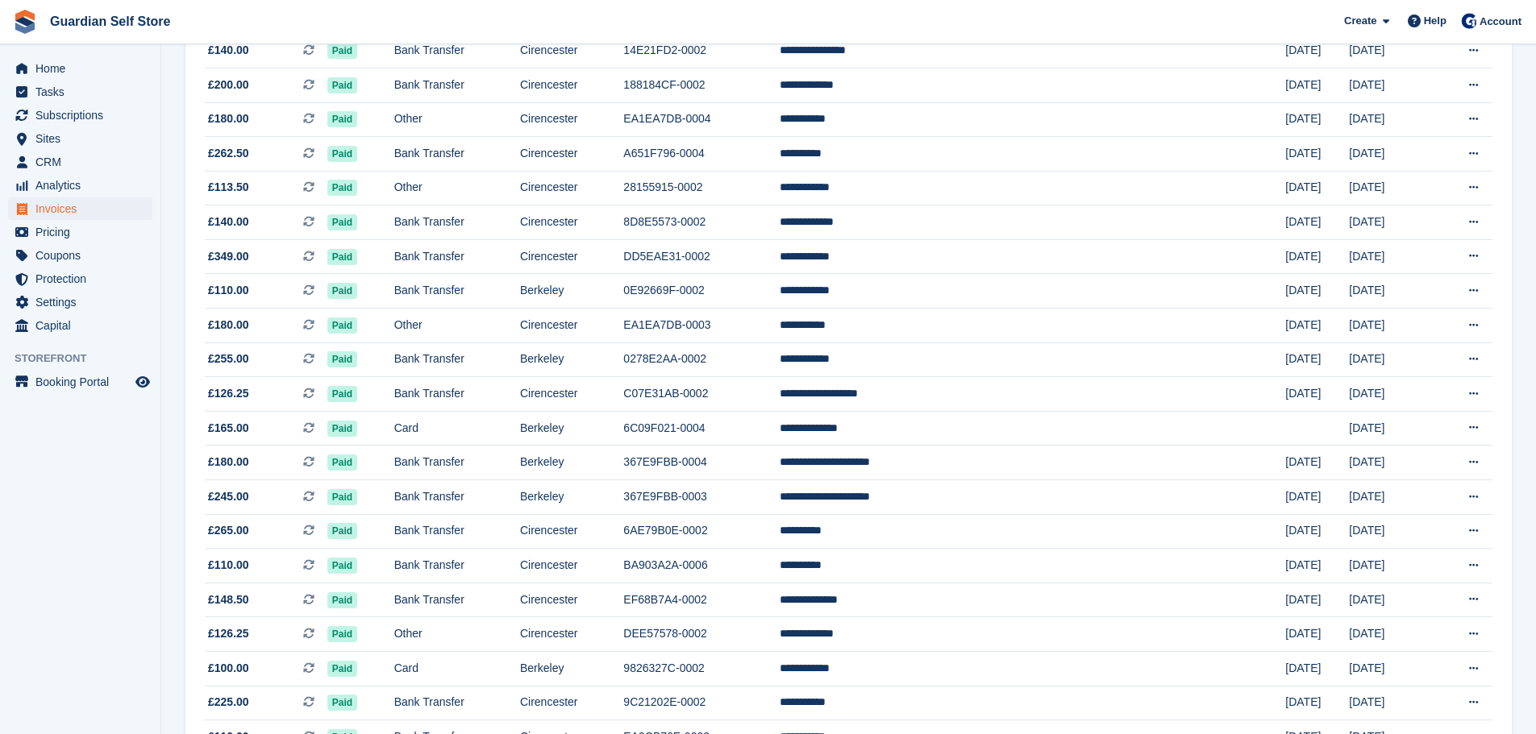
scroll to position [1333, 0]
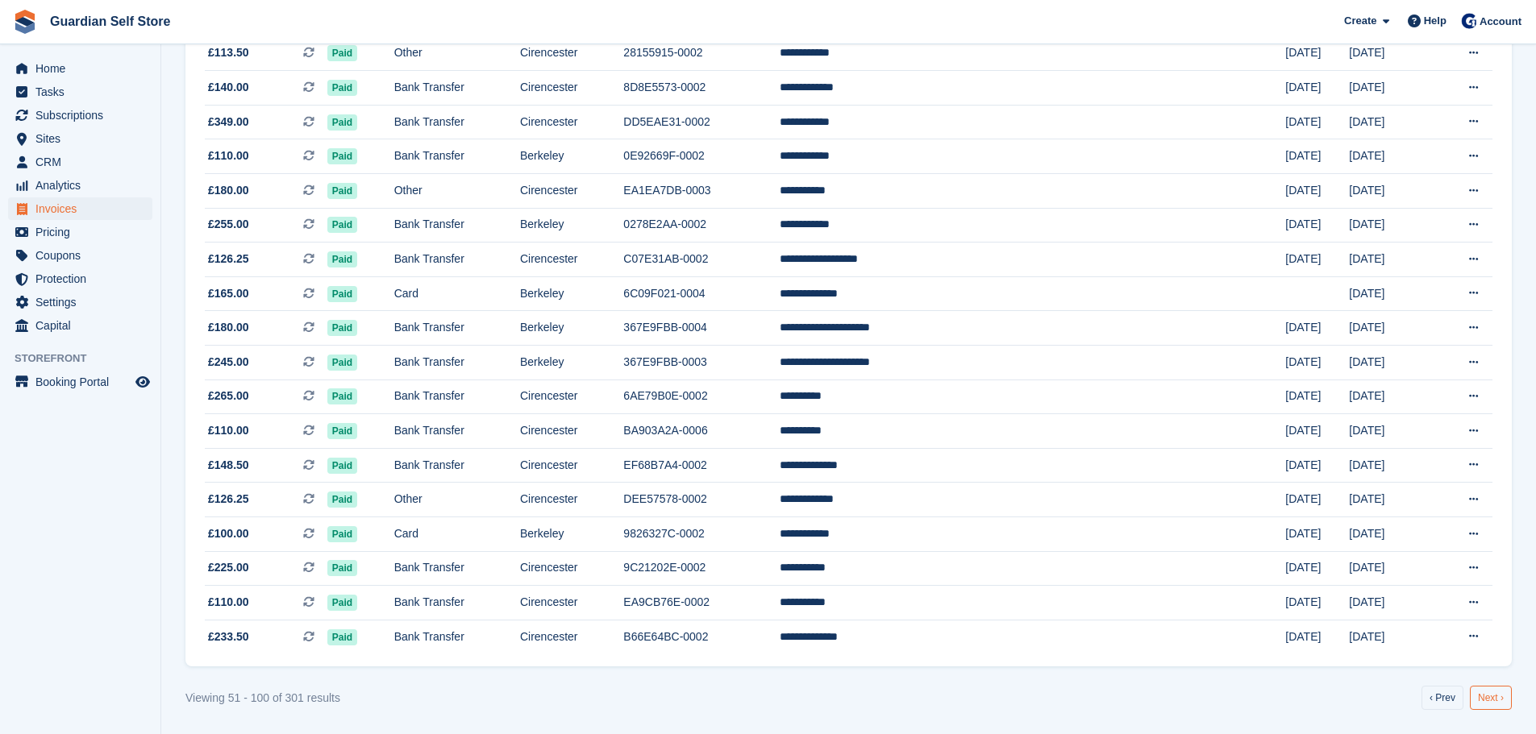
click at [1501, 704] on link "Next ›" at bounding box center [1491, 698] width 42 height 24
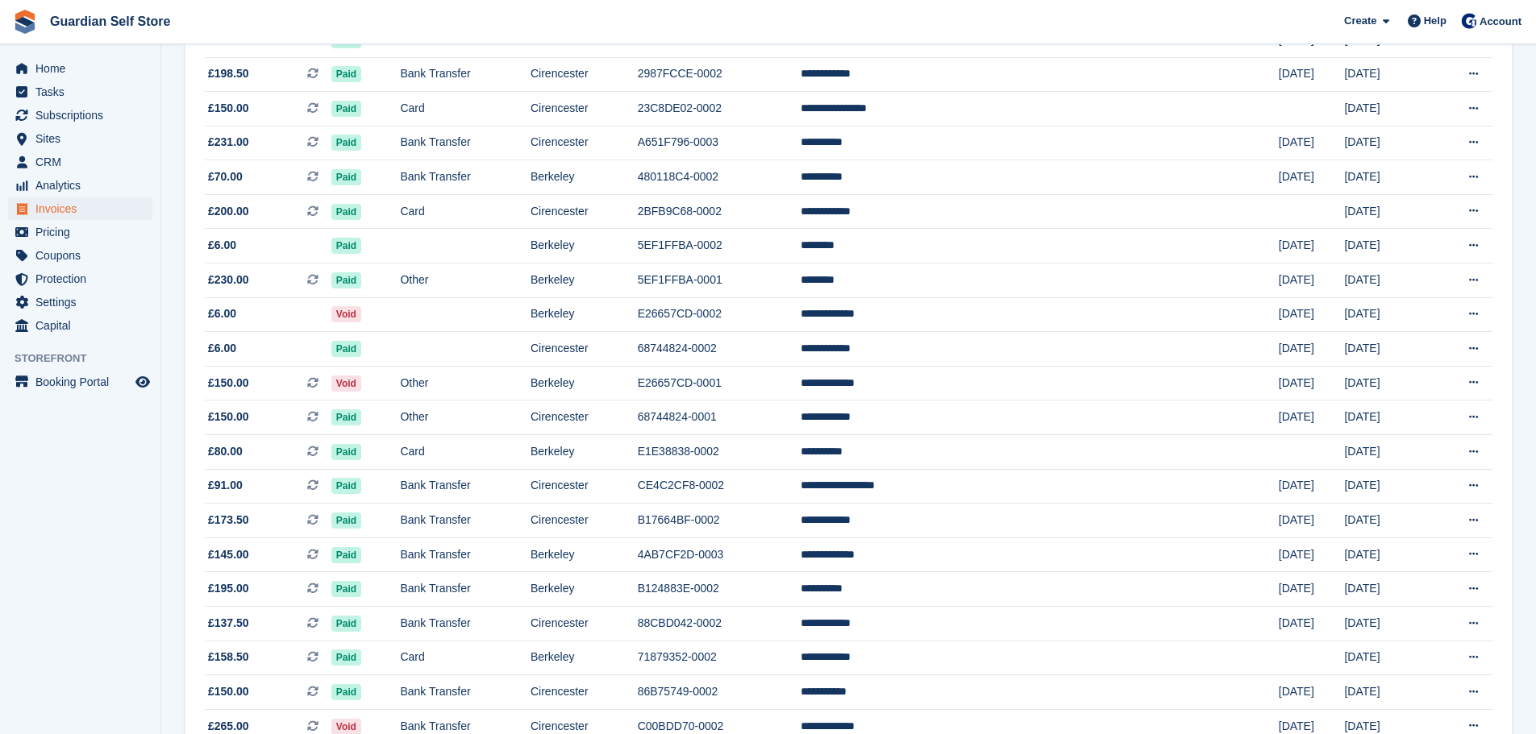
scroll to position [1333, 0]
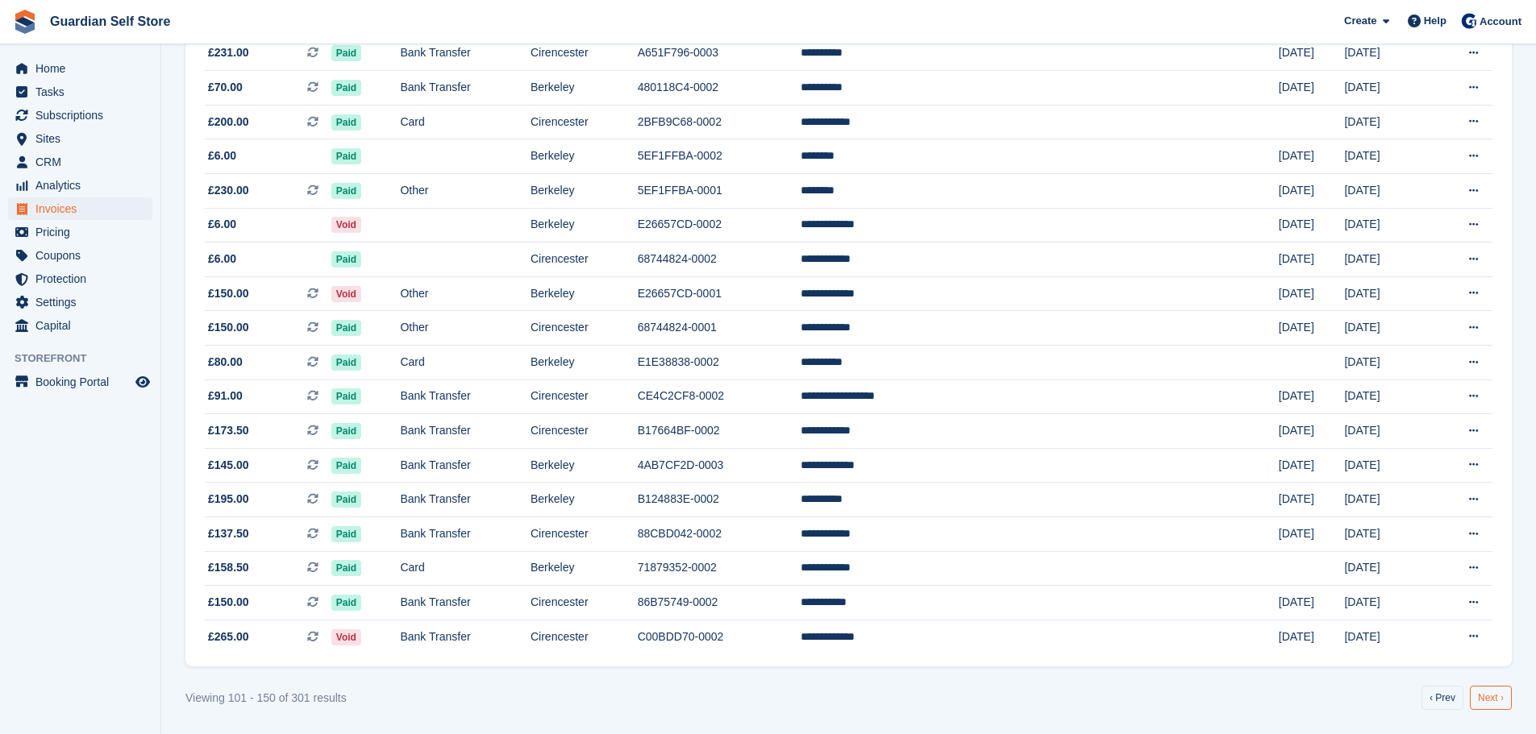
click at [1478, 701] on link "Next ›" at bounding box center [1491, 698] width 42 height 24
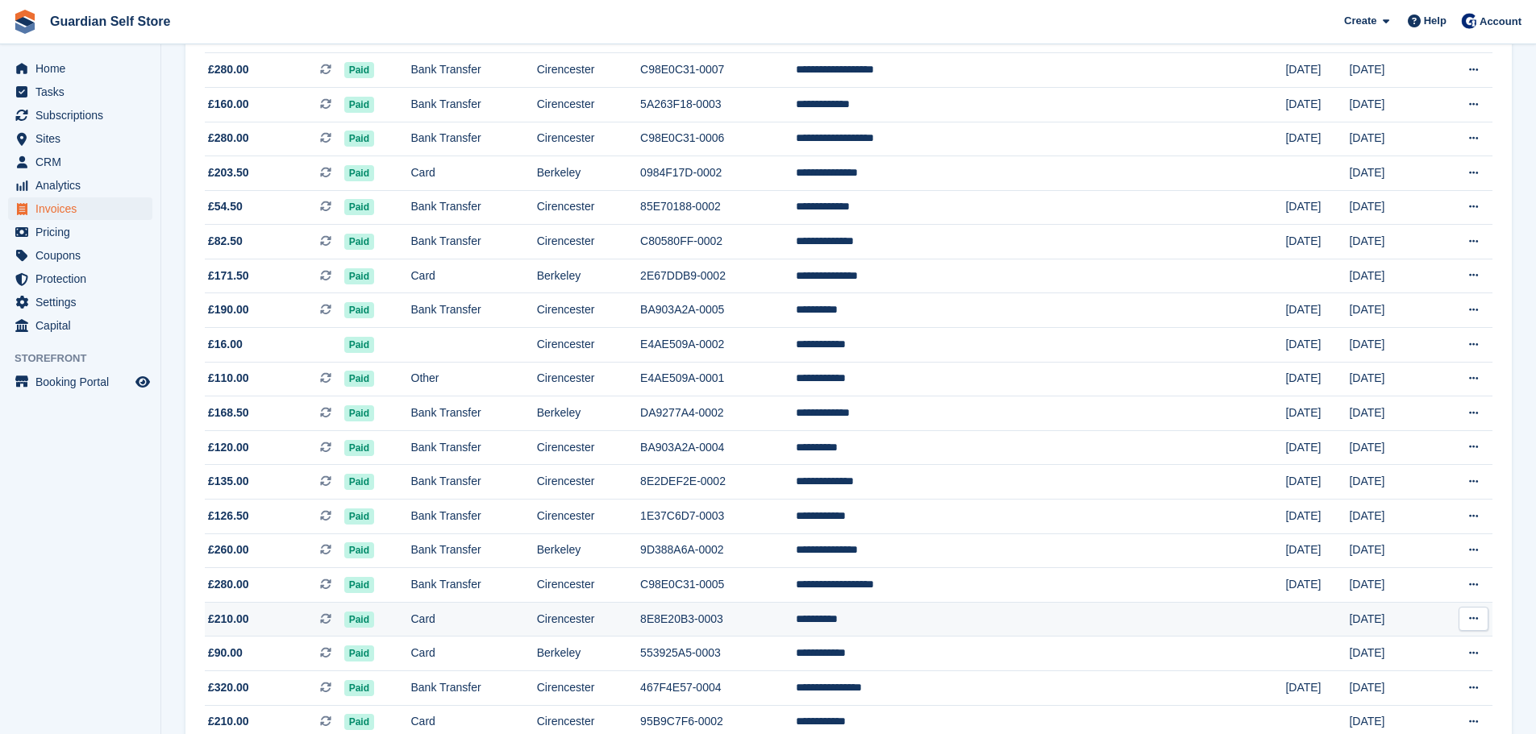
scroll to position [1333, 0]
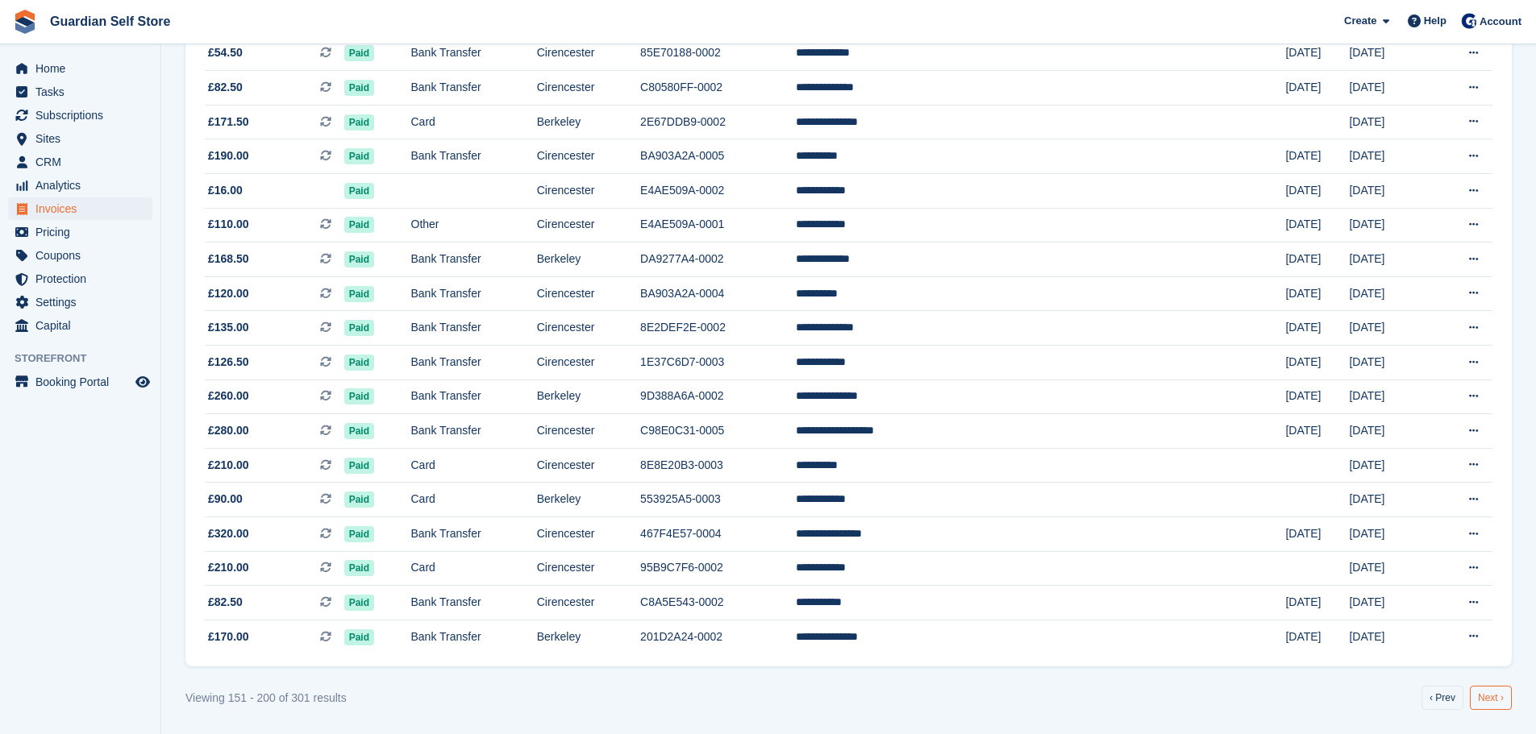
click at [1497, 698] on link "Next ›" at bounding box center [1491, 698] width 42 height 24
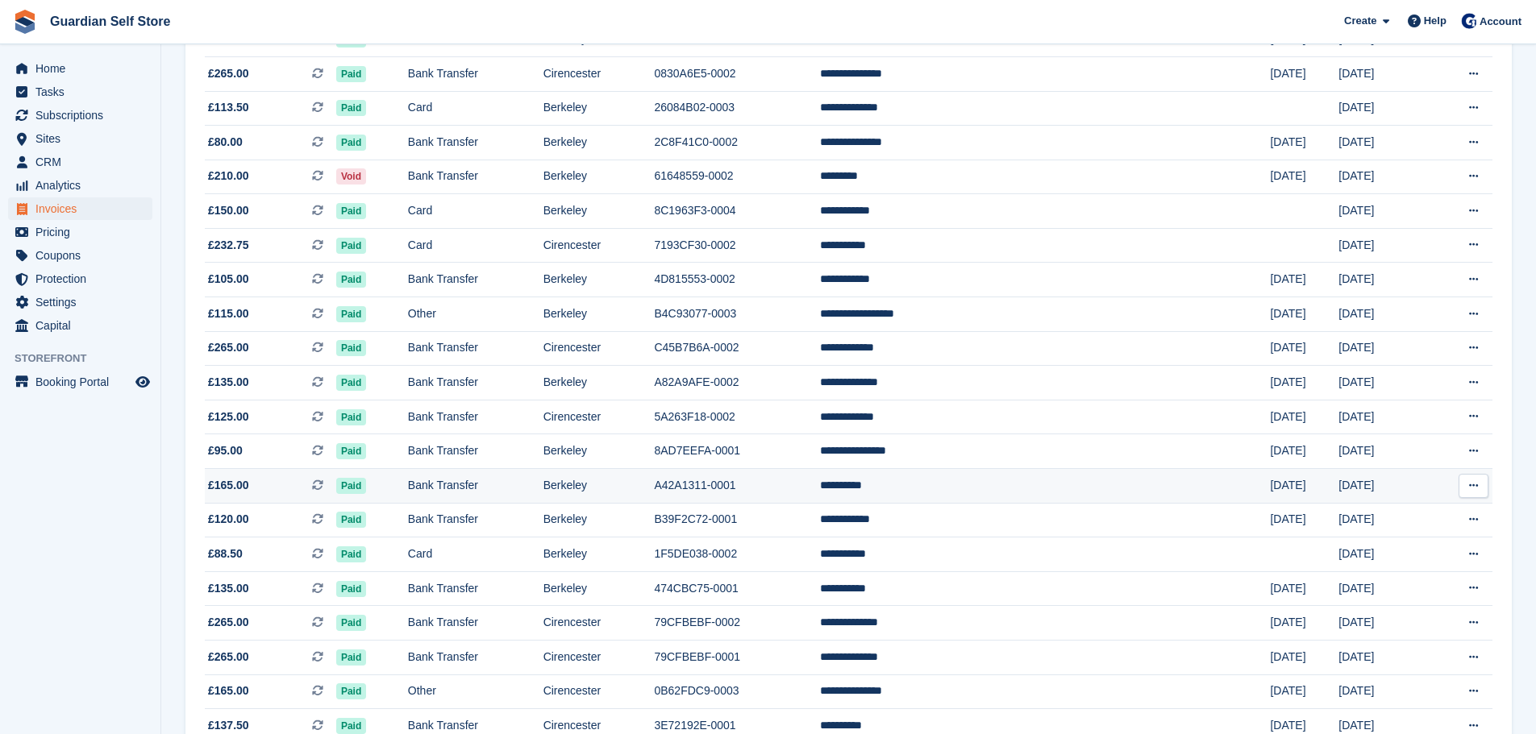
scroll to position [1333, 0]
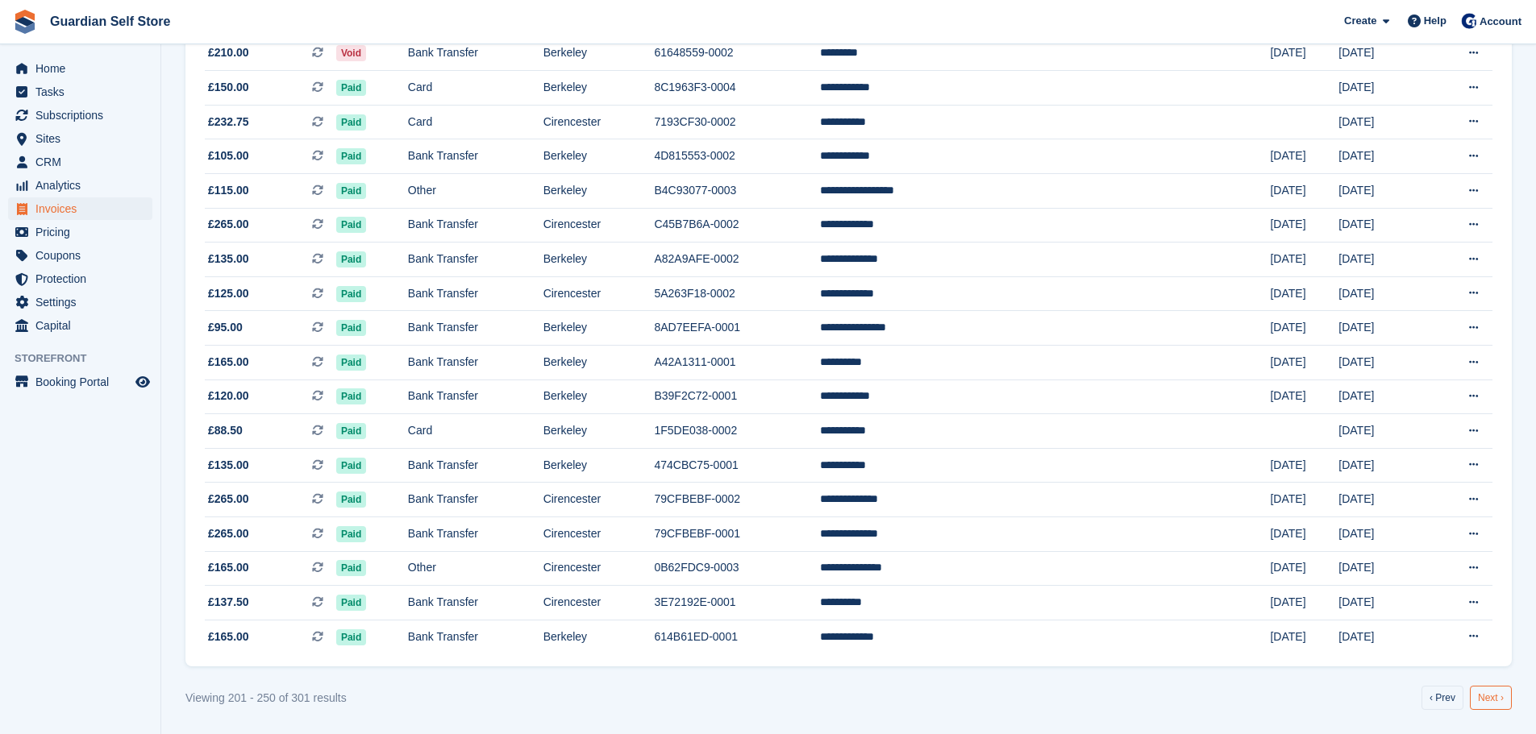
click at [1484, 703] on link "Next ›" at bounding box center [1491, 698] width 42 height 24
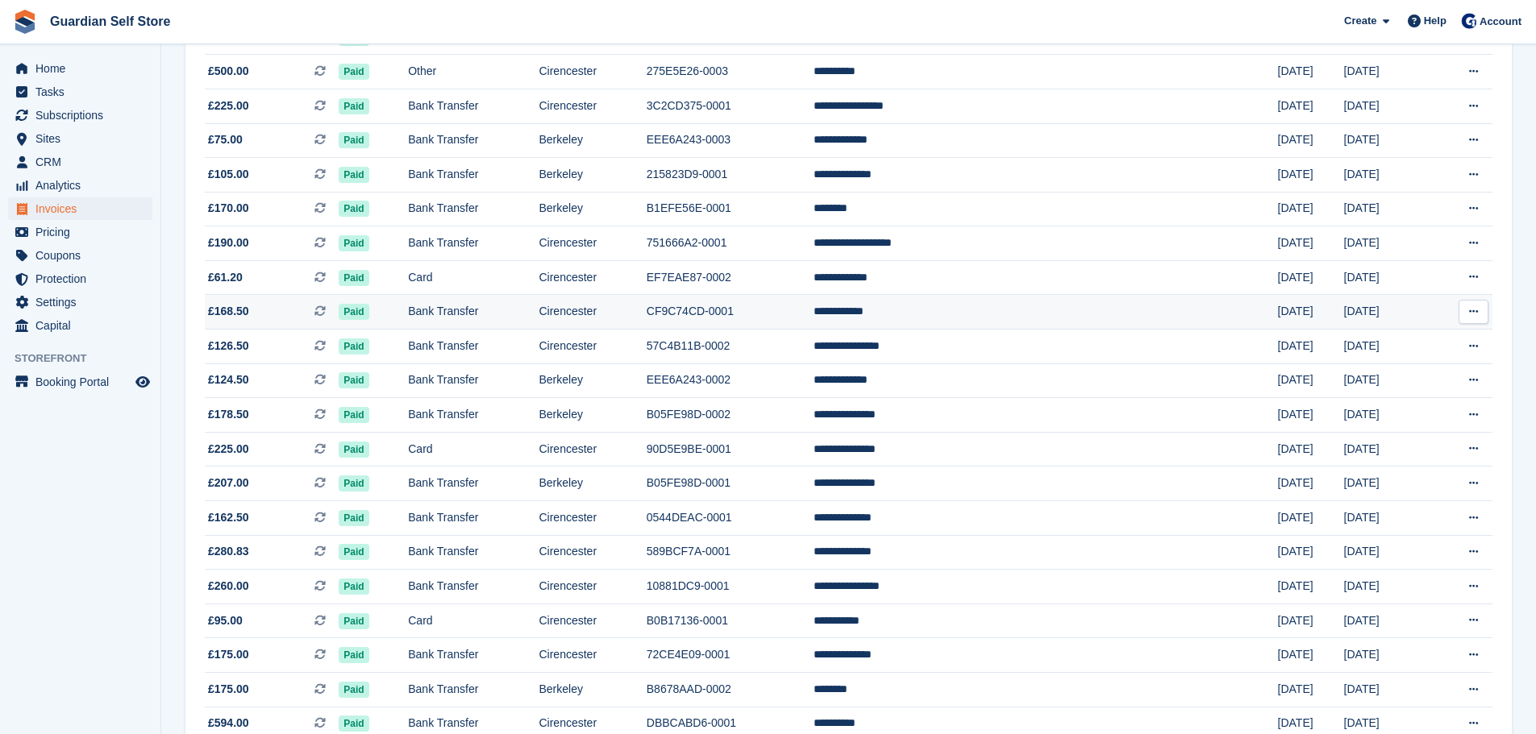
scroll to position [1333, 0]
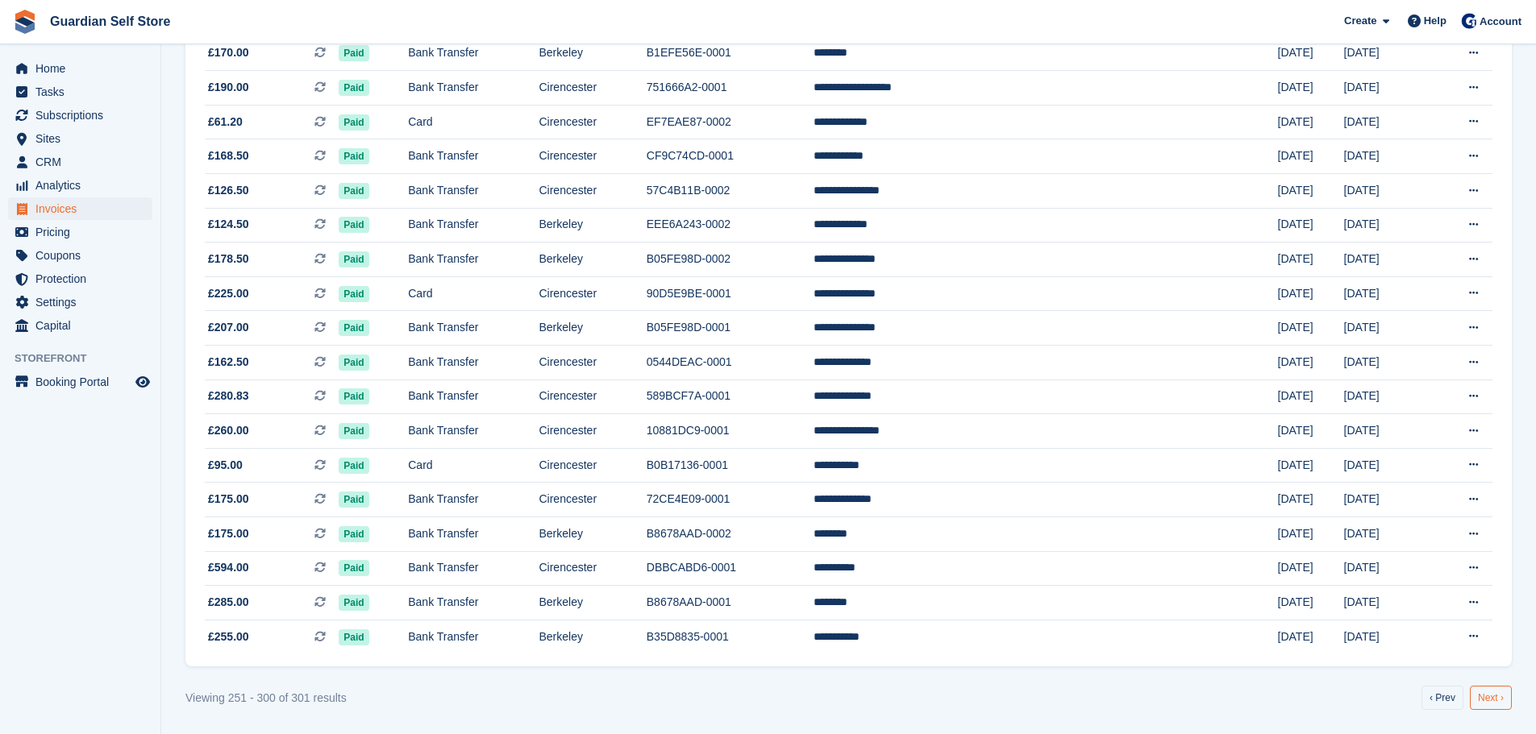
click at [1507, 702] on link "Next ›" at bounding box center [1491, 698] width 42 height 24
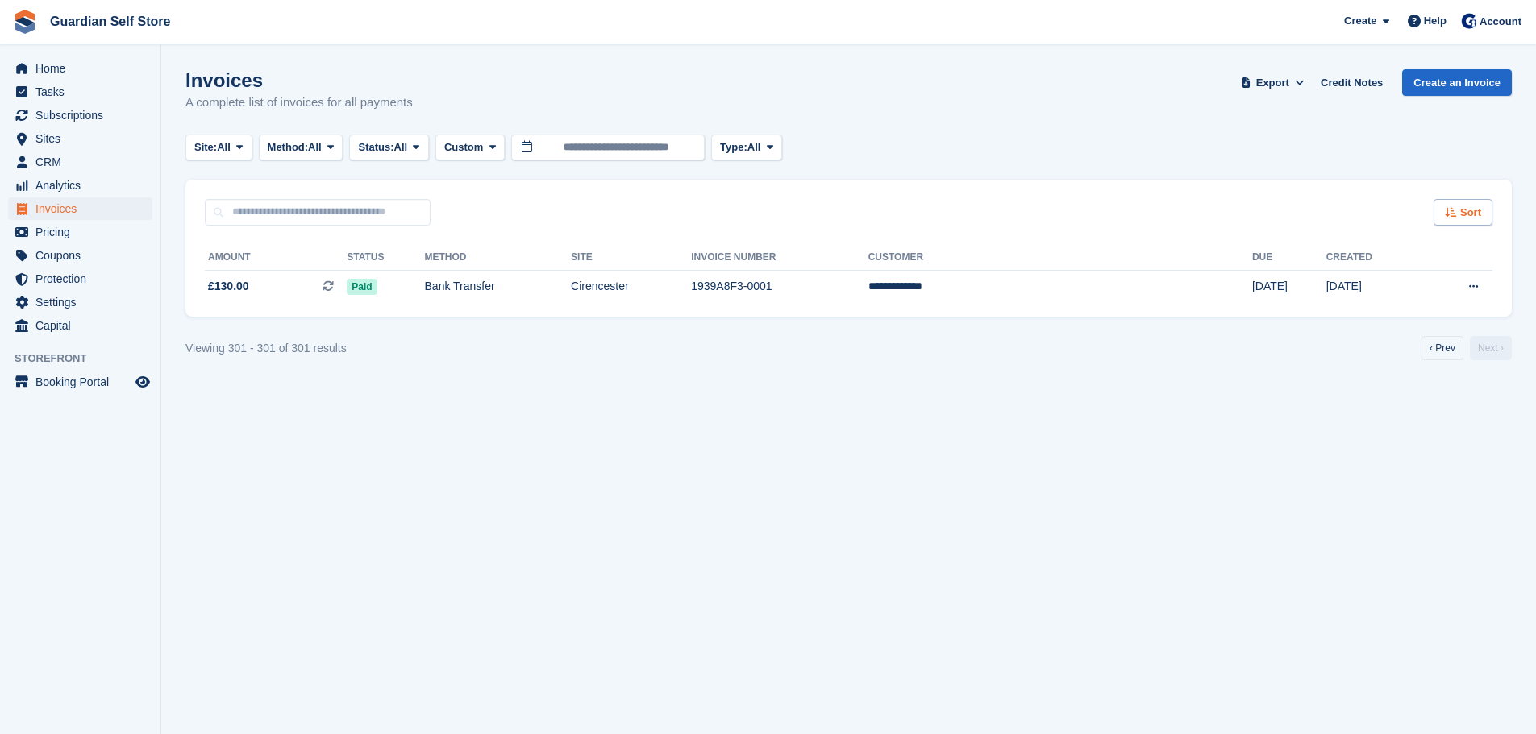
click at [1465, 210] on span "Sort" at bounding box center [1470, 213] width 21 height 16
click at [1465, 220] on div "Sort" at bounding box center [1462, 212] width 59 height 27
click at [1446, 347] on link "‹ Prev" at bounding box center [1442, 348] width 42 height 24
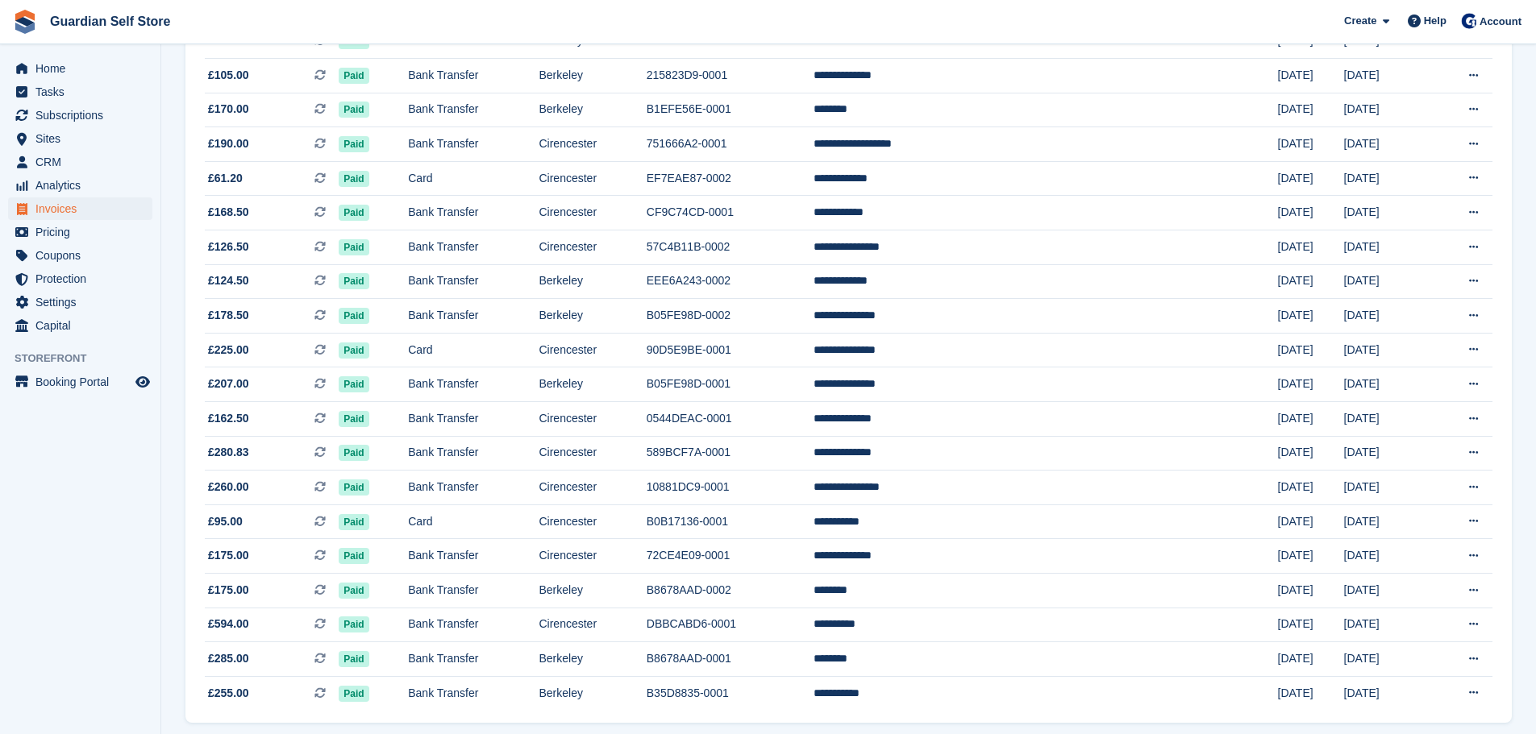
scroll to position [1333, 0]
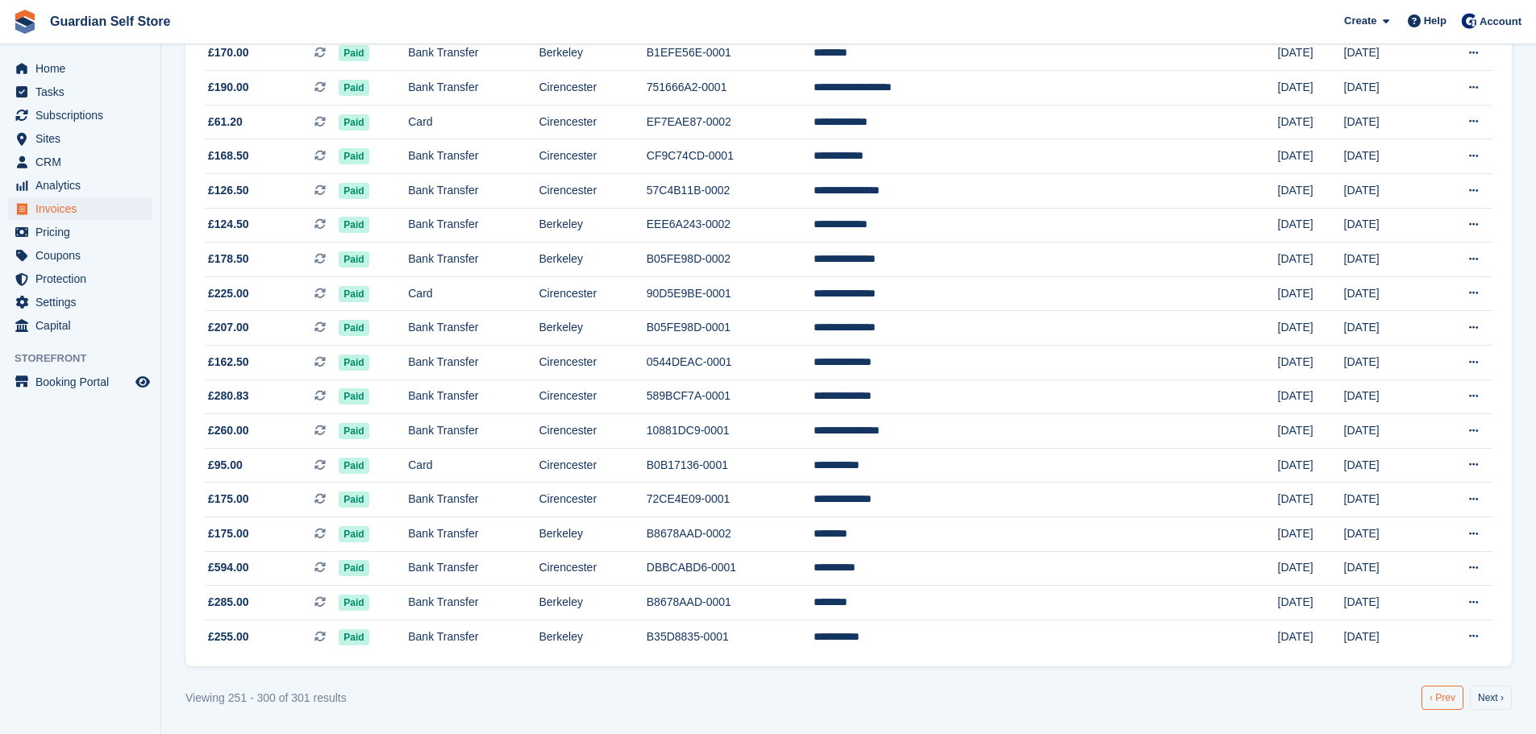
click at [1432, 692] on link "‹ Prev" at bounding box center [1442, 698] width 42 height 24
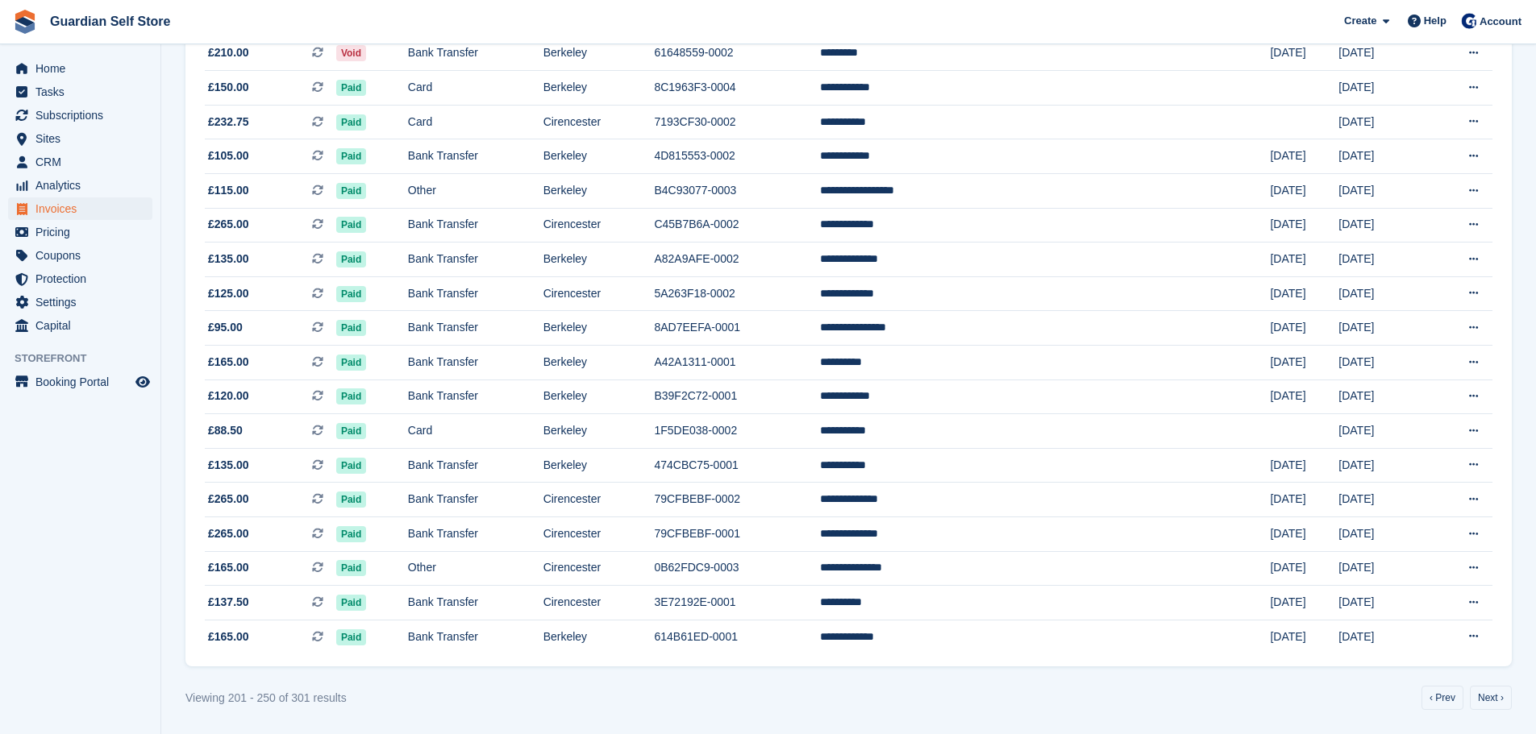
click at [1418, 694] on div "Viewing 201 - 250 of 301 results ‹ Prev Next ›" at bounding box center [848, 698] width 1326 height 24
click at [1431, 691] on link "‹ Prev" at bounding box center [1442, 698] width 42 height 24
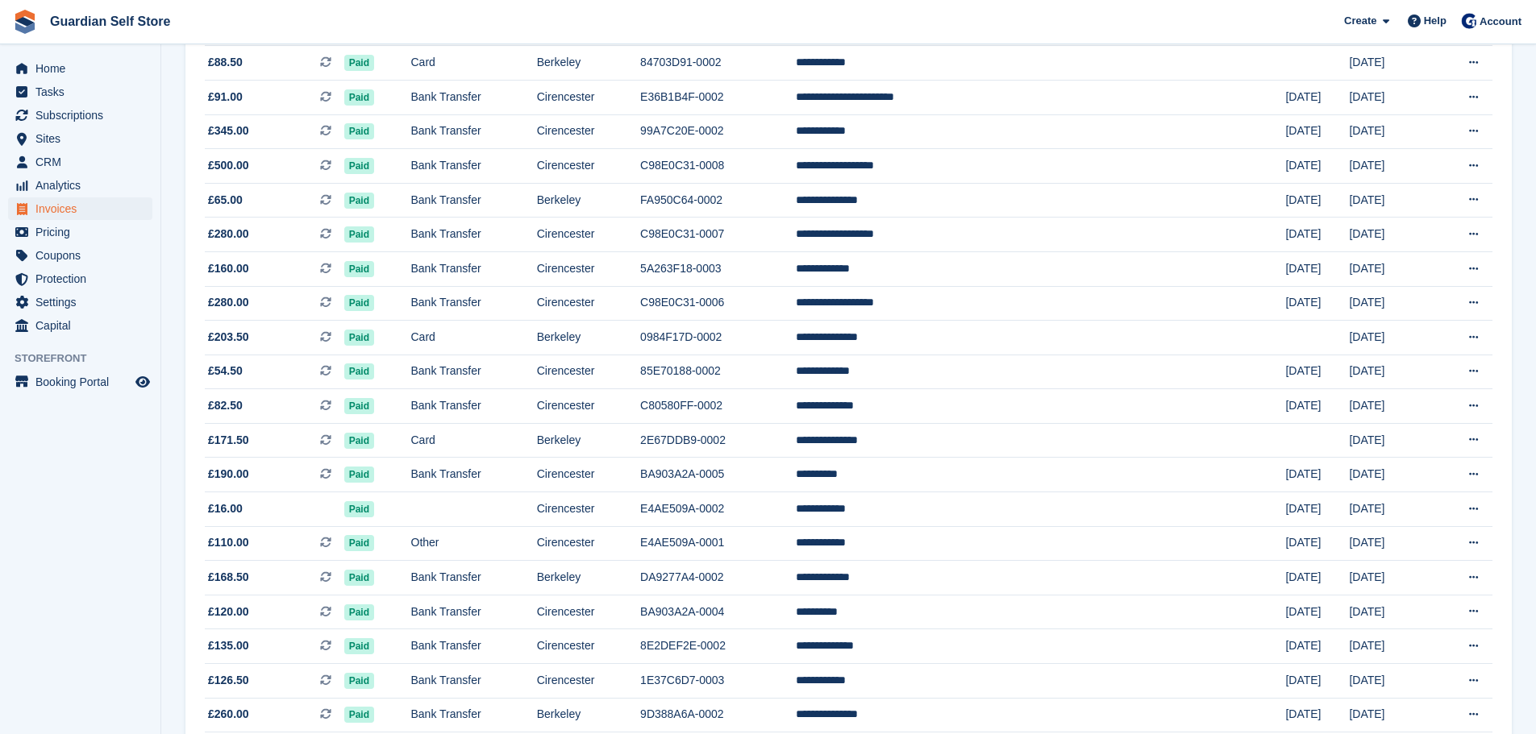
scroll to position [929, 0]
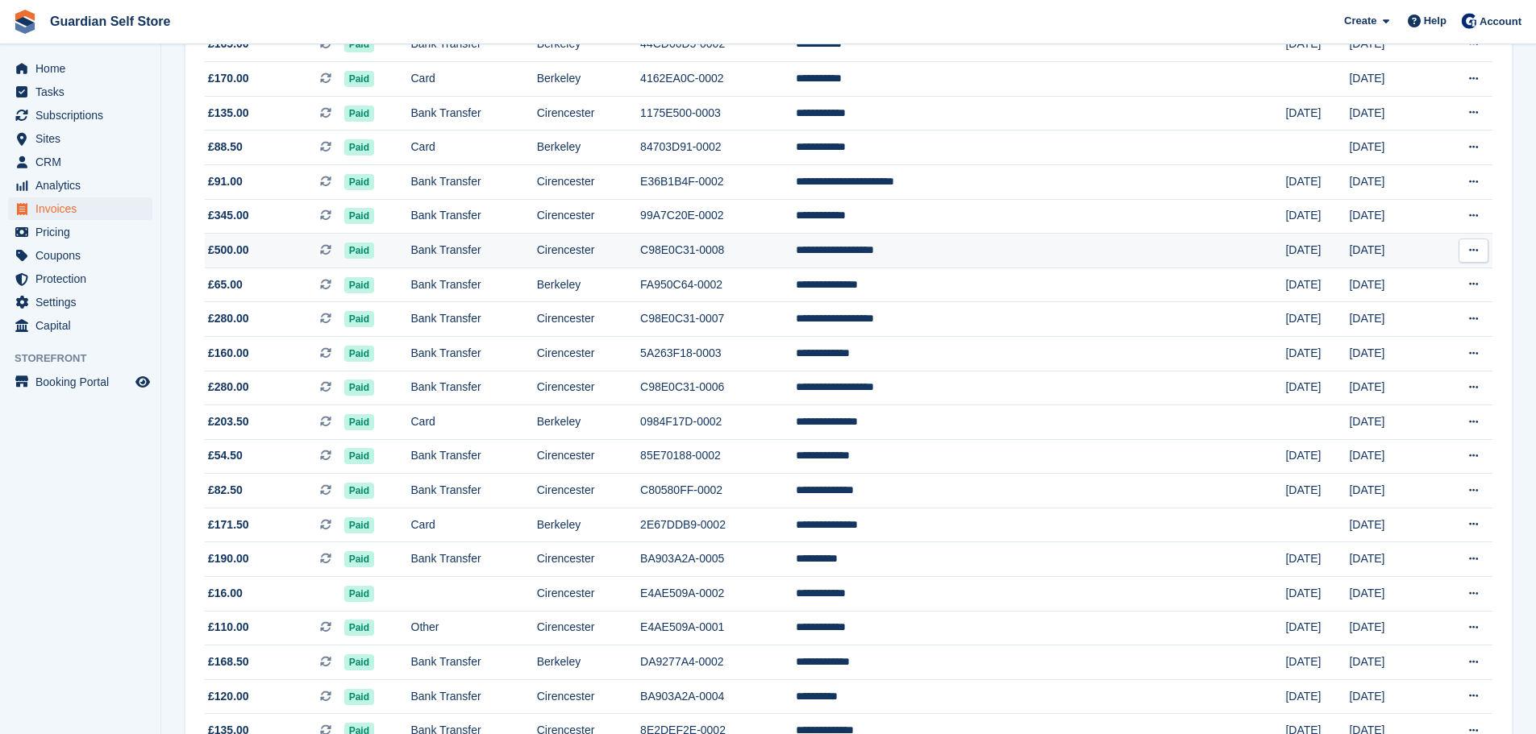
click at [796, 261] on td "C98E0C31-0008" at bounding box center [718, 251] width 156 height 35
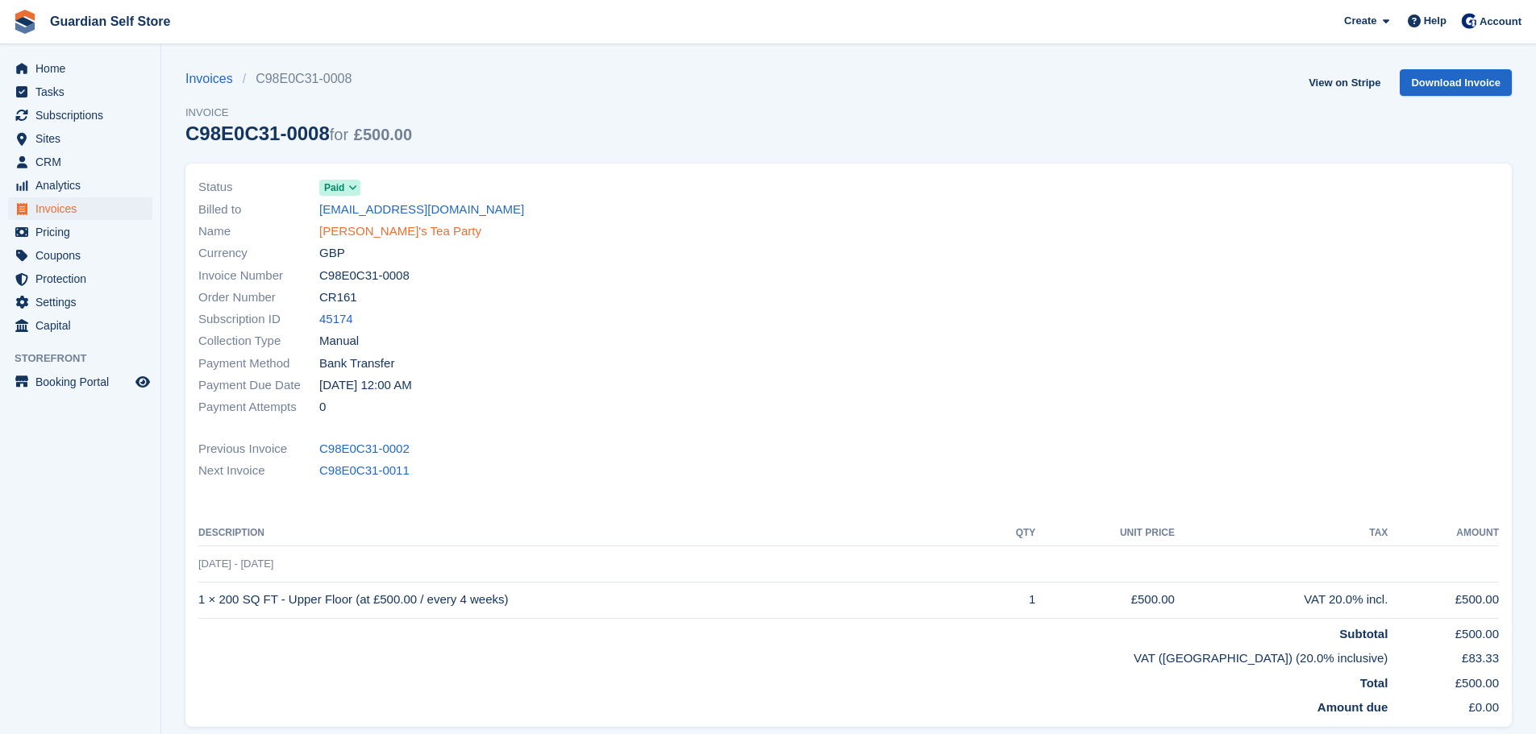
click at [334, 228] on link "Lavinia's Tea Party" at bounding box center [400, 231] width 162 height 19
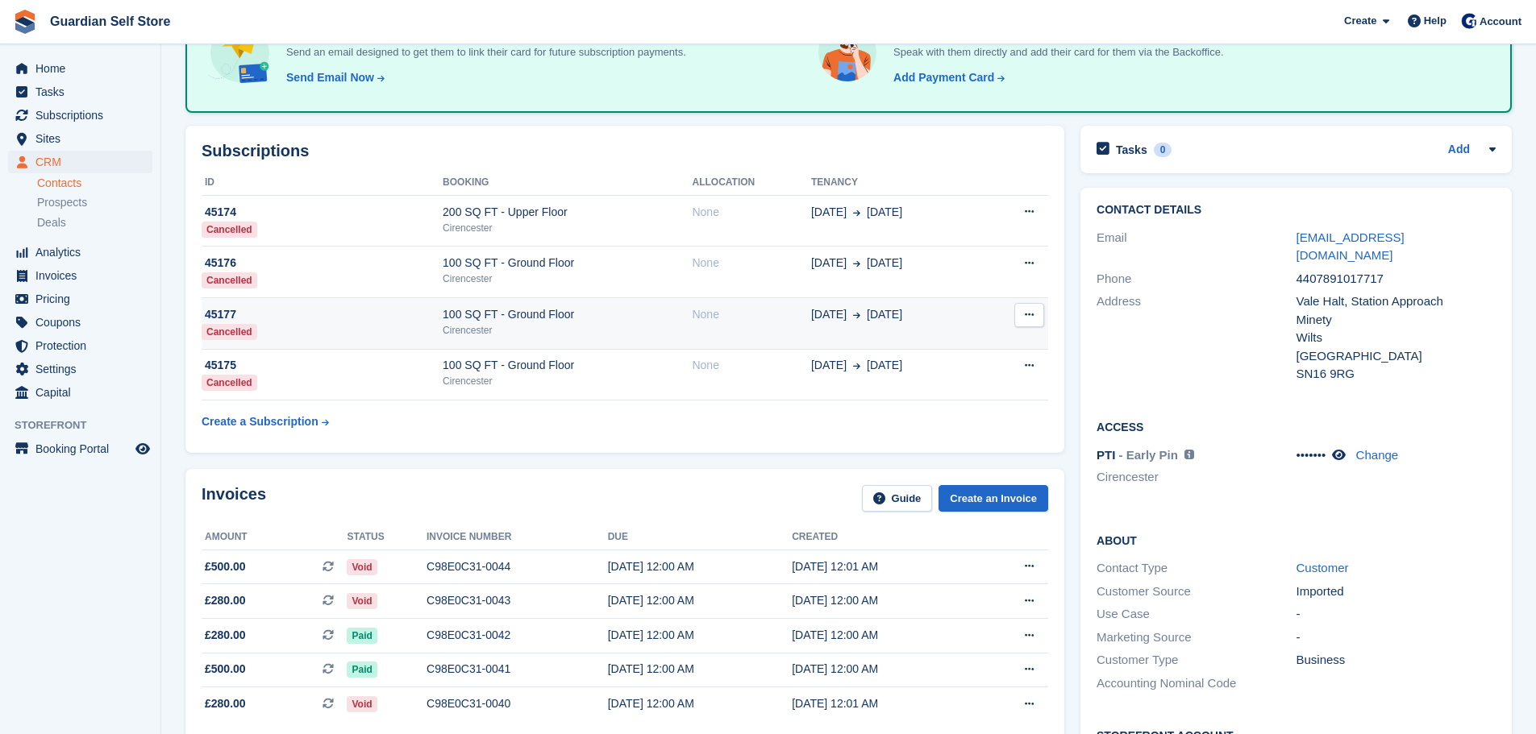
scroll to position [403, 0]
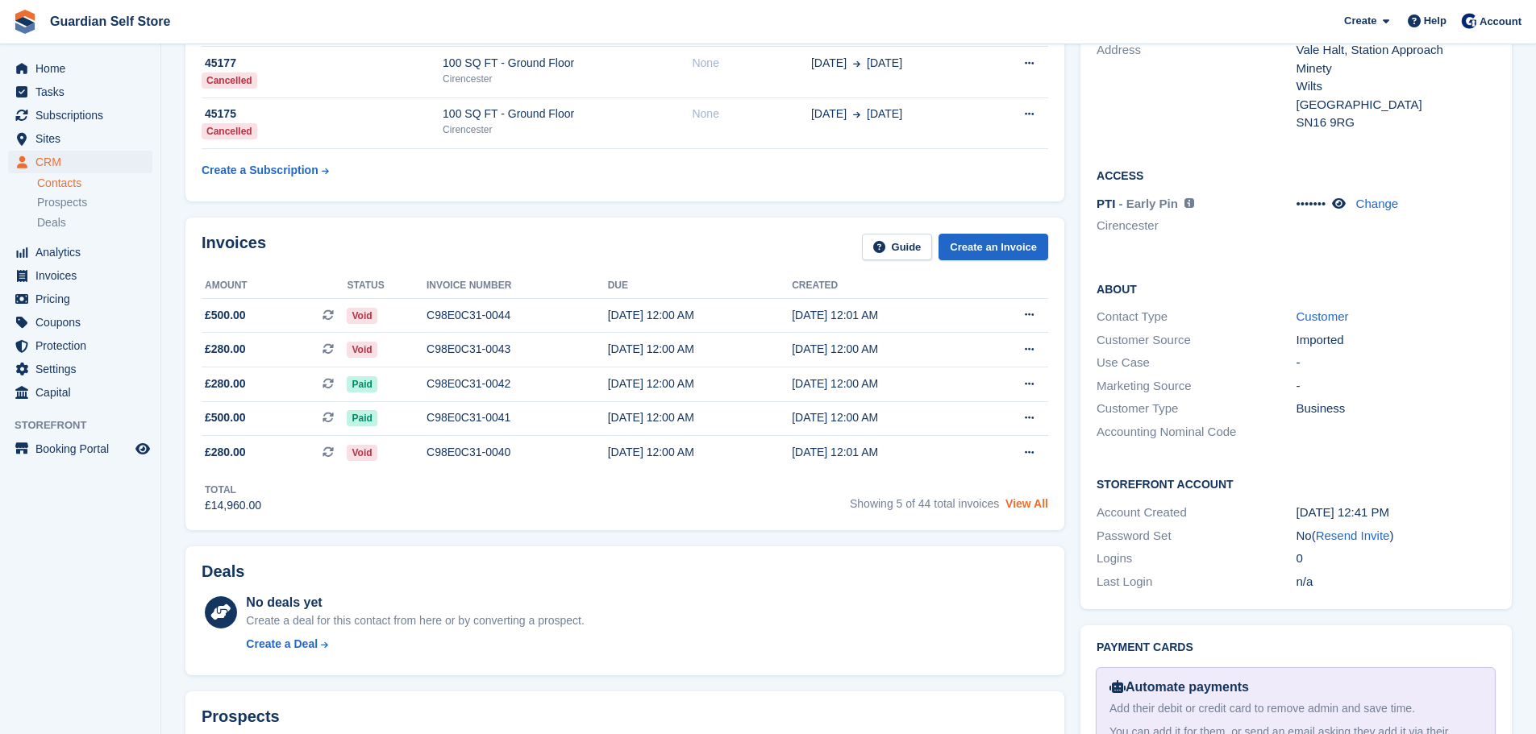
click at [1036, 510] on link "View All" at bounding box center [1026, 503] width 43 height 13
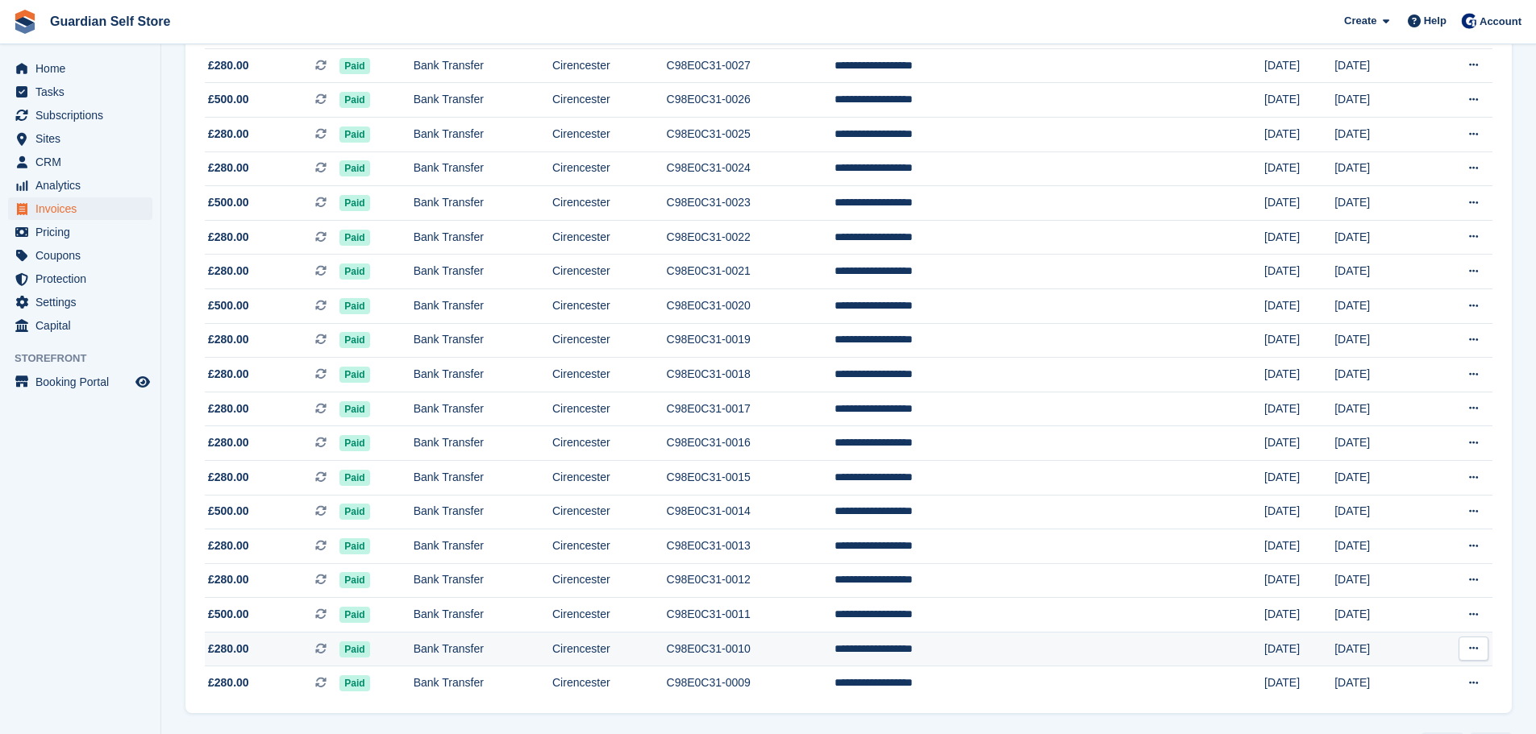
scroll to position [852, 0]
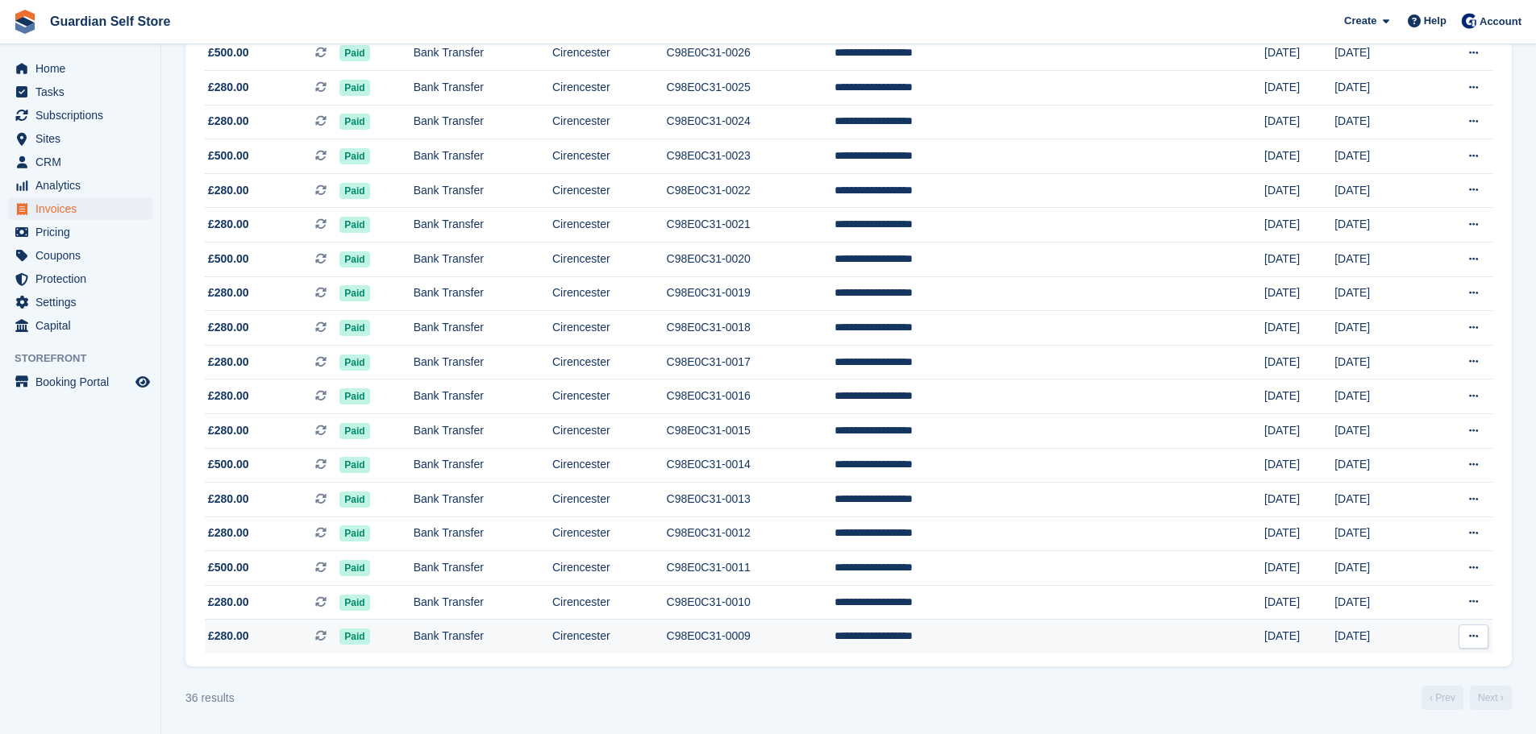
click at [524, 633] on td "Bank Transfer" at bounding box center [483, 637] width 139 height 34
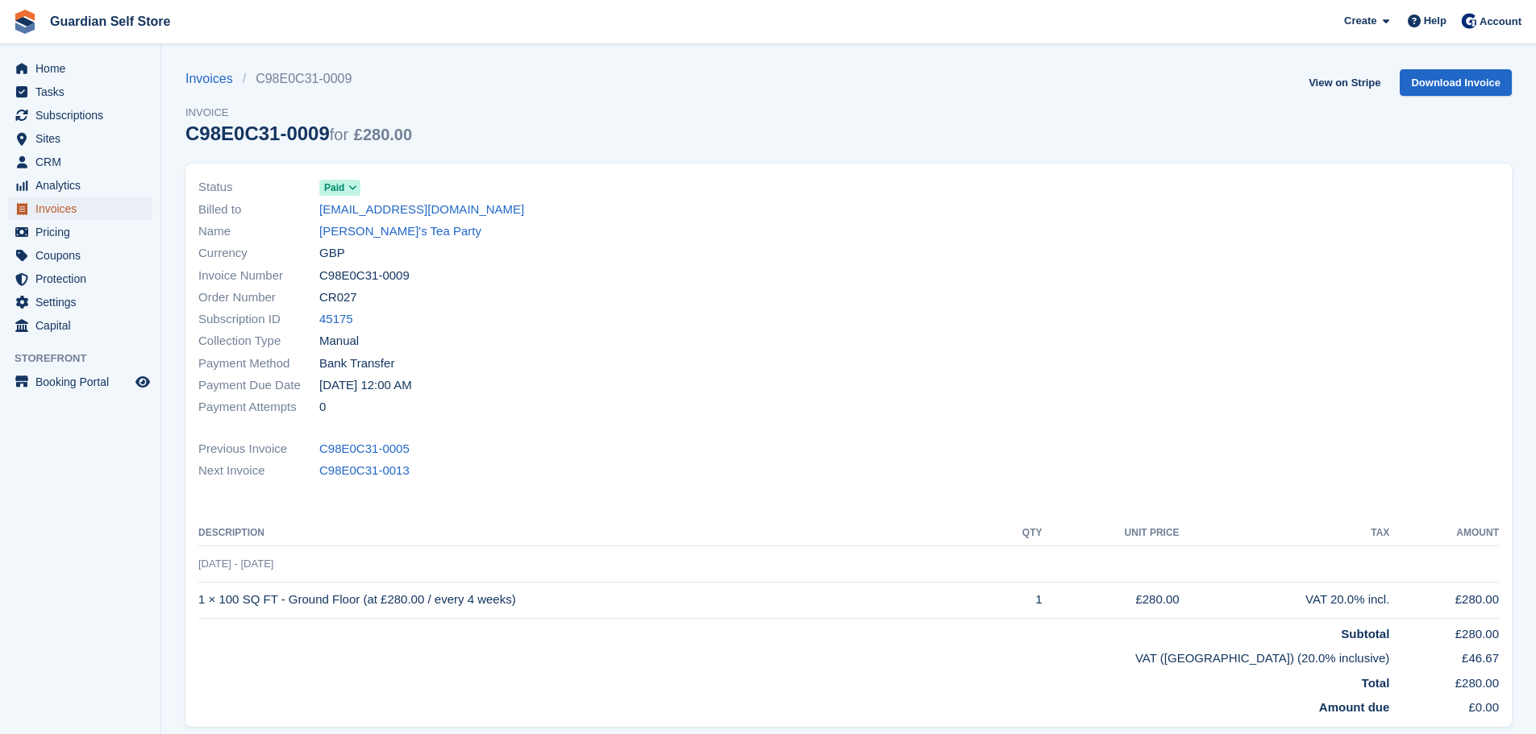
click at [102, 208] on span "Invoices" at bounding box center [83, 209] width 97 height 23
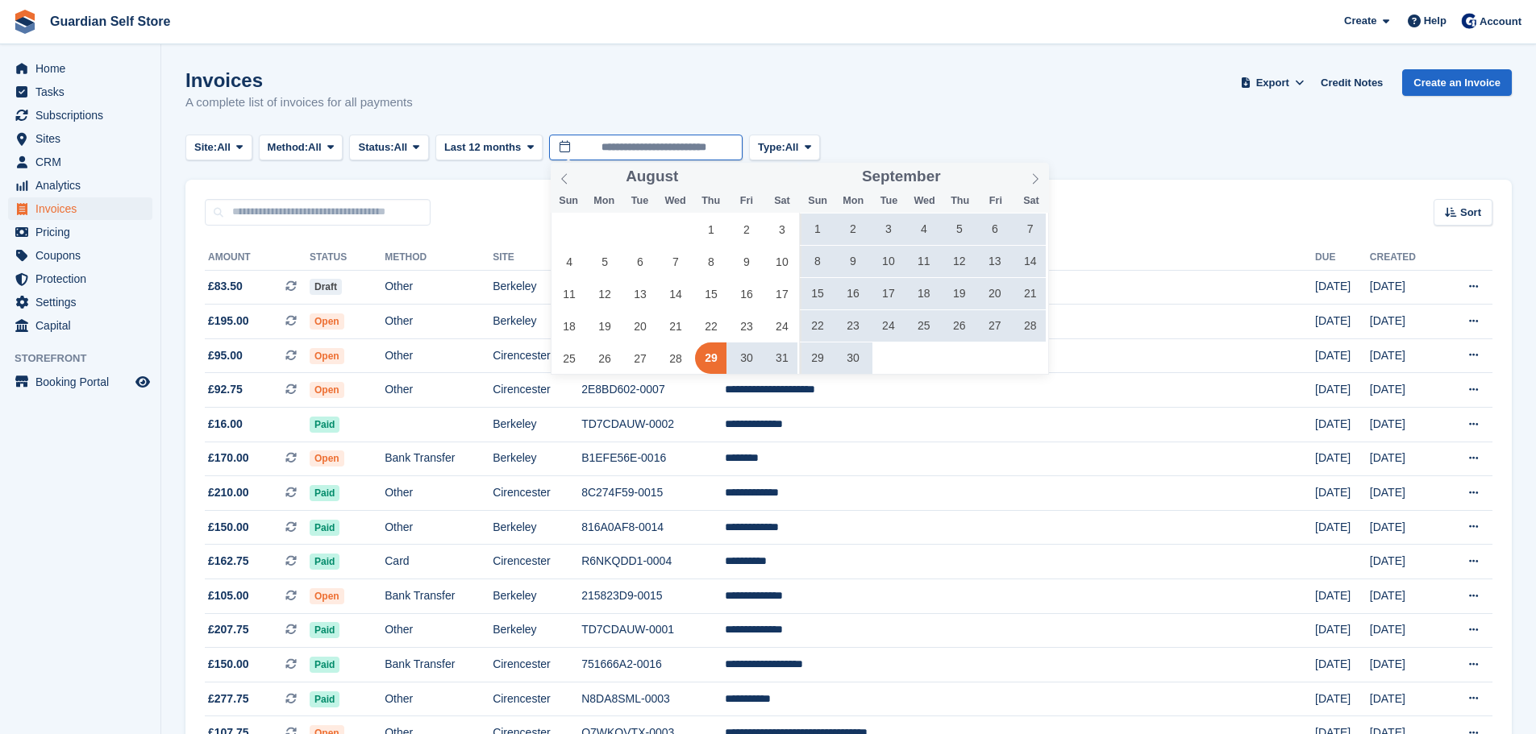
click at [642, 152] on input "**********" at bounding box center [645, 148] width 193 height 27
click at [713, 222] on span "1" at bounding box center [710, 229] width 31 height 31
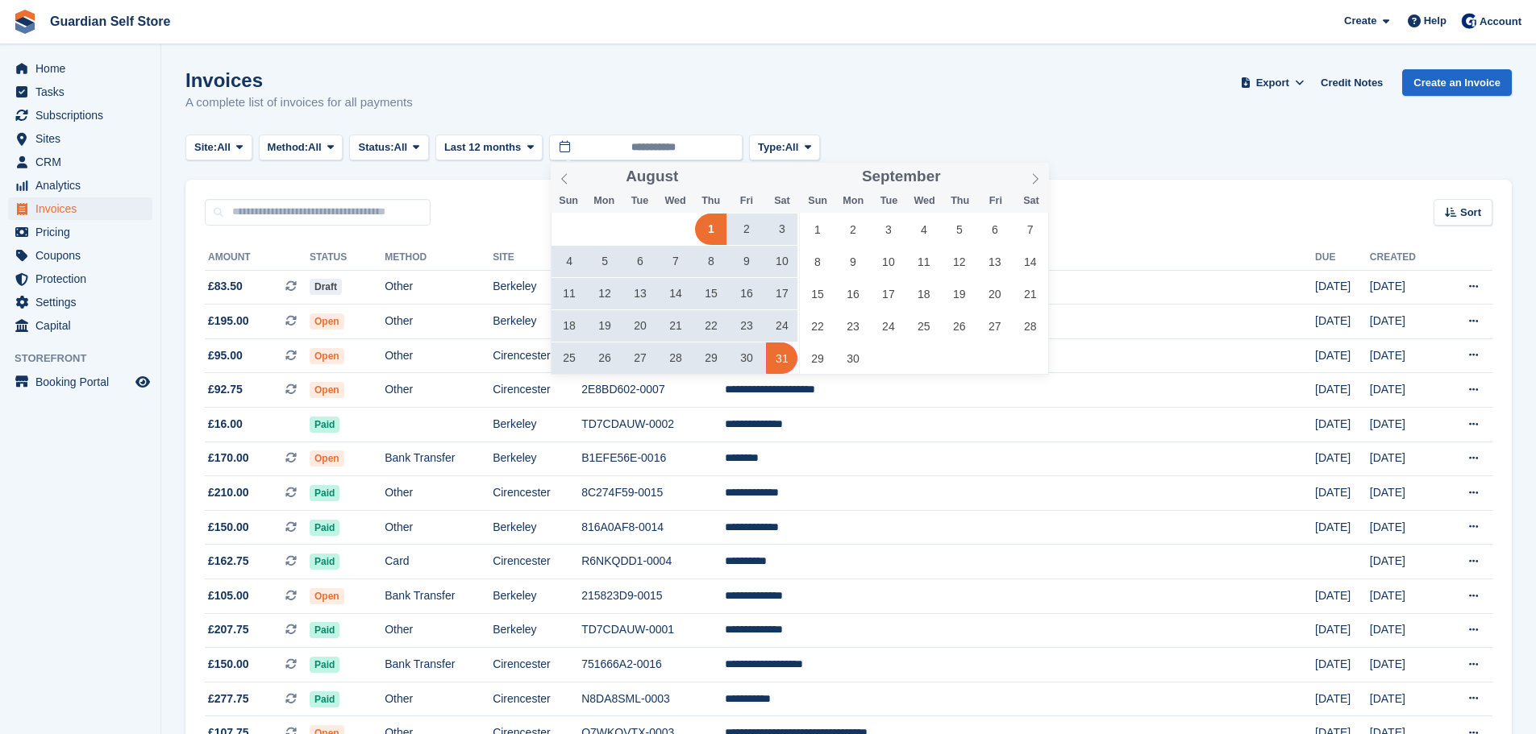
click at [780, 367] on span "31" at bounding box center [781, 358] width 31 height 31
type input "**********"
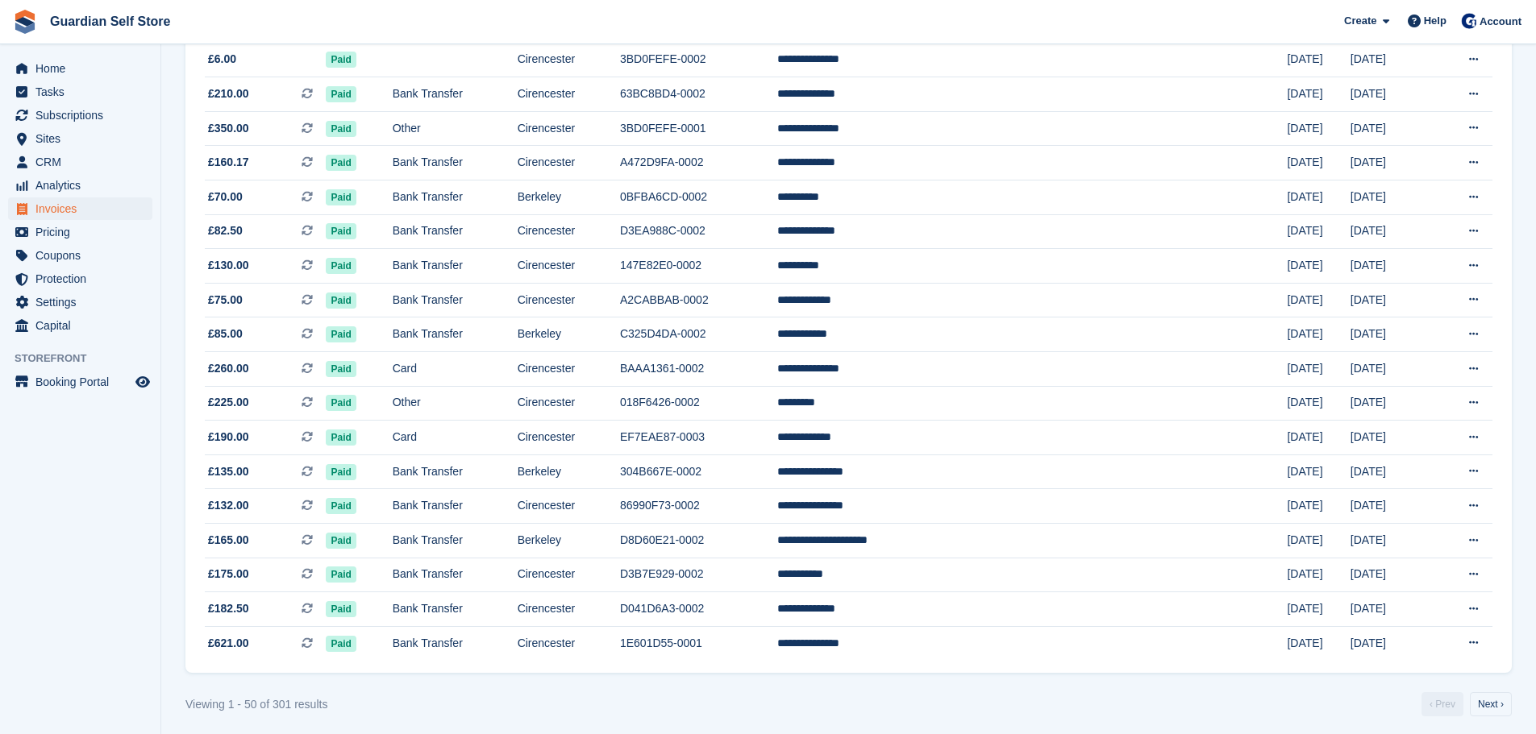
scroll to position [1333, 0]
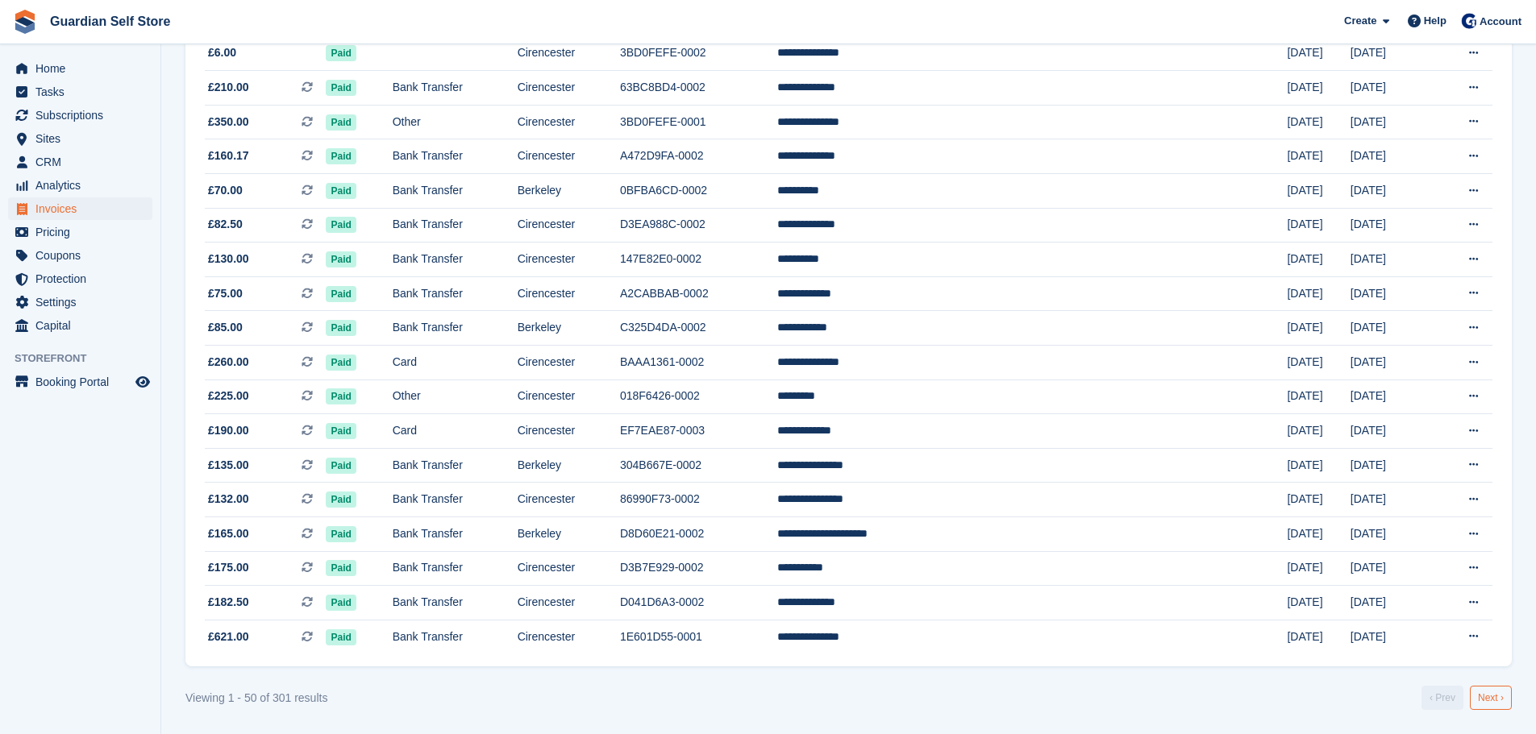
click at [1492, 706] on link "Next ›" at bounding box center [1491, 698] width 42 height 24
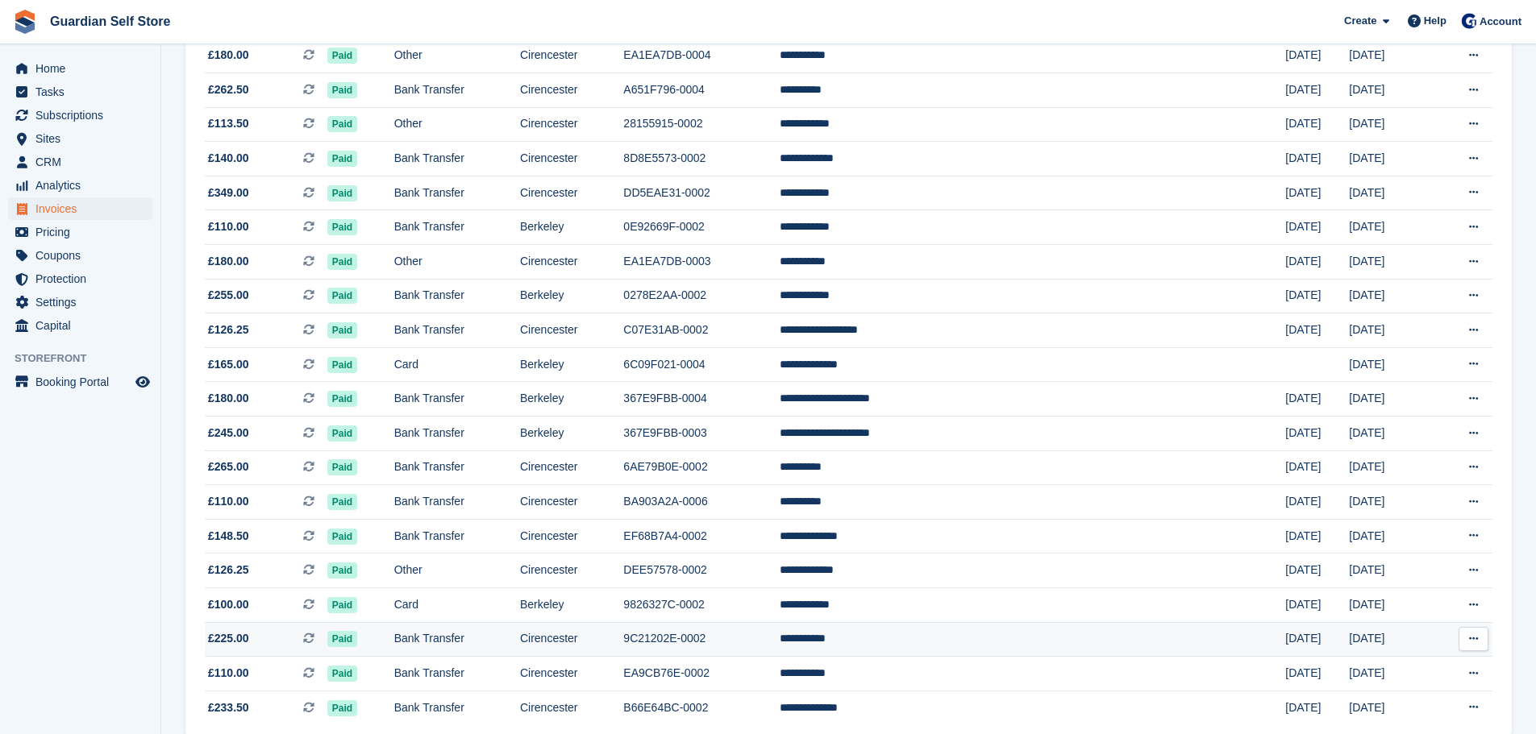
scroll to position [1333, 0]
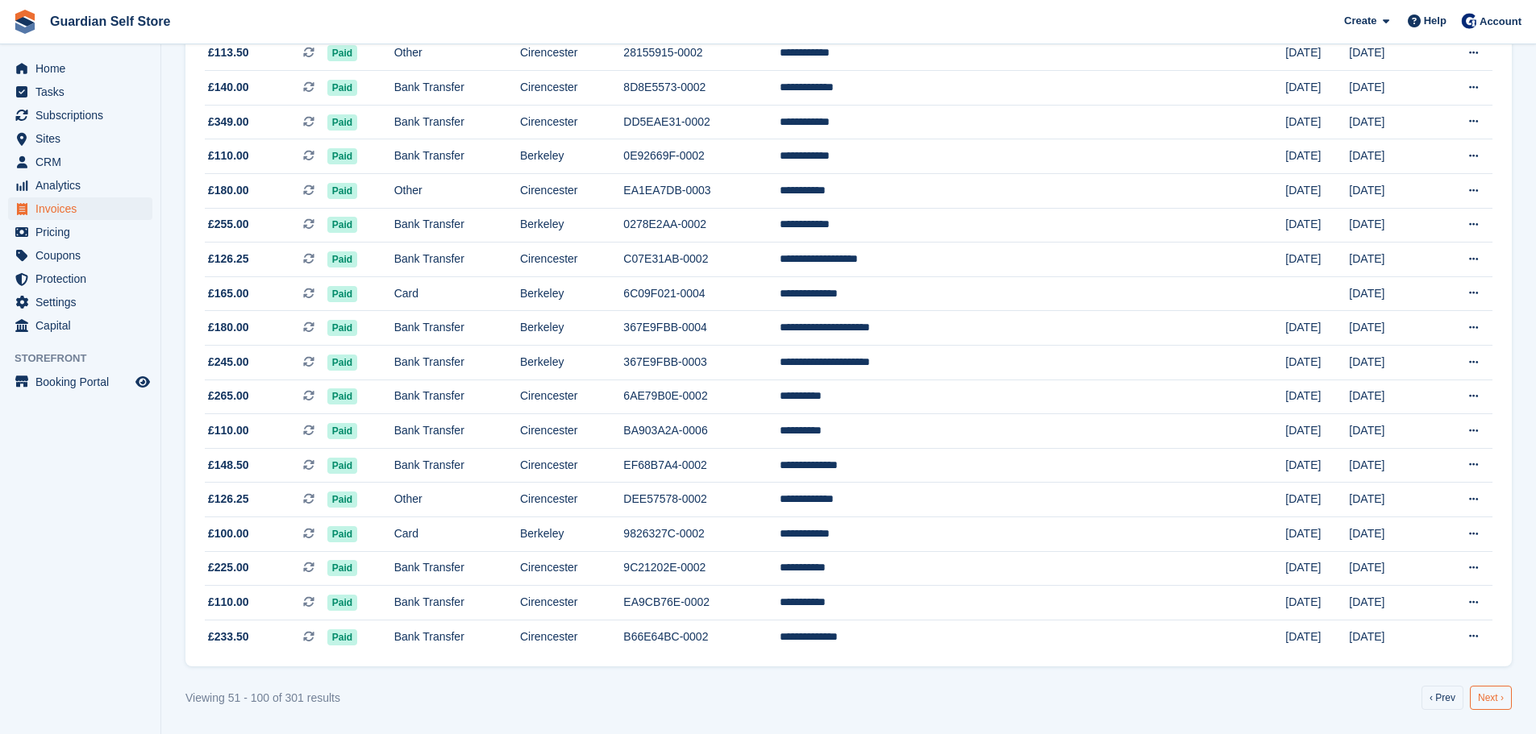
click at [1477, 692] on link "Next ›" at bounding box center [1491, 698] width 42 height 24
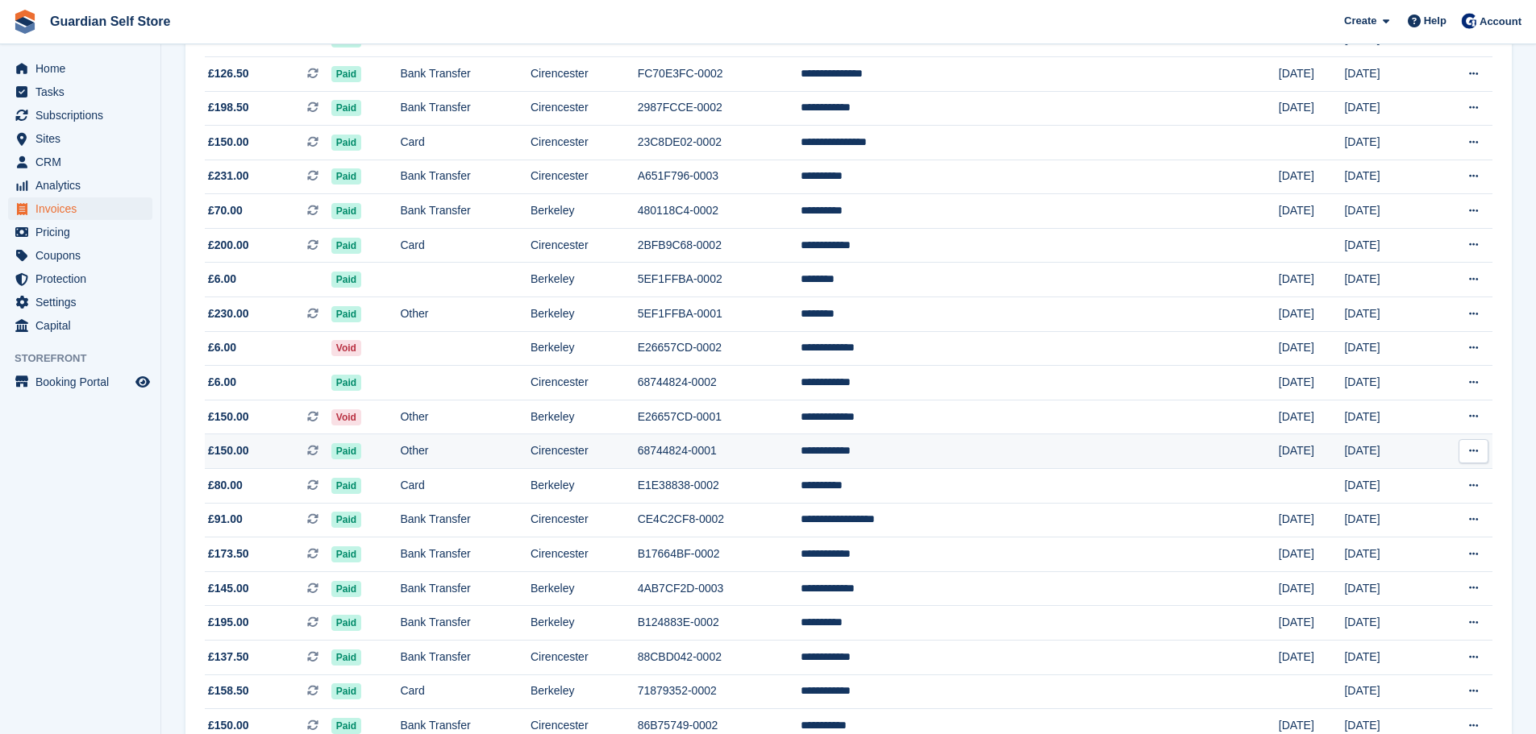
scroll to position [1333, 0]
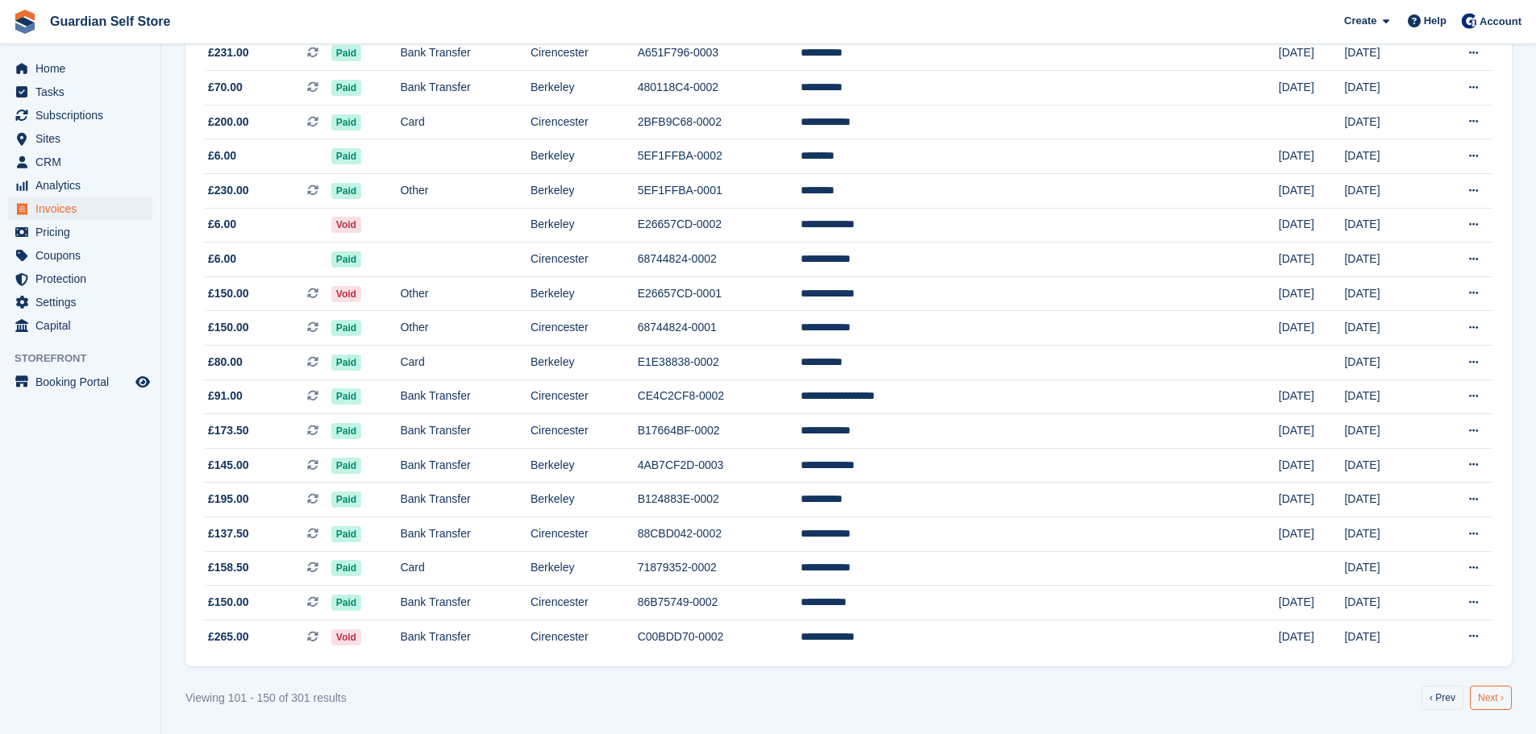
click at [1495, 690] on link "Next ›" at bounding box center [1491, 698] width 42 height 24
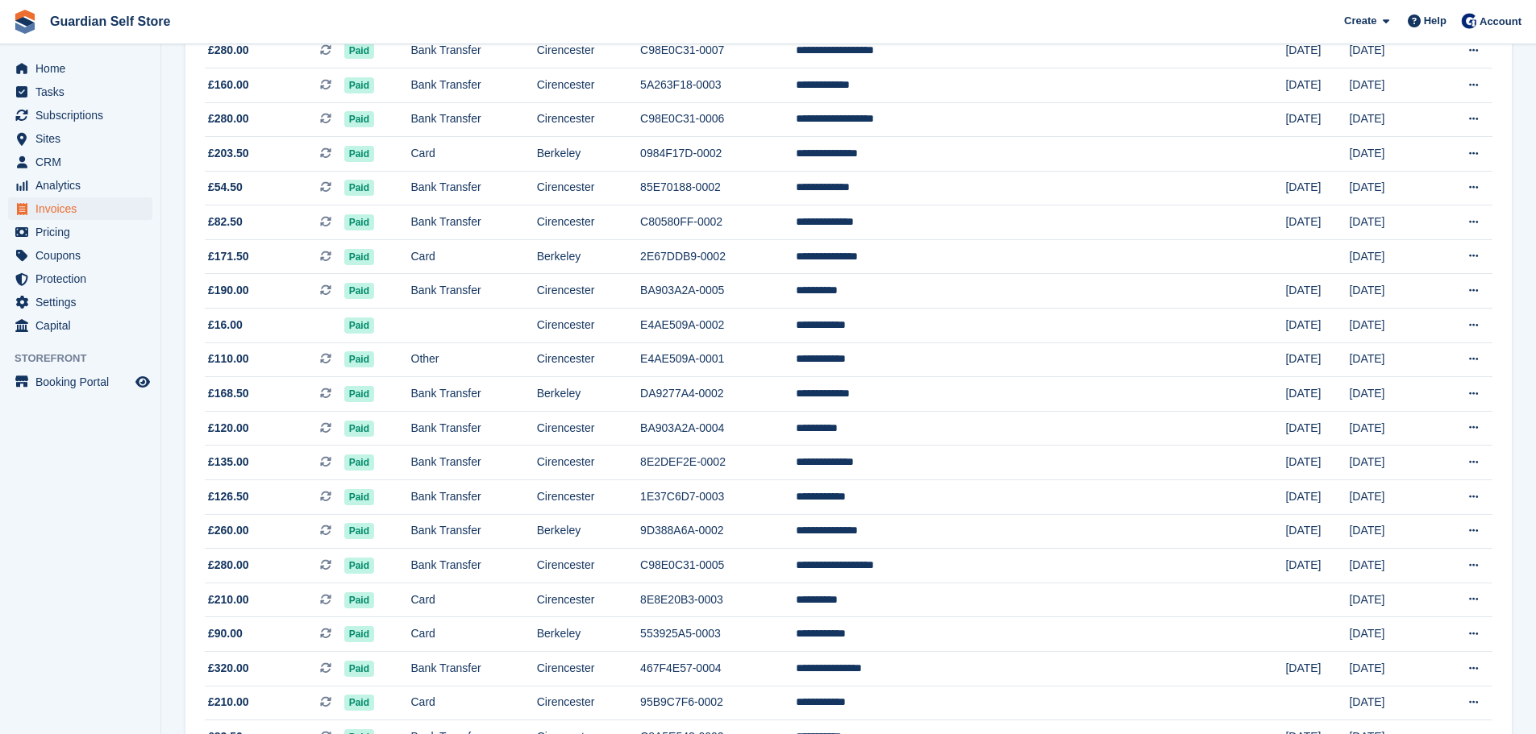
scroll to position [1333, 0]
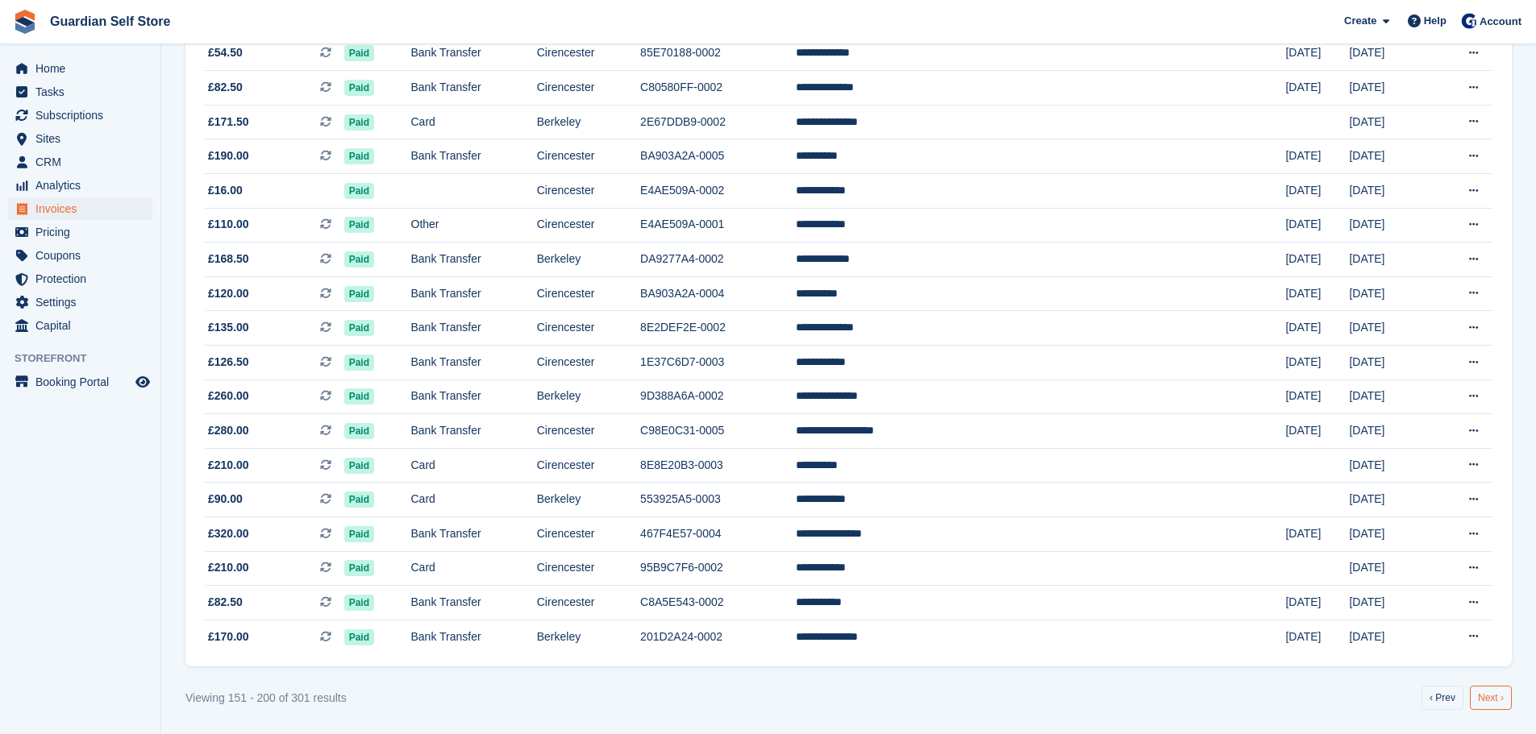
click at [1485, 698] on link "Next ›" at bounding box center [1491, 698] width 42 height 24
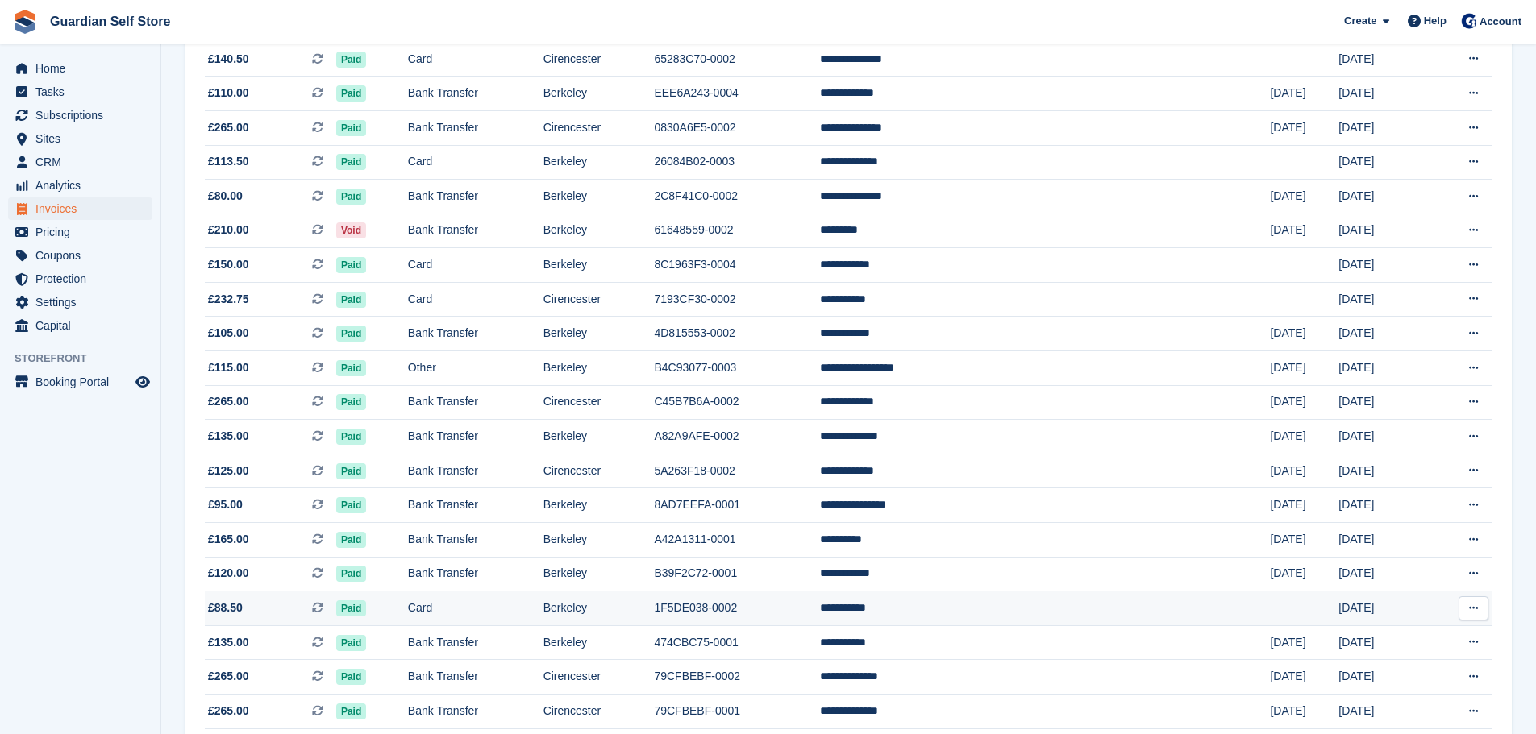
scroll to position [1333, 0]
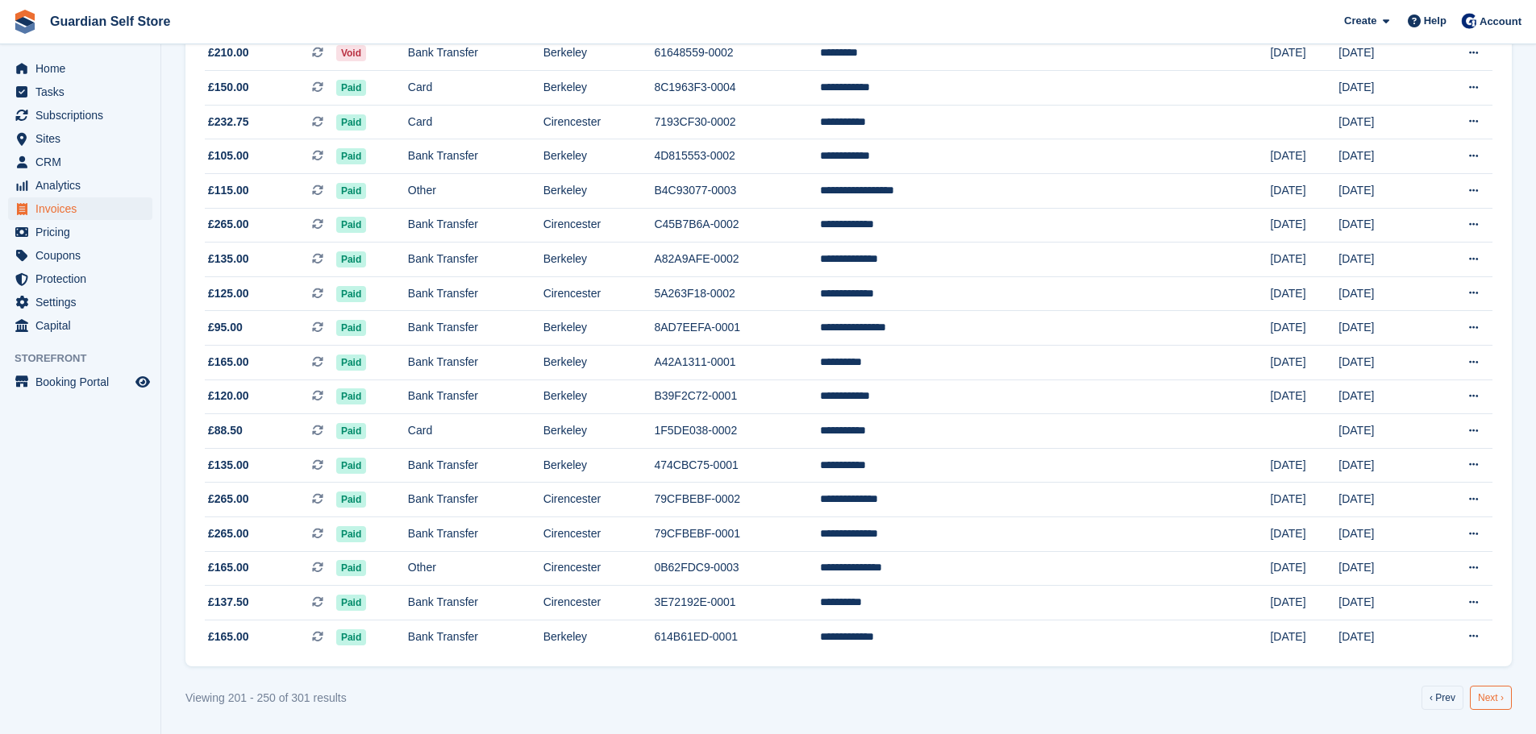
click at [1500, 704] on link "Next ›" at bounding box center [1491, 698] width 42 height 24
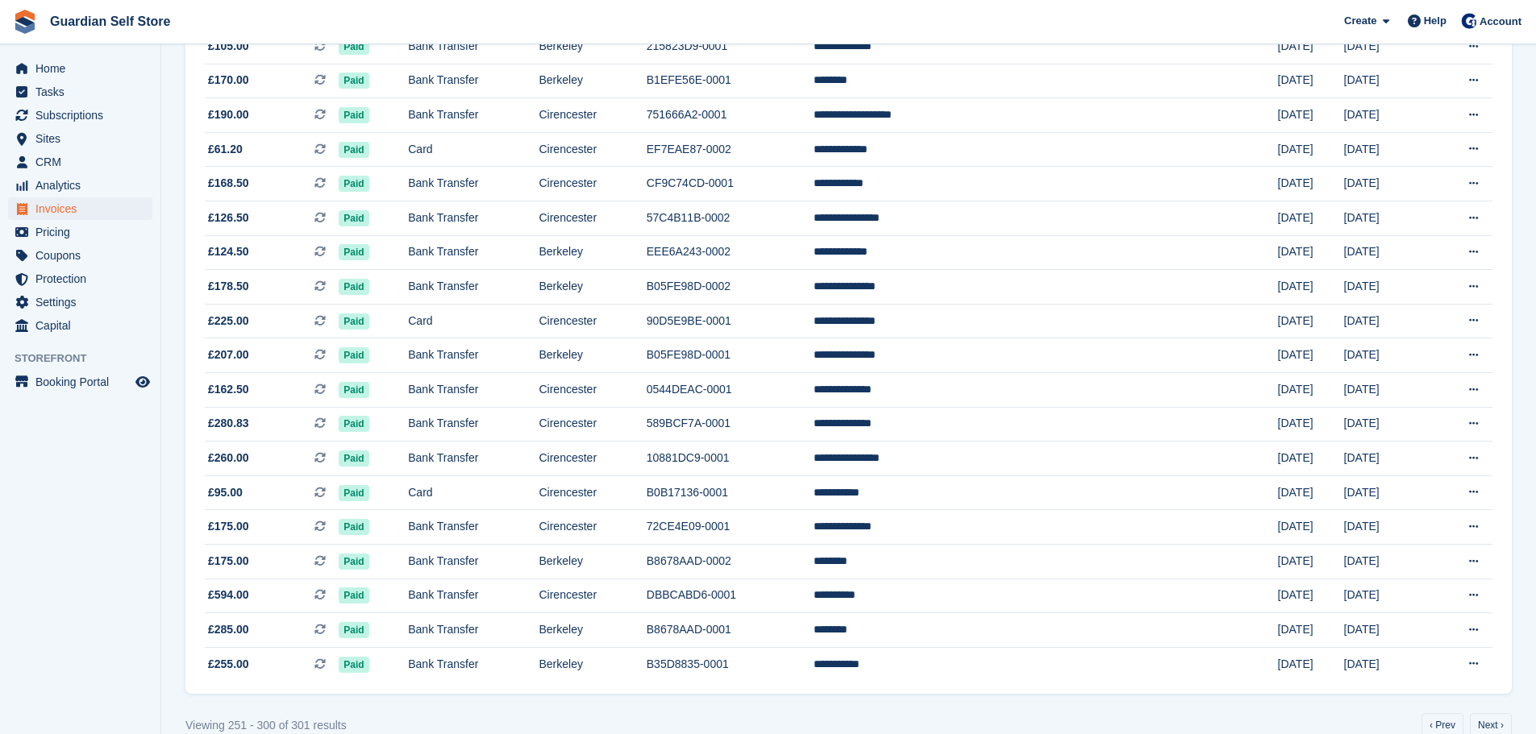
scroll to position [1333, 0]
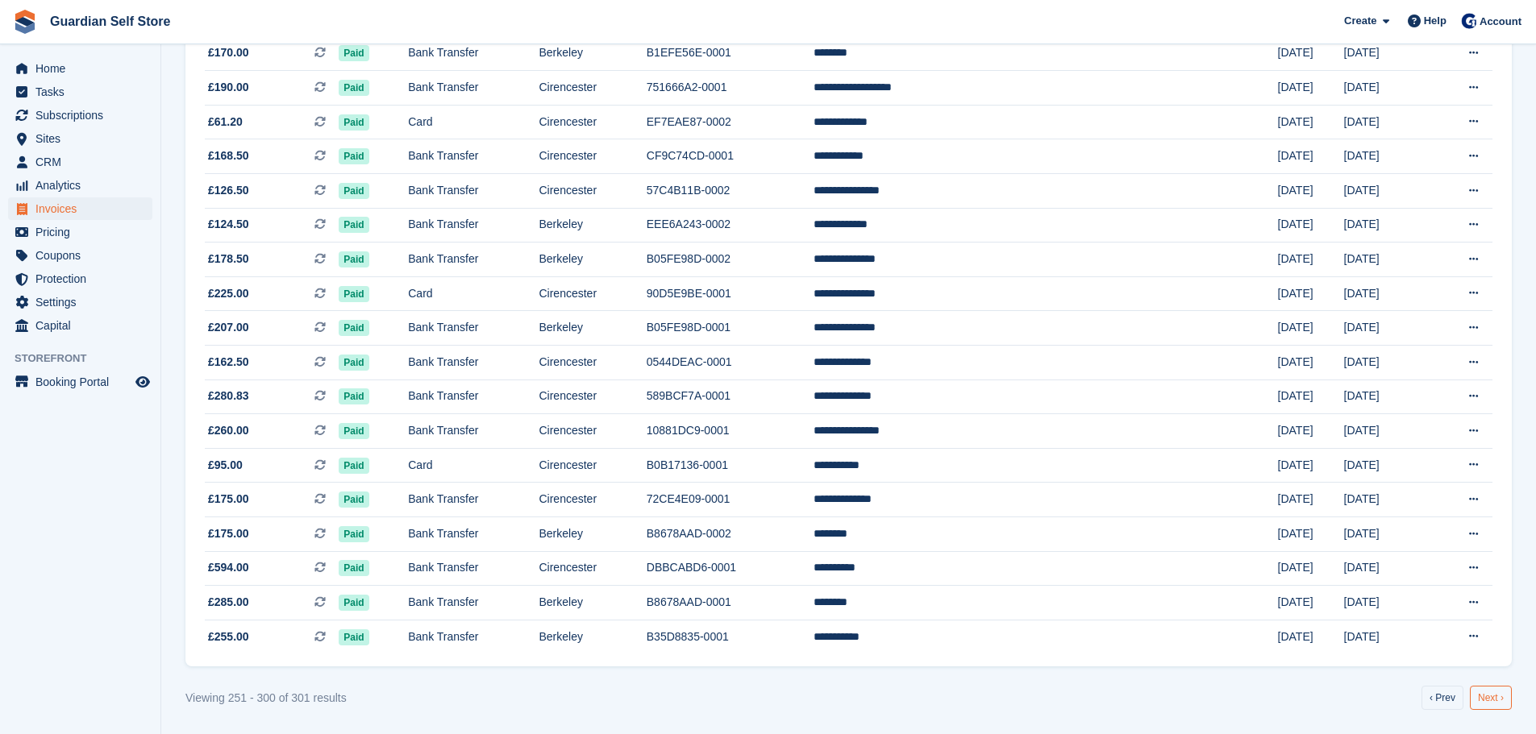
click at [1505, 696] on link "Next ›" at bounding box center [1491, 698] width 42 height 24
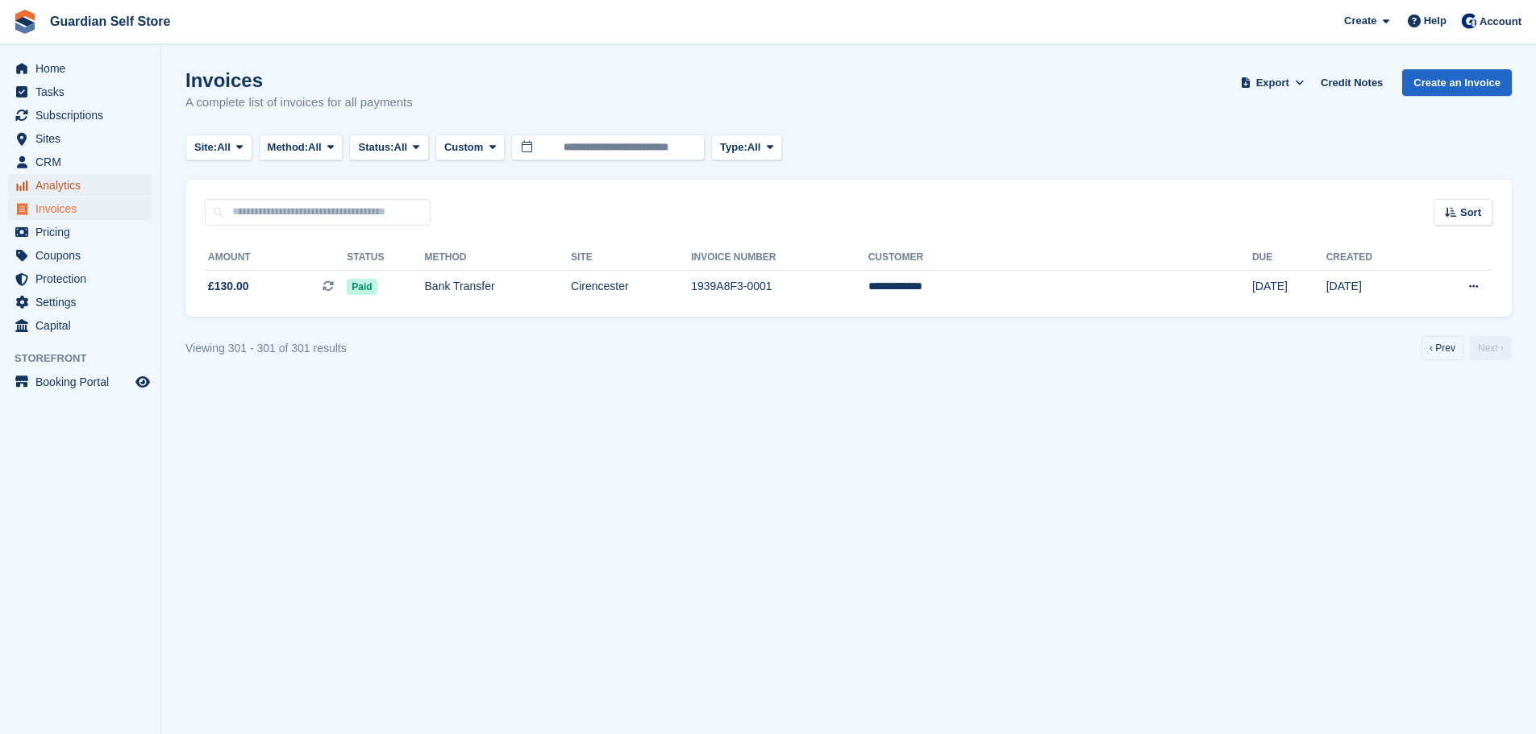
click at [69, 191] on span "Analytics" at bounding box center [83, 185] width 97 height 23
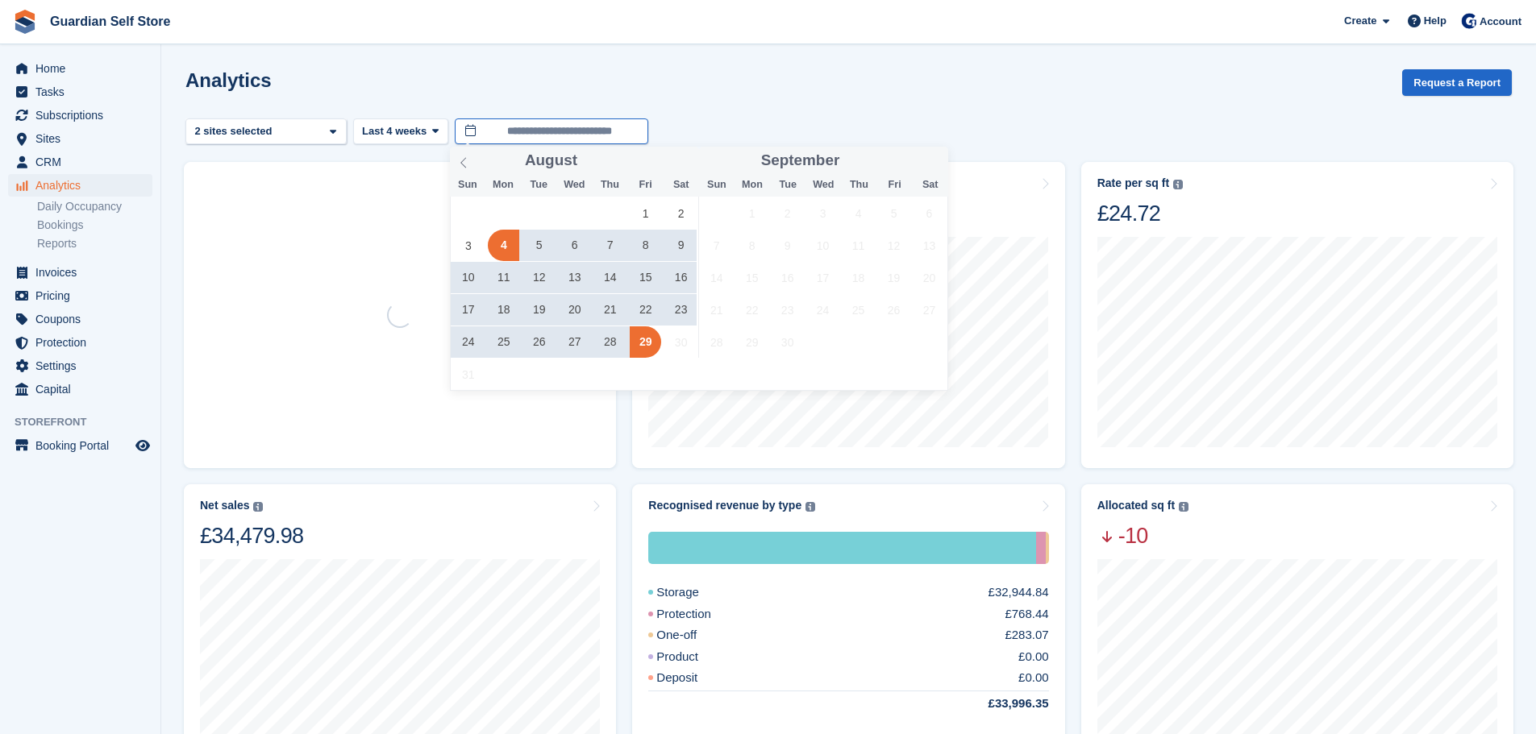
click at [537, 135] on input "**********" at bounding box center [551, 132] width 193 height 27
click at [460, 167] on icon at bounding box center [463, 162] width 11 height 11
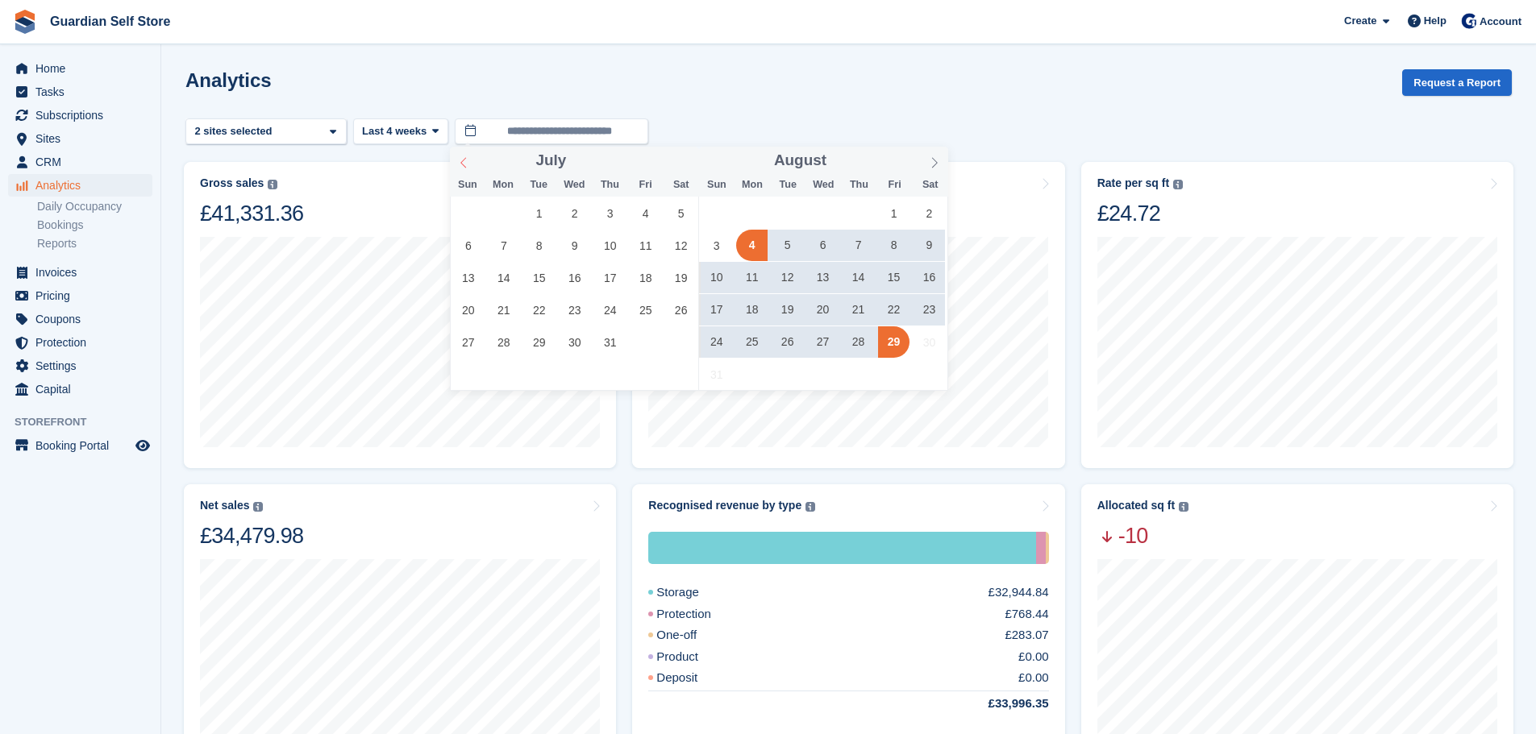
click at [460, 167] on icon at bounding box center [463, 162] width 11 height 11
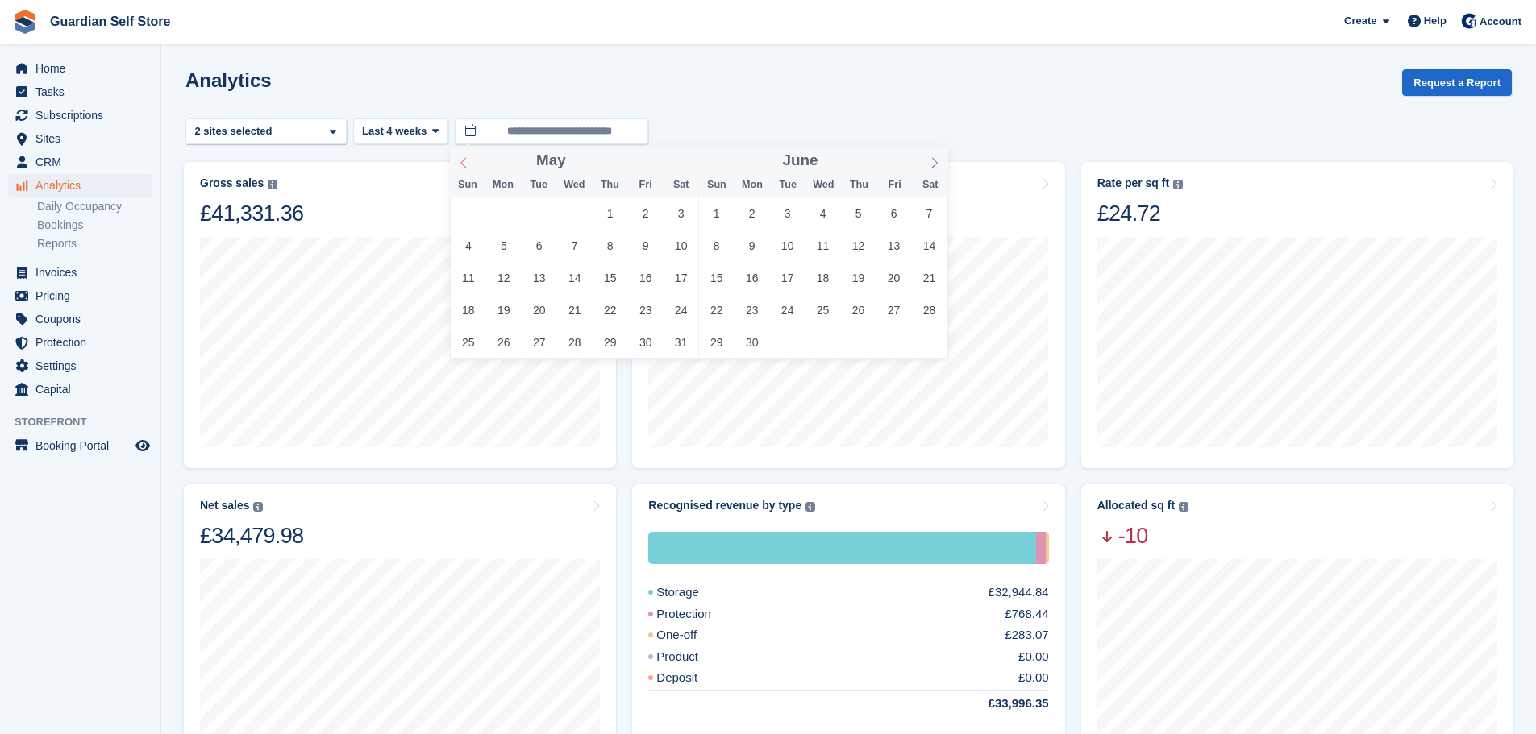
click at [460, 167] on icon at bounding box center [463, 162] width 11 height 11
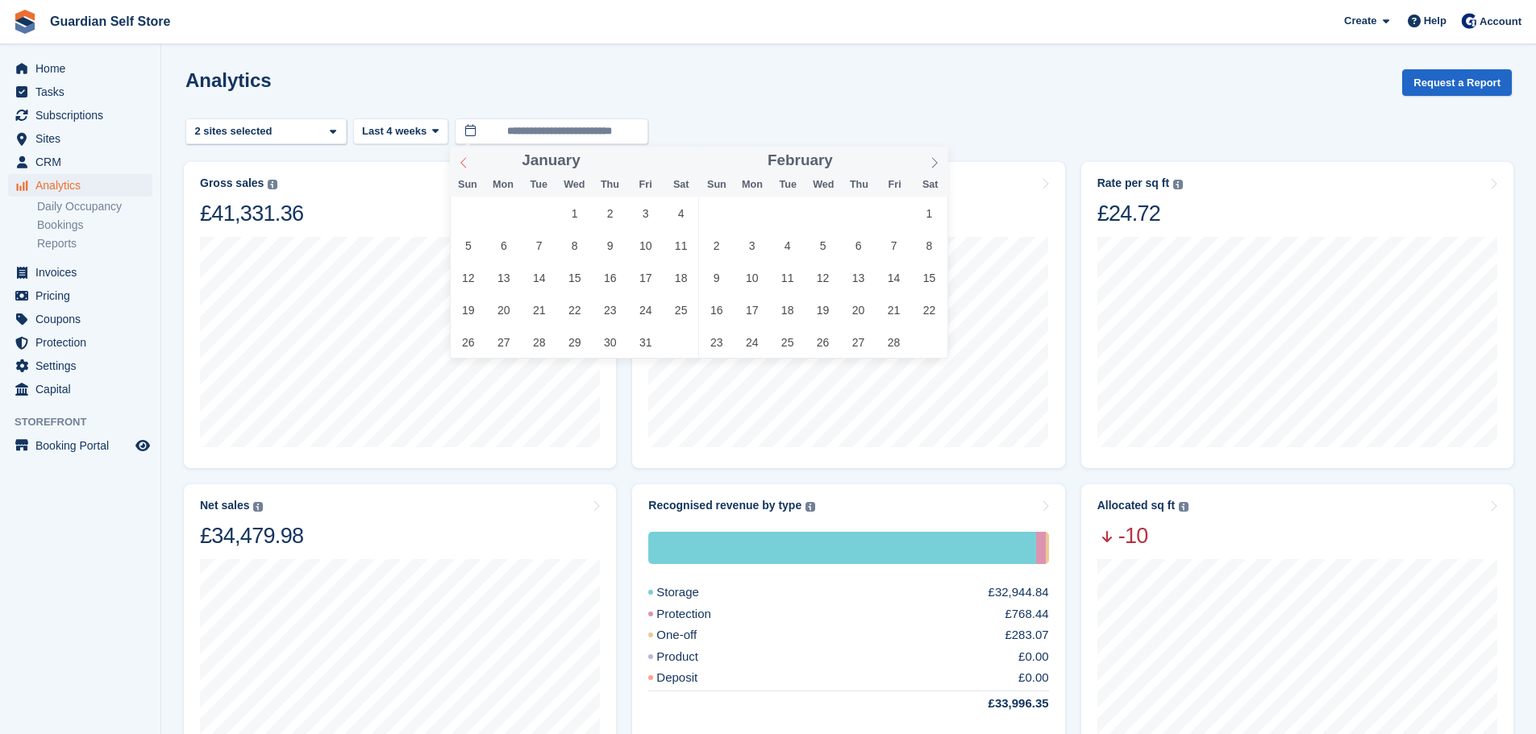
type input "****"
click at [460, 167] on icon at bounding box center [463, 162] width 11 height 11
type input "****"
click at [460, 167] on icon at bounding box center [463, 162] width 11 height 11
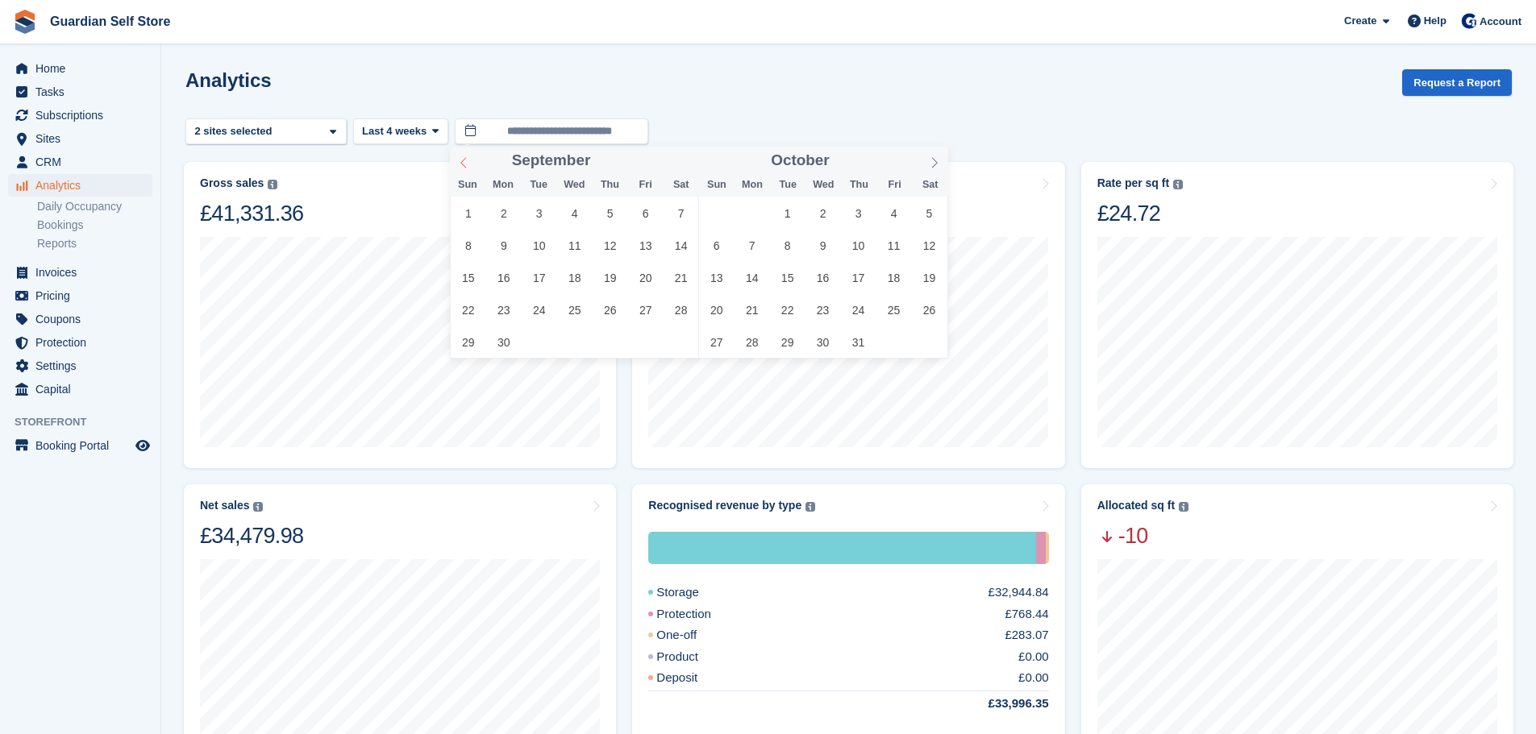
click at [460, 167] on icon at bounding box center [463, 162] width 11 height 11
click at [613, 205] on span "1" at bounding box center [609, 213] width 31 height 31
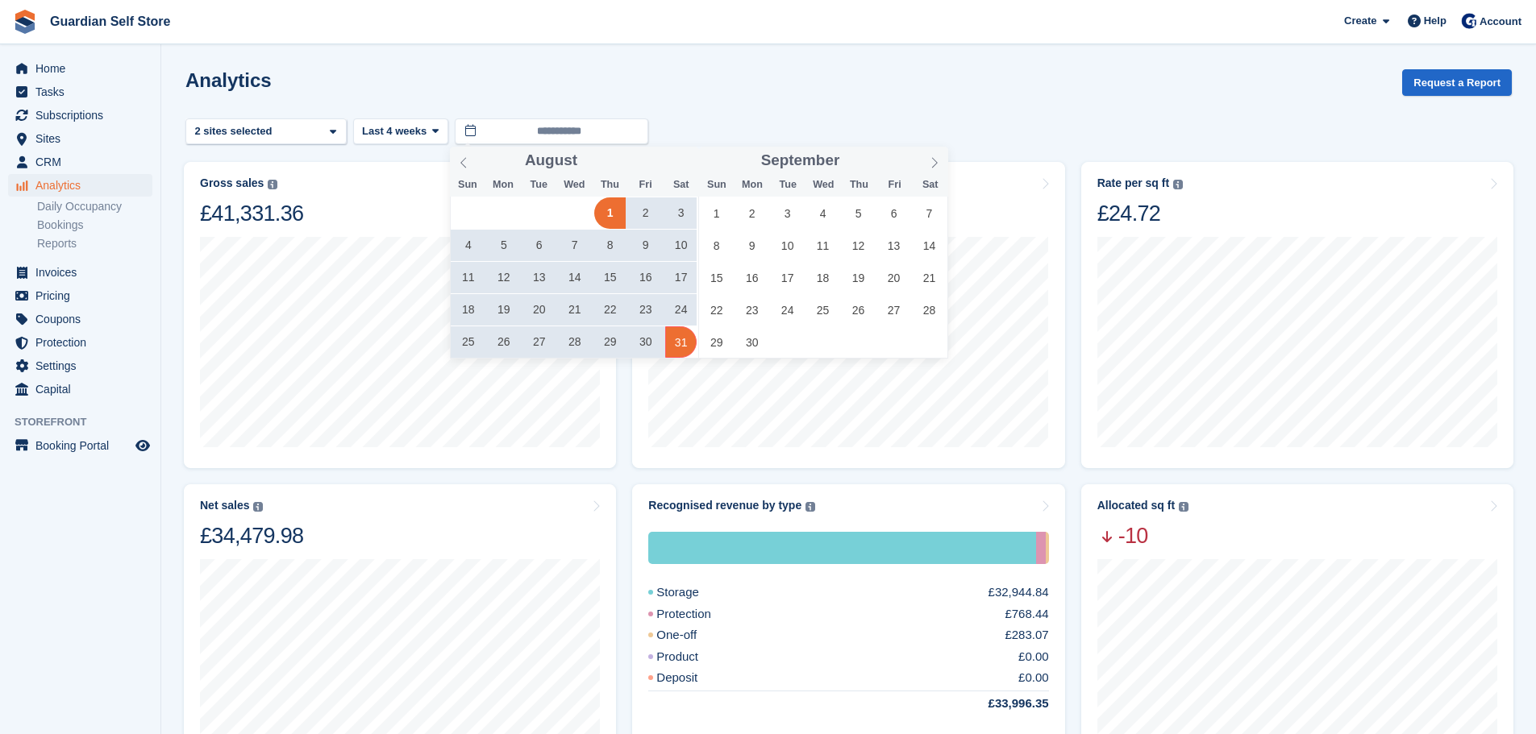
click at [678, 345] on span "31" at bounding box center [680, 341] width 31 height 31
type input "**********"
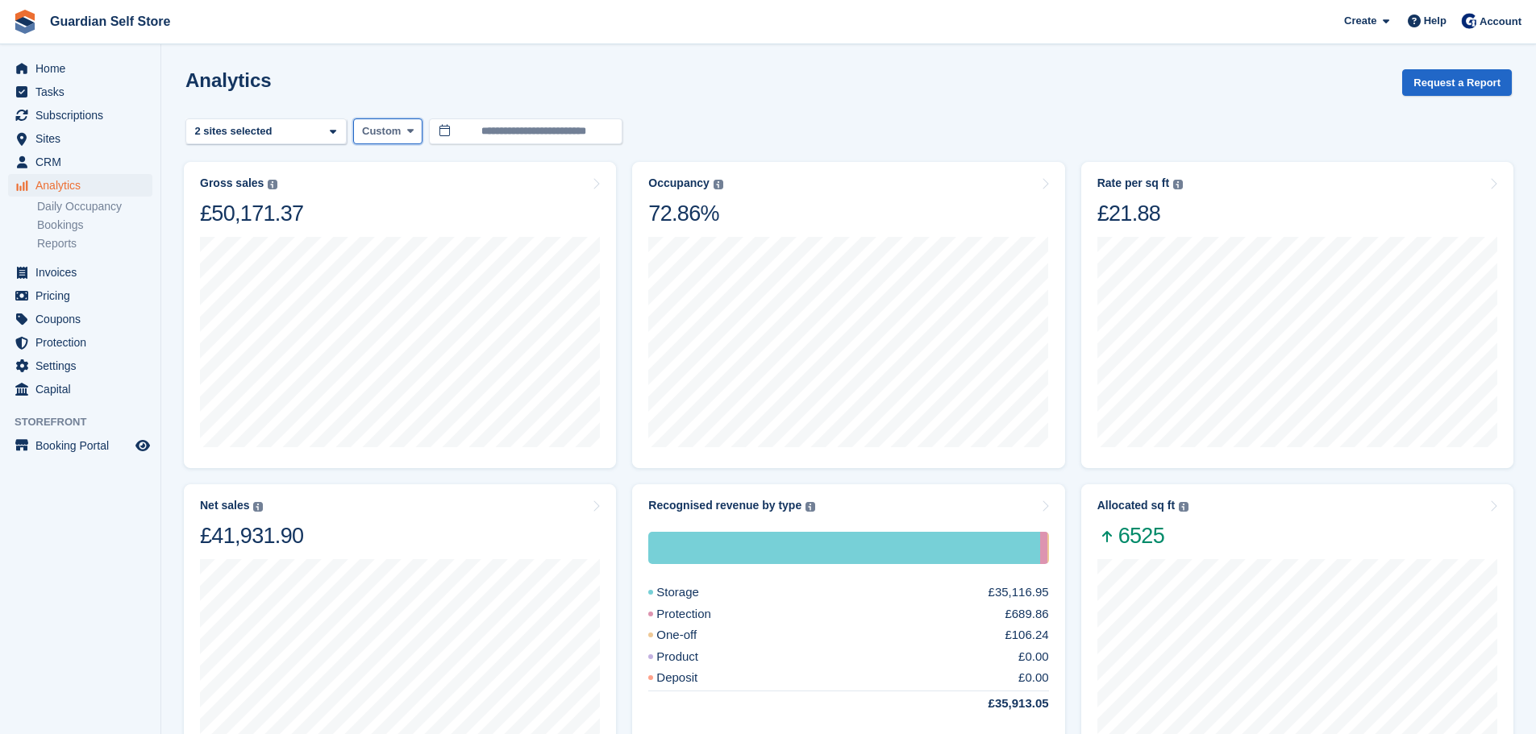
click at [400, 133] on button "Custom" at bounding box center [387, 132] width 69 height 27
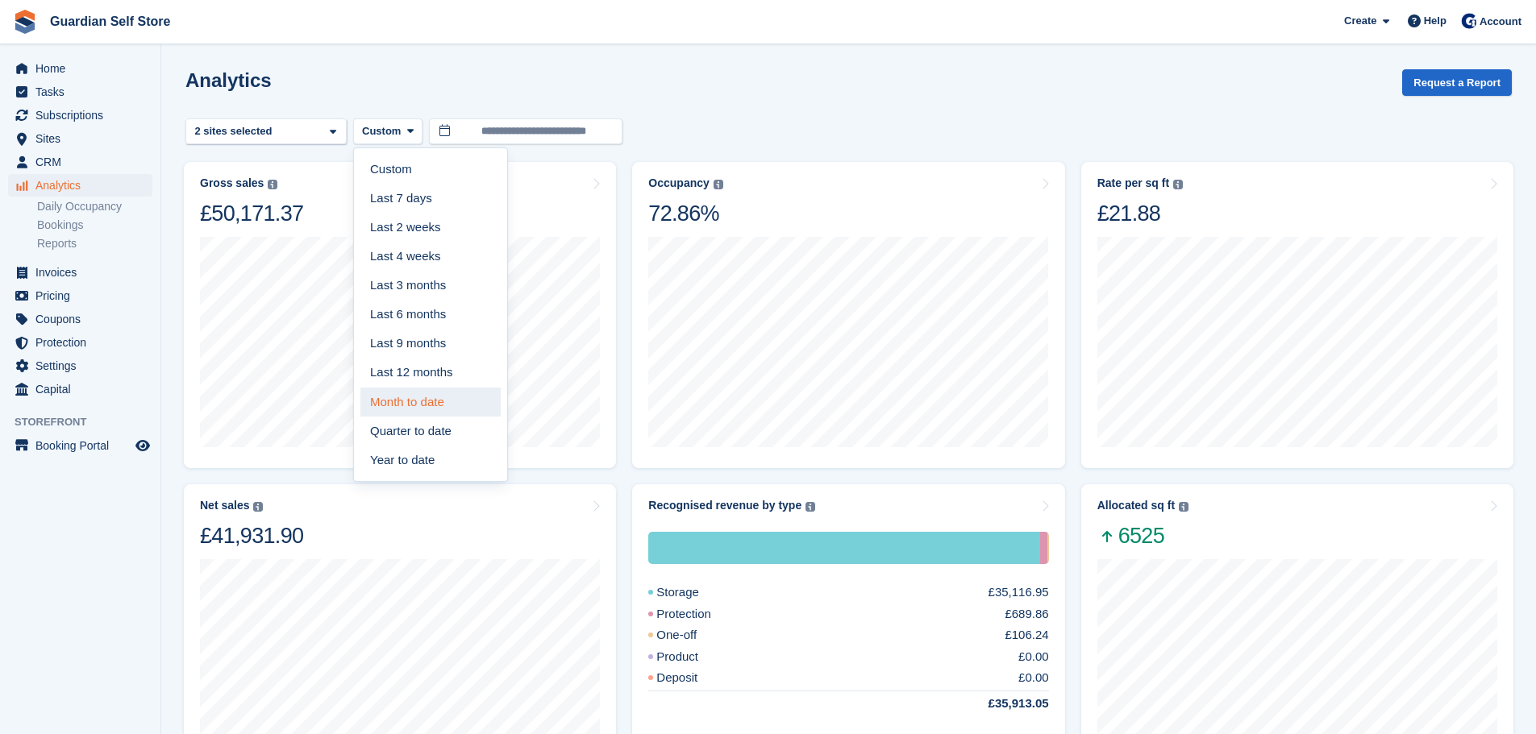
click at [420, 397] on link "Month to date" at bounding box center [430, 402] width 140 height 29
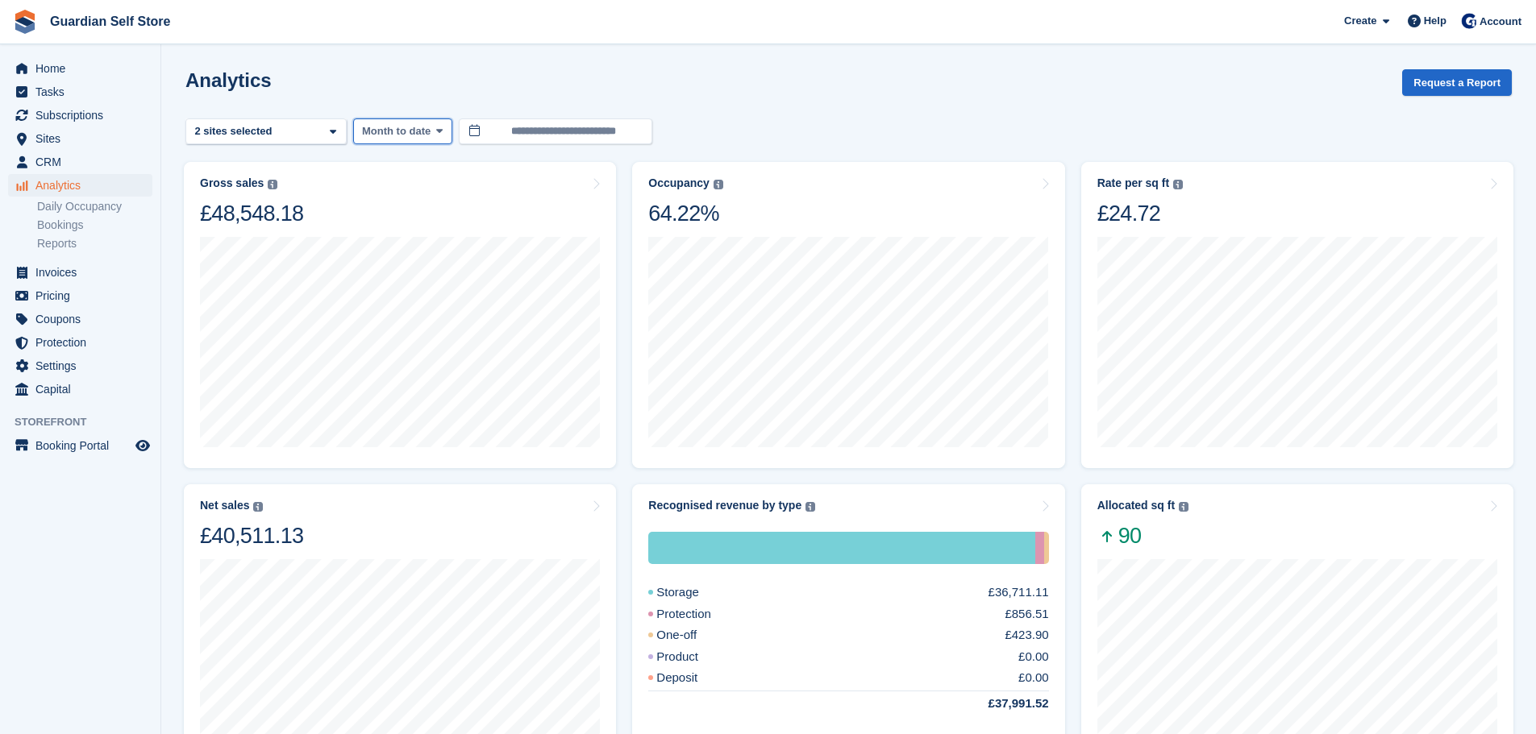
click at [389, 131] on span "Month to date" at bounding box center [396, 131] width 69 height 16
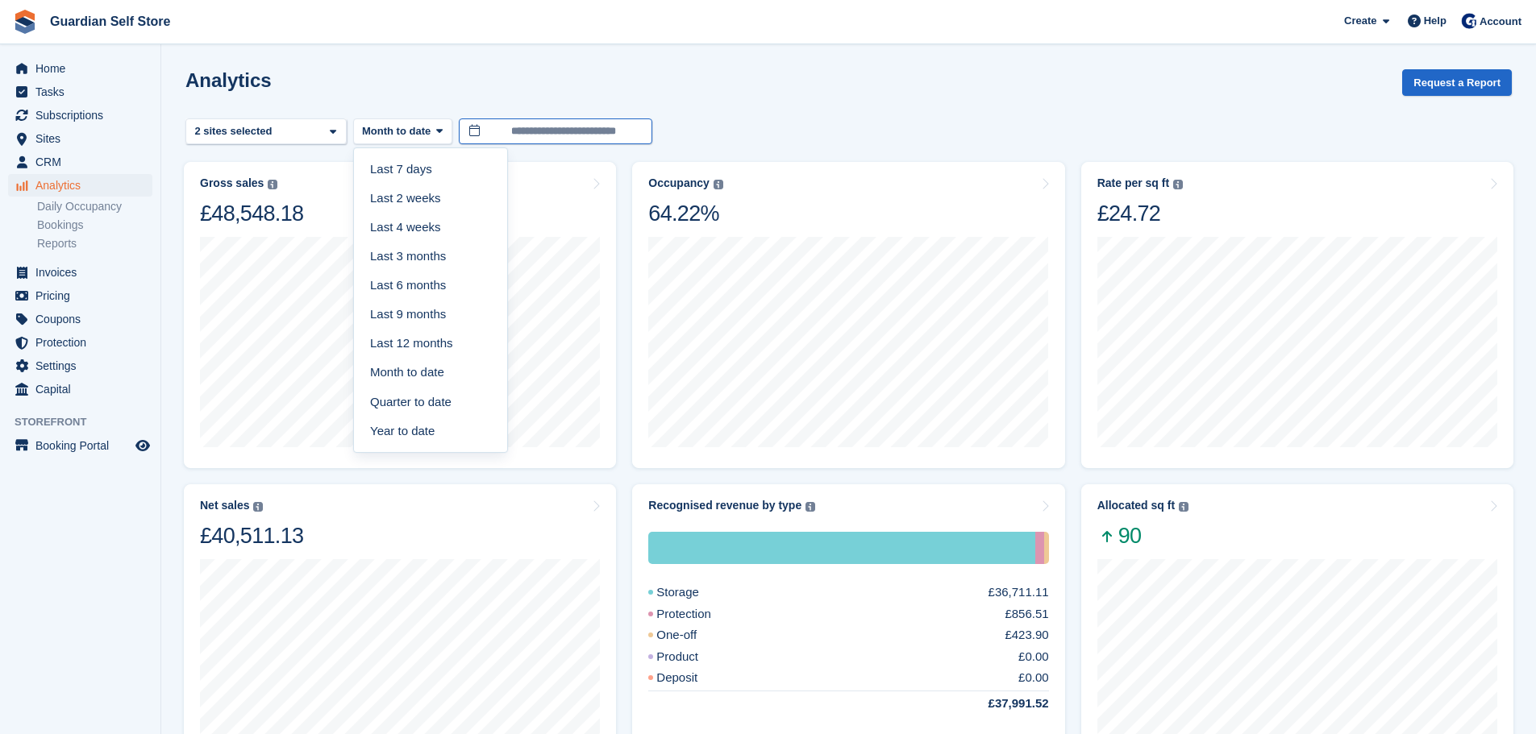
click at [514, 141] on input "**********" at bounding box center [555, 132] width 193 height 27
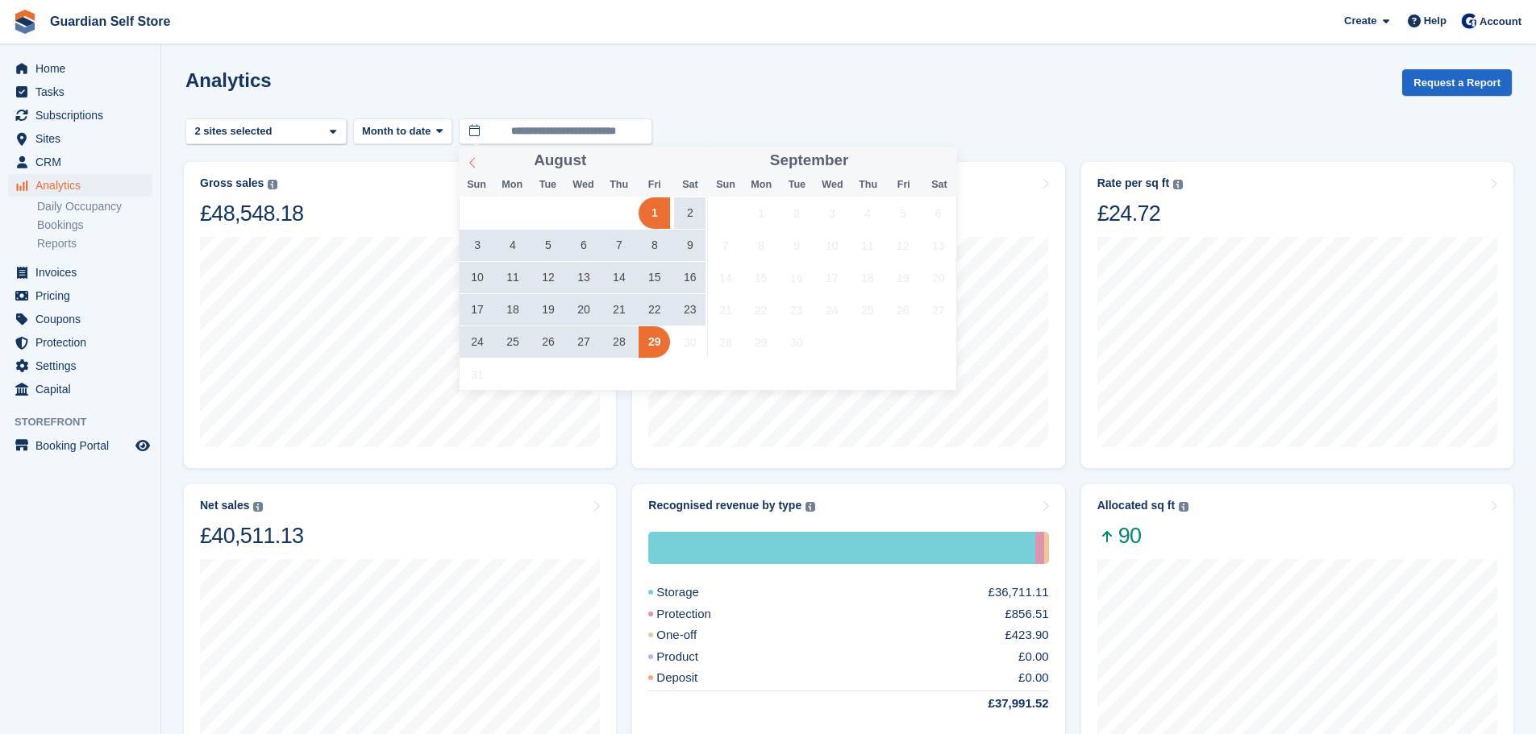
click at [476, 162] on icon at bounding box center [472, 162] width 11 height 11
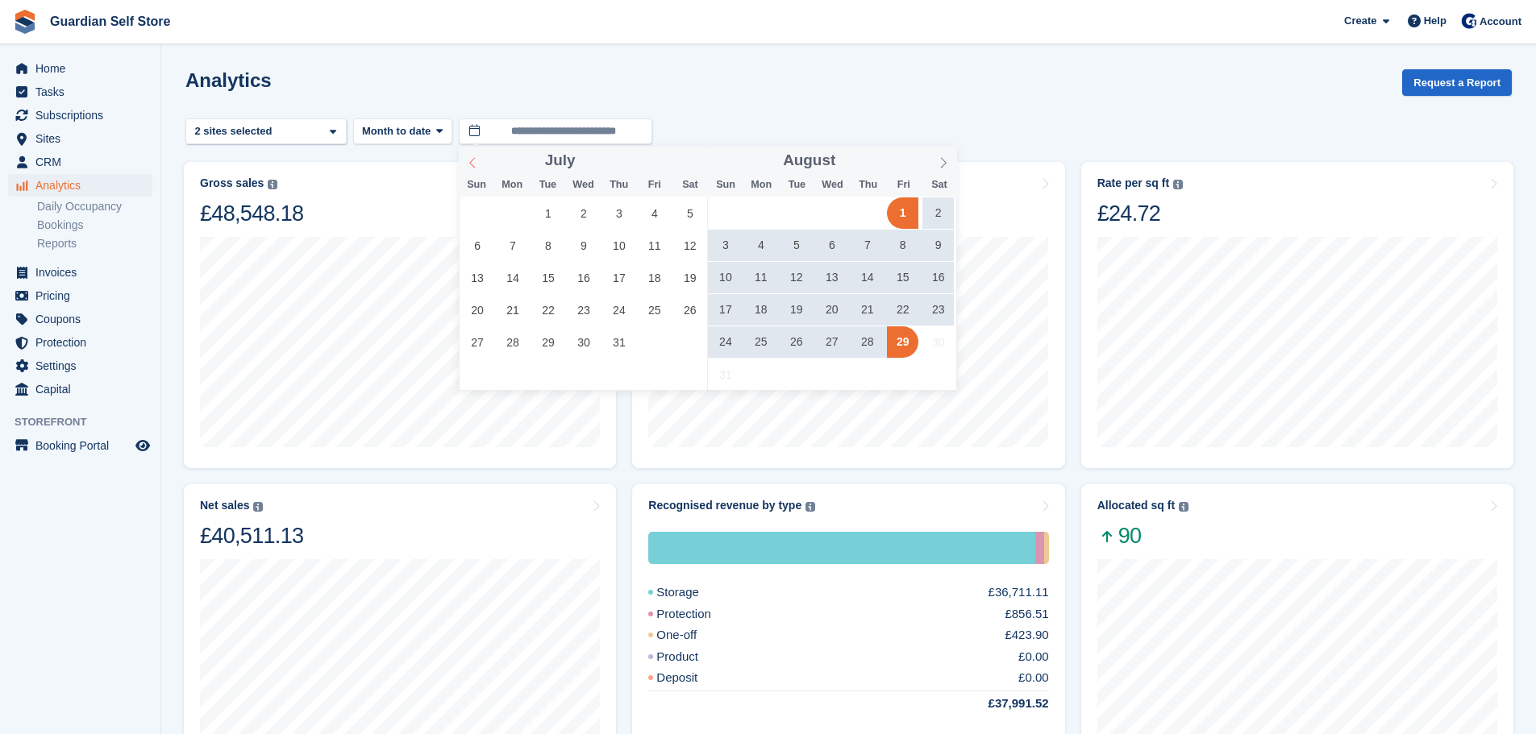
click at [476, 162] on icon at bounding box center [472, 162] width 11 height 11
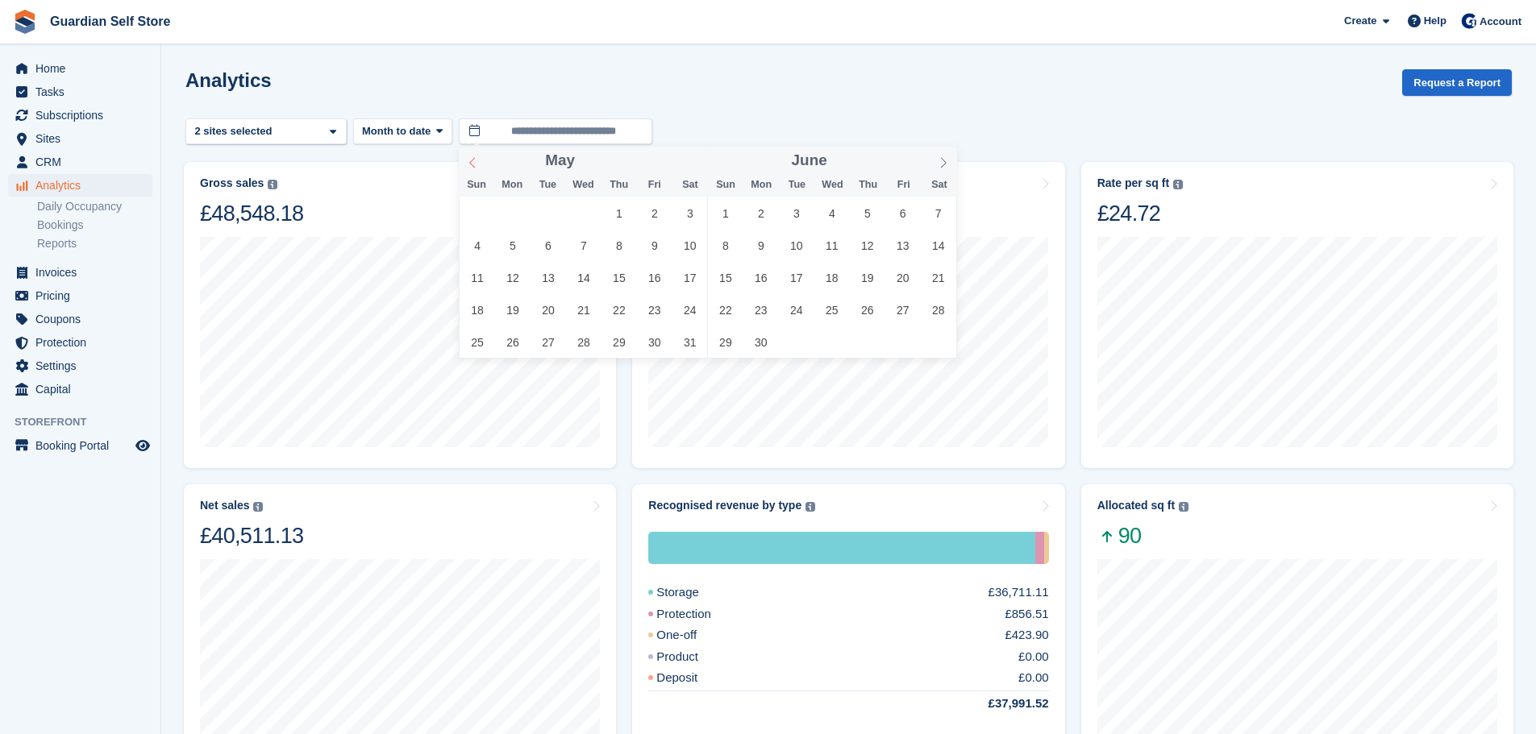
click at [476, 162] on icon at bounding box center [472, 162] width 11 height 11
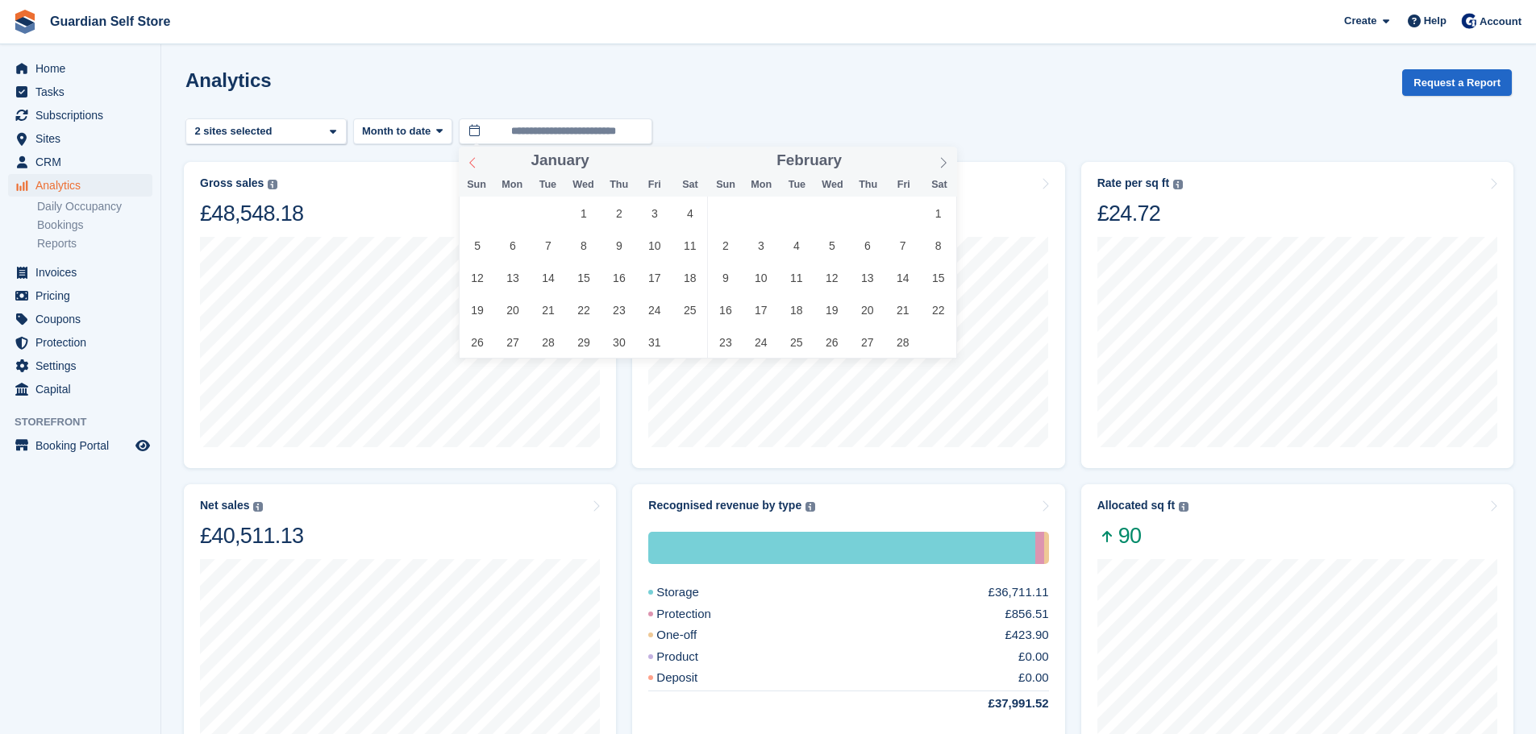
type input "****"
click at [476, 162] on icon at bounding box center [472, 162] width 11 height 11
type input "****"
click at [476, 162] on icon at bounding box center [472, 162] width 11 height 11
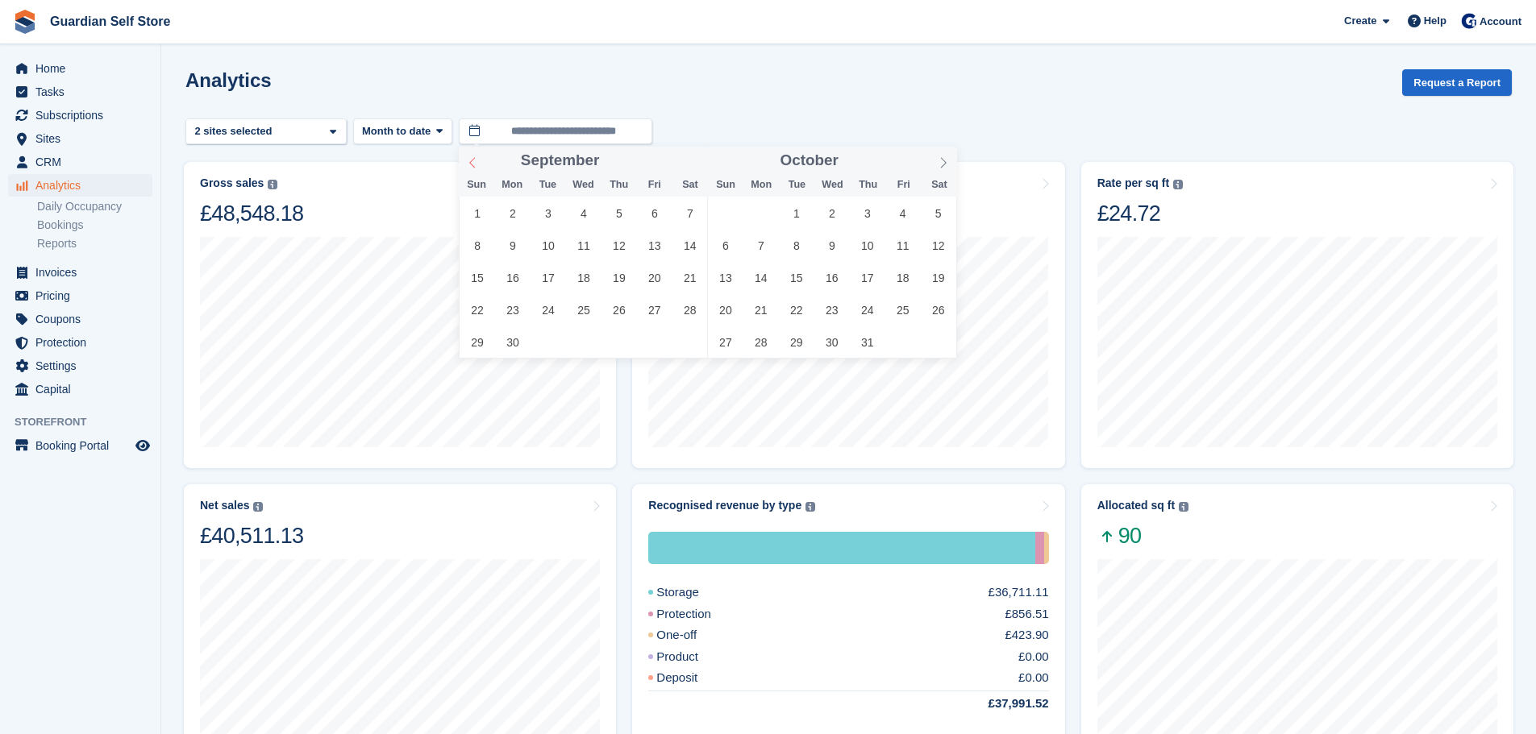
click at [476, 162] on icon at bounding box center [472, 162] width 11 height 11
click at [609, 208] on span "1" at bounding box center [618, 213] width 31 height 31
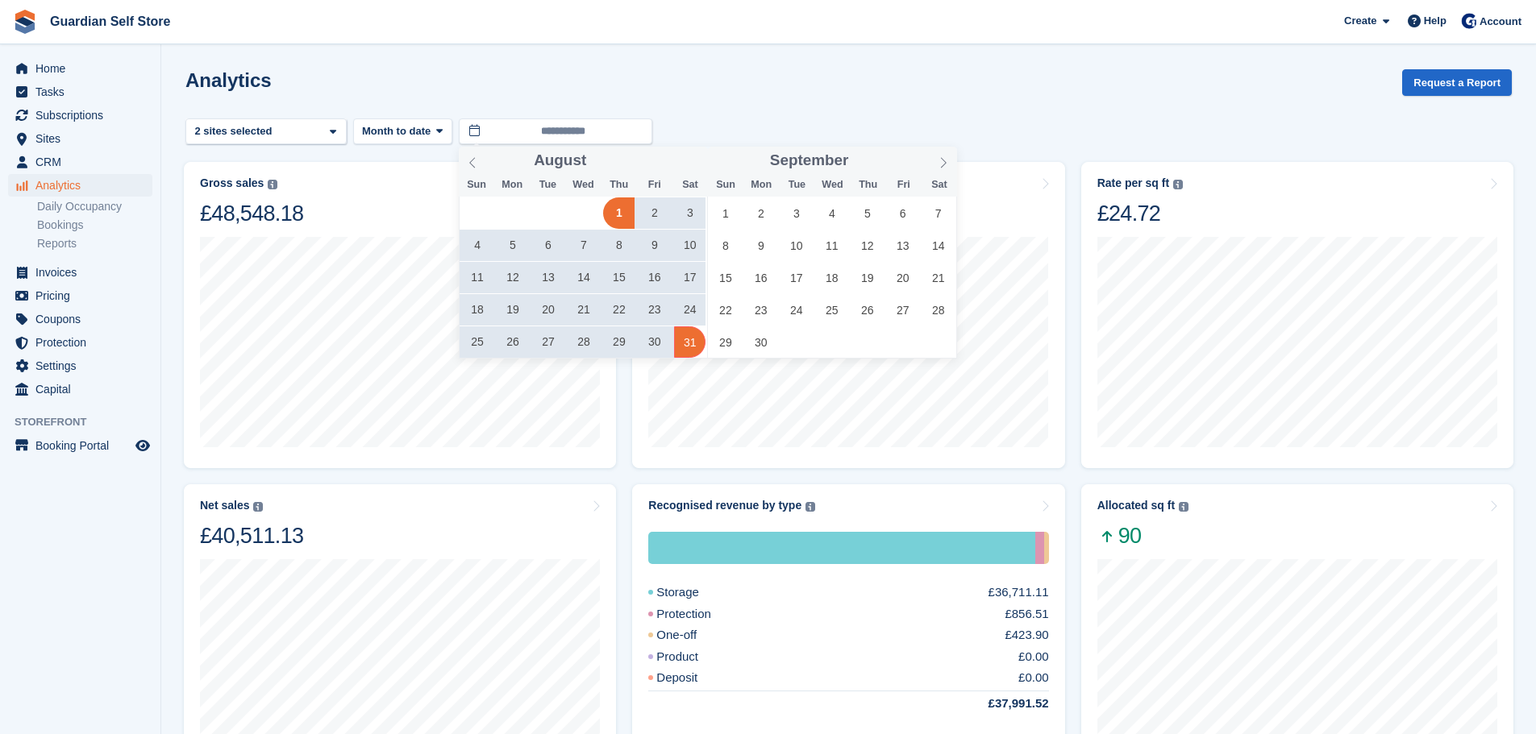
click at [687, 333] on span "31" at bounding box center [689, 341] width 31 height 31
type input "**********"
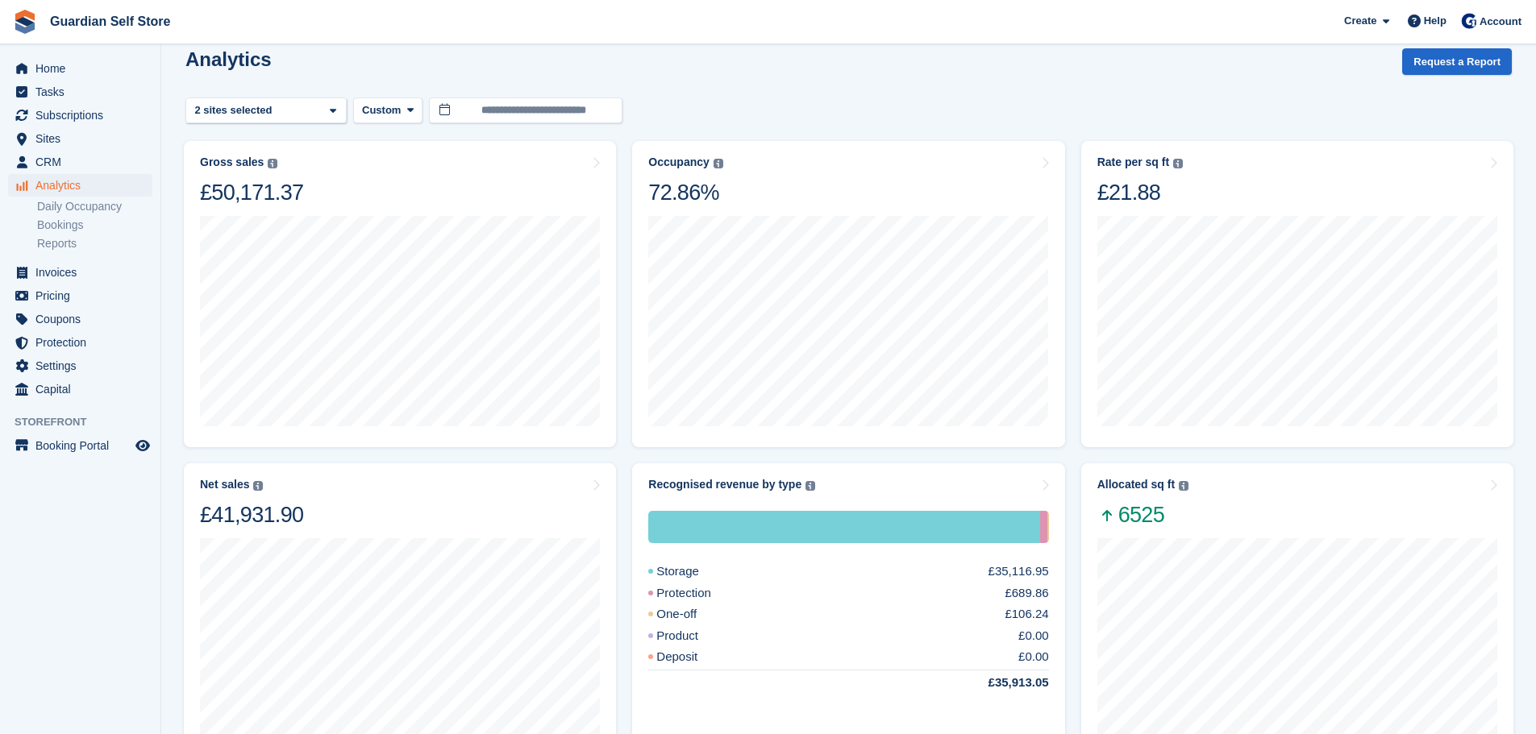
scroll to position [12, 0]
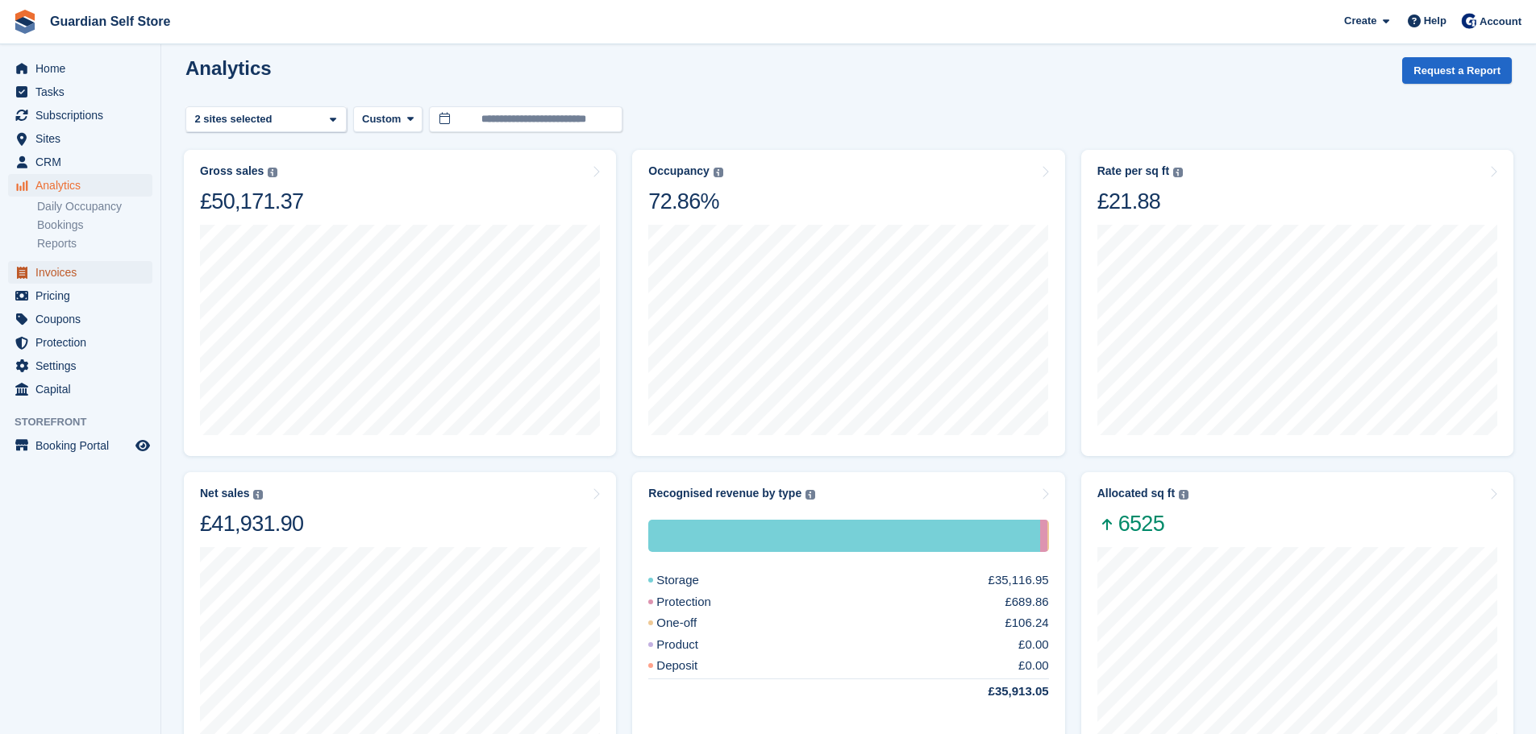
click at [56, 273] on span "Invoices" at bounding box center [83, 272] width 97 height 23
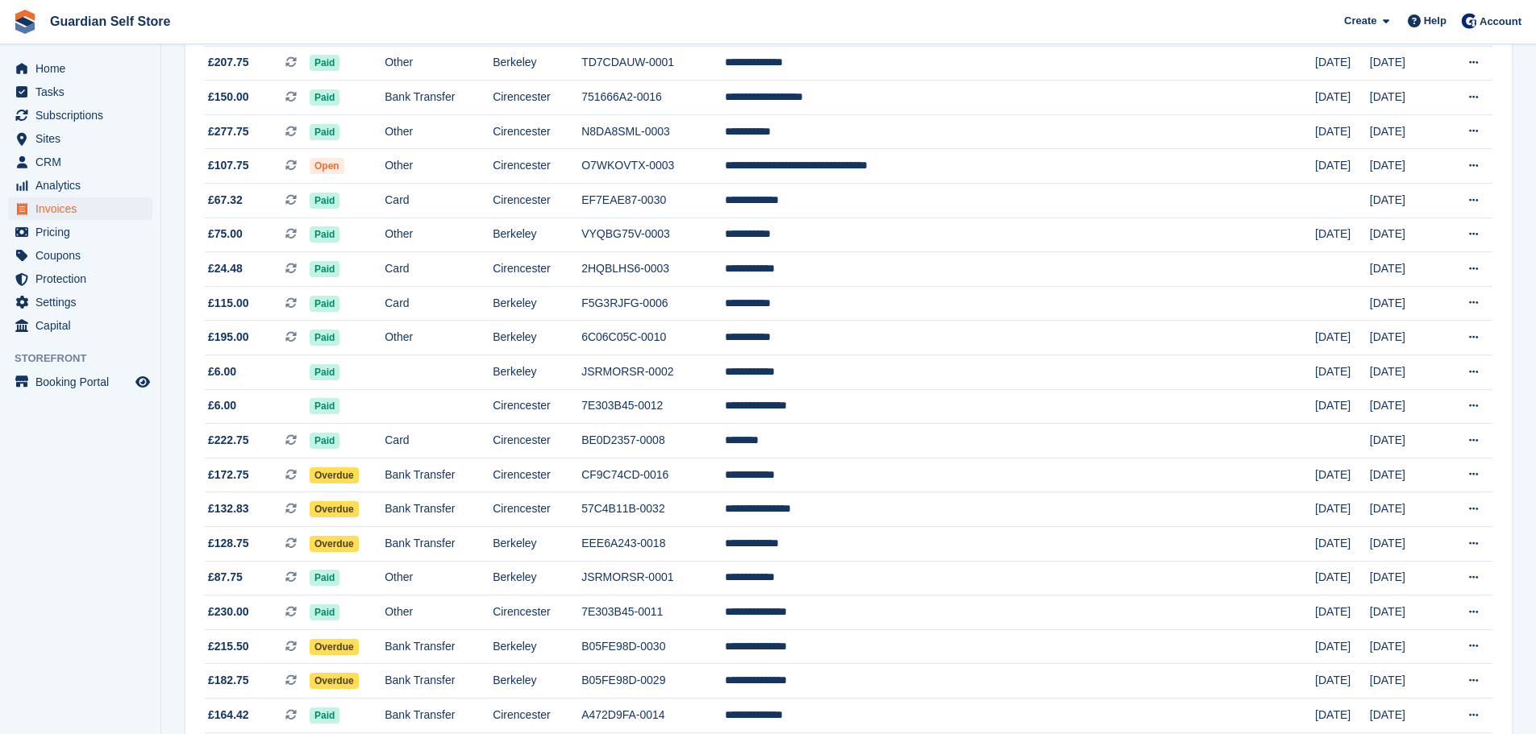
scroll to position [604, 0]
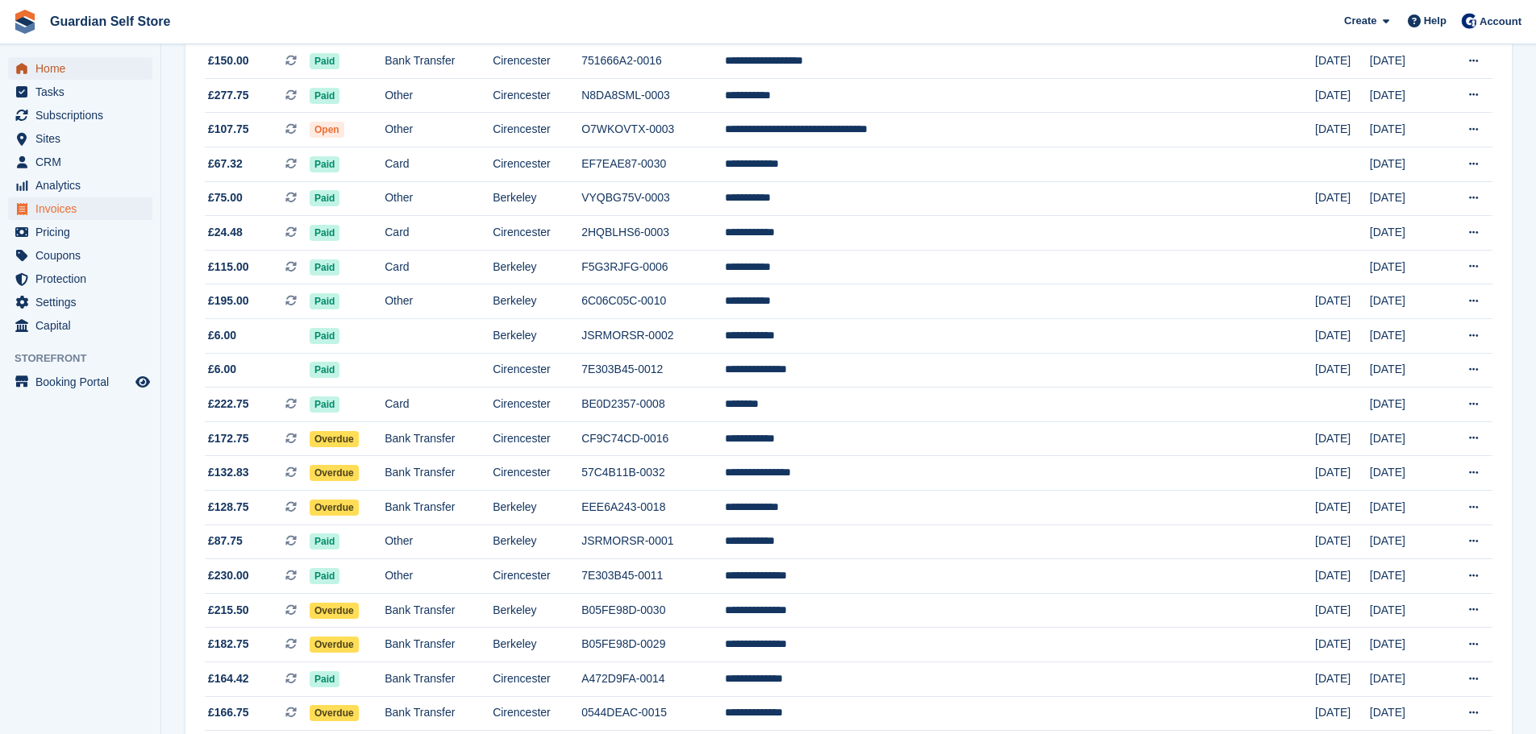
click at [83, 73] on span "Home" at bounding box center [83, 68] width 97 height 23
